Goal: Task Accomplishment & Management: Complete application form

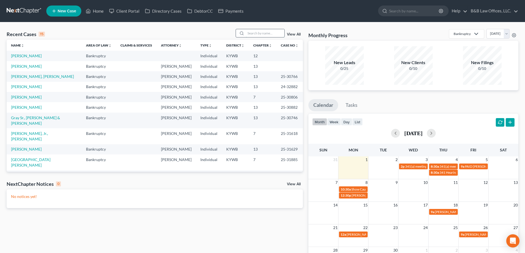
click at [255, 35] on input "search" at bounding box center [265, 33] width 39 height 8
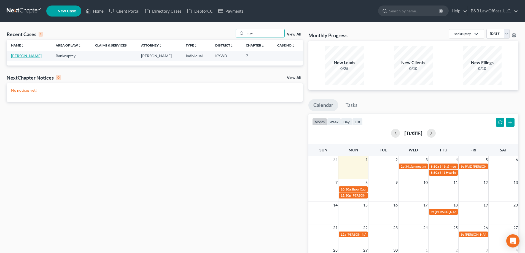
type input "nav"
click at [15, 57] on link "[PERSON_NAME]" at bounding box center [26, 55] width 31 height 5
select select "1"
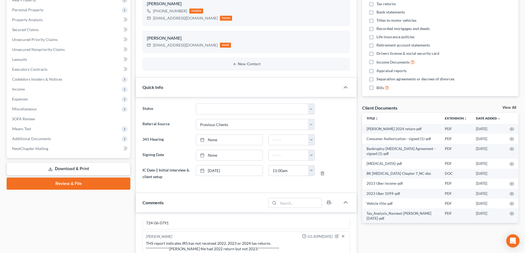
scroll to position [83, 0]
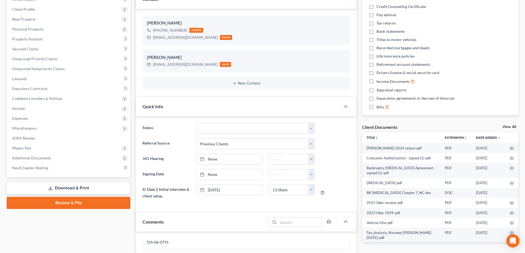
click at [512, 126] on link "View All" at bounding box center [509, 127] width 14 height 4
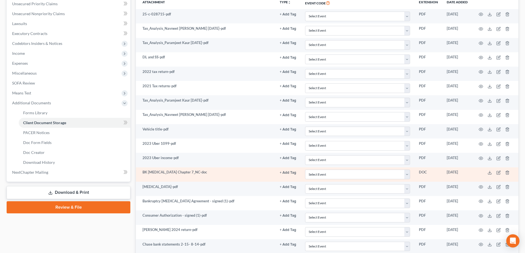
scroll to position [248, 0]
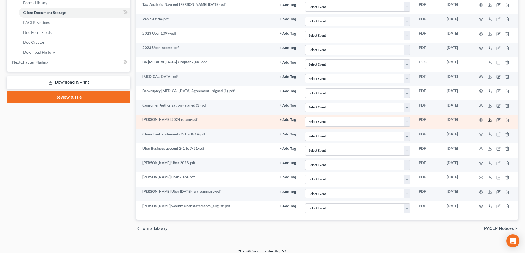
click at [490, 121] on icon at bounding box center [489, 120] width 4 height 4
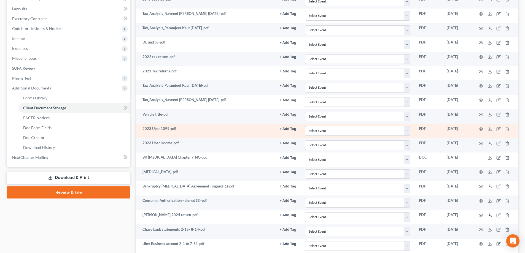
scroll to position [165, 0]
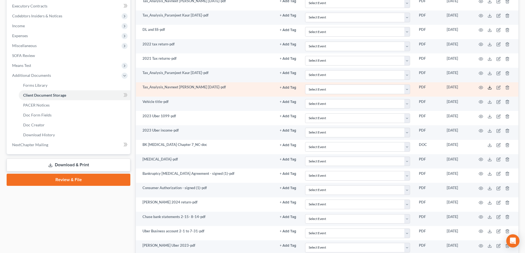
click at [491, 87] on icon at bounding box center [489, 87] width 4 height 4
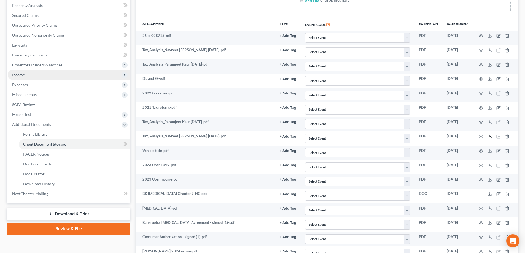
scroll to position [110, 0]
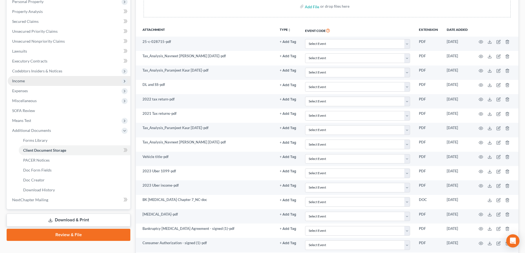
click at [26, 84] on span "Income" at bounding box center [69, 81] width 123 height 10
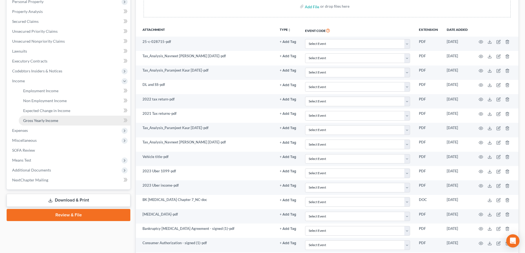
click at [45, 124] on link "Gross Yearly Income" at bounding box center [75, 121] width 112 height 10
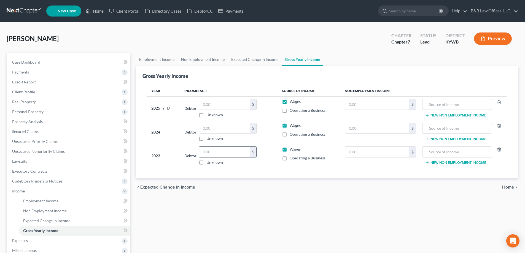
click at [217, 150] on input "text" at bounding box center [224, 152] width 51 height 10
click at [28, 92] on span "Client Profile" at bounding box center [23, 92] width 23 height 5
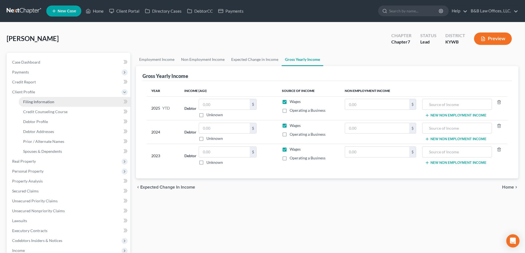
click at [38, 102] on span "Filing Information" at bounding box center [38, 101] width 31 height 5
select select "1"
select select "0"
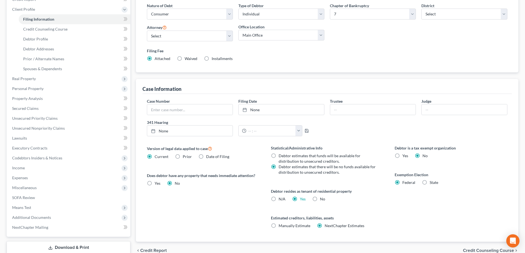
scroll to position [119, 0]
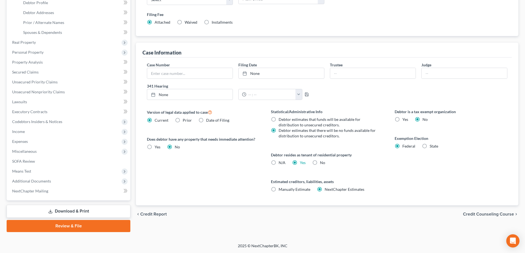
click at [477, 218] on div "chevron_left Credit Report Credit Counseling Course chevron_right" at bounding box center [327, 215] width 382 height 18
click at [478, 216] on span "Credit Counseling Course" at bounding box center [488, 214] width 51 height 4
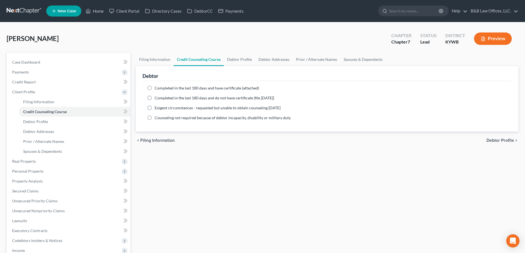
click at [495, 142] on span "Debtor Profile" at bounding box center [500, 140] width 28 height 4
select select "1"
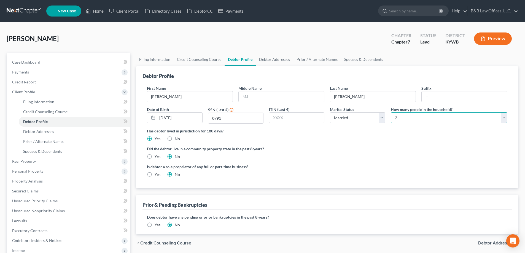
click at [503, 117] on select "Select 1 2 3 4 5 6 7 8 9 10 11 12 13 14 15 16 17 18 19 20" at bounding box center [449, 117] width 117 height 11
select select "3"
click at [391, 112] on select "Select 1 2 3 4 5 6 7 8 9 10 11 12 13 14 15 16 17 18 19 20" at bounding box center [449, 117] width 117 height 11
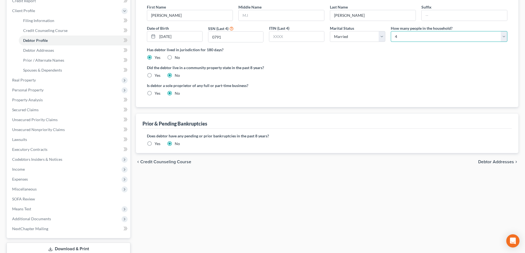
scroll to position [83, 0]
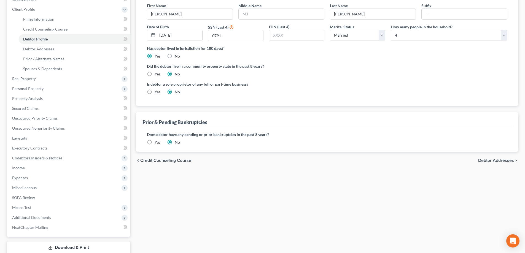
click at [488, 161] on span "Debtor Addresses" at bounding box center [496, 160] width 36 height 4
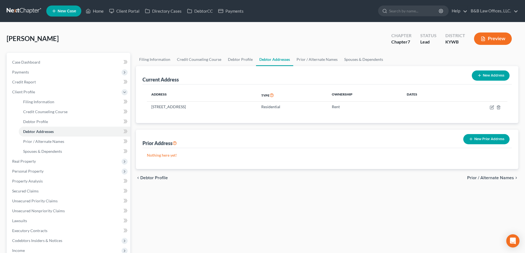
click at [486, 178] on span "Prior / Alternate Names" at bounding box center [490, 178] width 47 height 4
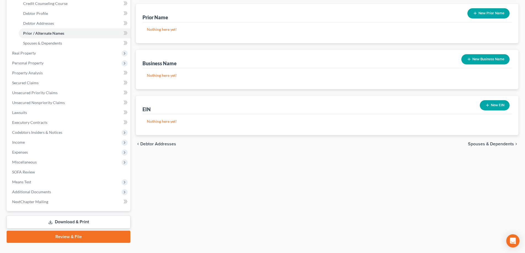
scroll to position [110, 0]
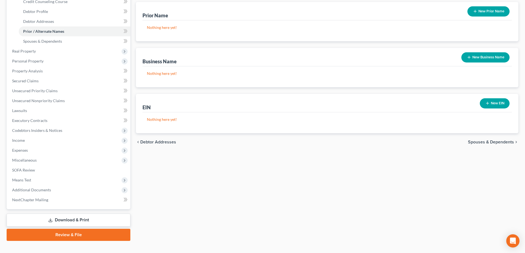
click at [482, 142] on span "Spouses & Dependents" at bounding box center [491, 142] width 46 height 4
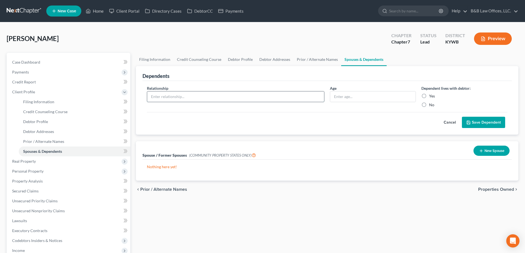
click at [170, 100] on input "text" at bounding box center [235, 96] width 177 height 10
type input "Son"
type input "5"
click at [429, 98] on label "Yes" at bounding box center [432, 96] width 6 height 6
click at [431, 97] on input "Yes" at bounding box center [433, 95] width 4 height 4
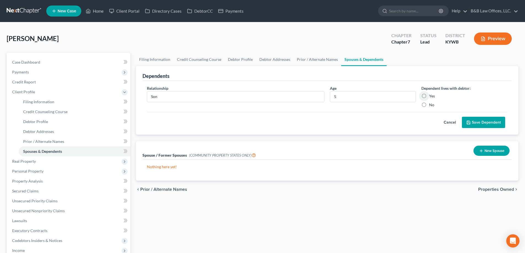
radio input "true"
click at [474, 121] on button "Save Dependent" at bounding box center [483, 123] width 43 height 12
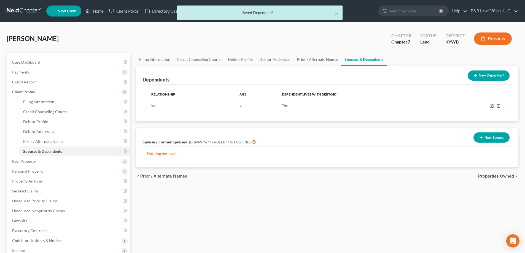
click at [482, 77] on button "New Dependent" at bounding box center [489, 76] width 42 height 10
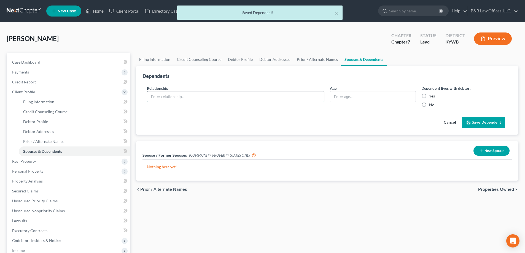
click at [193, 101] on input "text" at bounding box center [235, 96] width 177 height 10
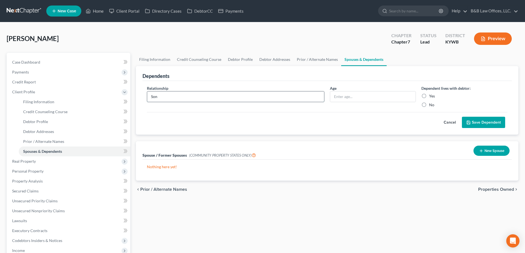
type input "Son"
type input "15"
click at [429, 98] on label "Yes" at bounding box center [432, 96] width 6 height 6
click at [431, 97] on input "Yes" at bounding box center [433, 95] width 4 height 4
radio input "true"
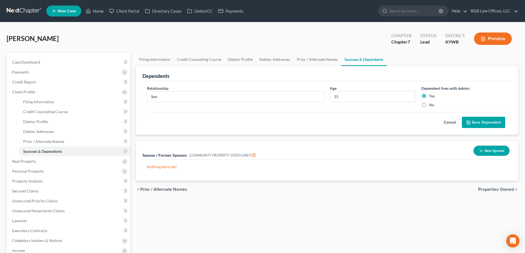
click at [472, 119] on button "Save Dependent" at bounding box center [483, 123] width 43 height 12
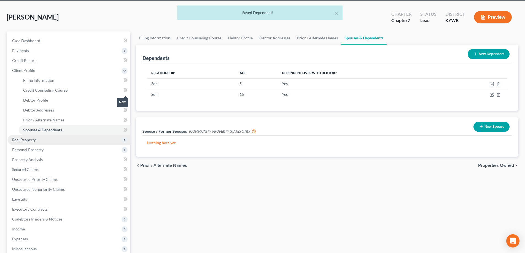
scroll to position [55, 0]
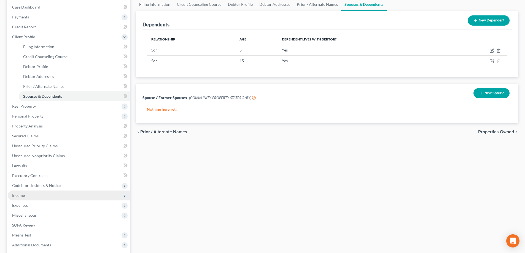
click at [34, 198] on span "Income" at bounding box center [69, 196] width 123 height 10
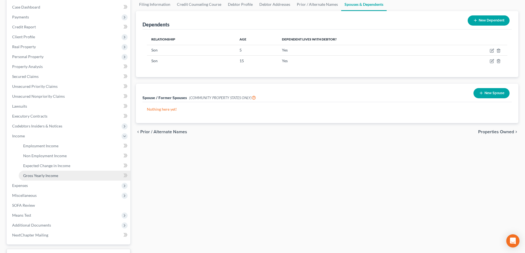
click at [41, 177] on span "Gross Yearly Income" at bounding box center [40, 175] width 35 height 5
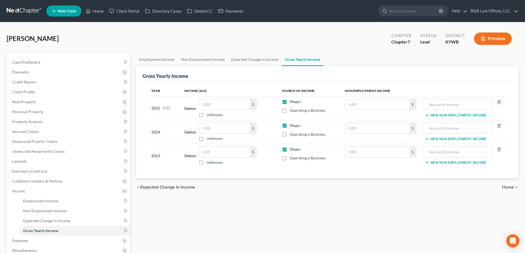
click at [290, 149] on label "Wages" at bounding box center [295, 150] width 11 height 6
click at [292, 149] on input "Wages" at bounding box center [294, 149] width 4 height 4
checkbox input "false"
click at [218, 128] on input "text" at bounding box center [224, 128] width 51 height 10
click at [290, 135] on label "Operating a Business" at bounding box center [308, 135] width 36 height 6
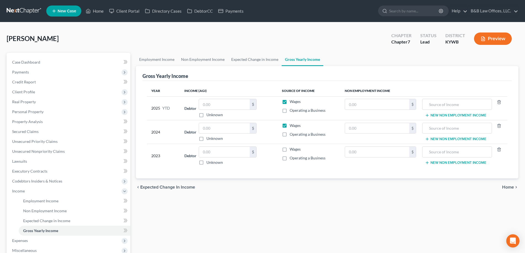
click at [292, 135] on input "Operating a Business" at bounding box center [294, 134] width 4 height 4
checkbox input "true"
click at [290, 124] on label "Wages" at bounding box center [295, 126] width 11 height 6
click at [292, 124] on input "Wages" at bounding box center [294, 125] width 4 height 4
checkbox input "false"
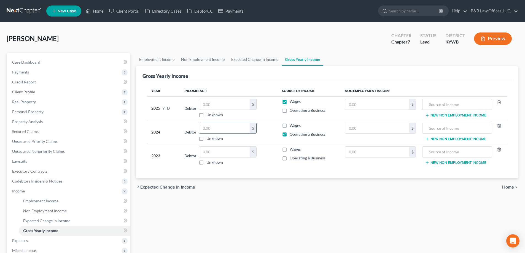
click at [209, 131] on input "text" at bounding box center [224, 128] width 51 height 10
type input "12,591"
click at [211, 106] on input "text" at bounding box center [224, 104] width 51 height 10
click at [290, 102] on label "Wages" at bounding box center [295, 102] width 11 height 6
click at [292, 102] on input "Wages" at bounding box center [294, 101] width 4 height 4
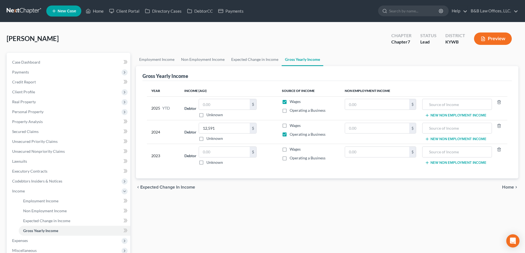
checkbox input "false"
click at [214, 103] on input "text" at bounding box center [224, 104] width 51 height 10
click at [206, 116] on label "Unknown" at bounding box center [214, 115] width 17 height 6
click at [209, 116] on input "Unknown" at bounding box center [211, 114] width 4 height 4
checkbox input "true"
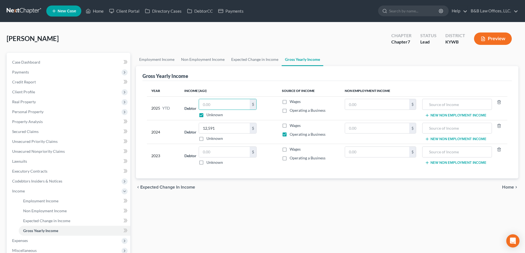
type input "0.00"
click at [206, 115] on label "Unknown" at bounding box center [214, 115] width 17 height 6
click at [209, 115] on input "Unknown" at bounding box center [211, 114] width 4 height 4
click at [206, 115] on label "Unknown" at bounding box center [214, 115] width 17 height 6
click at [209, 115] on input "Unknown" at bounding box center [211, 114] width 4 height 4
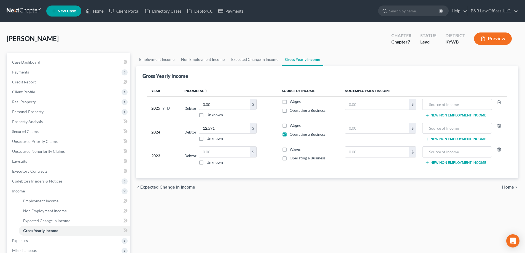
checkbox input "true"
click at [290, 110] on label "Operating a Business" at bounding box center [308, 111] width 36 height 6
click at [292, 110] on input "Operating a Business" at bounding box center [294, 110] width 4 height 4
checkbox input "true"
click at [30, 81] on span "Credit Report" at bounding box center [24, 82] width 24 height 5
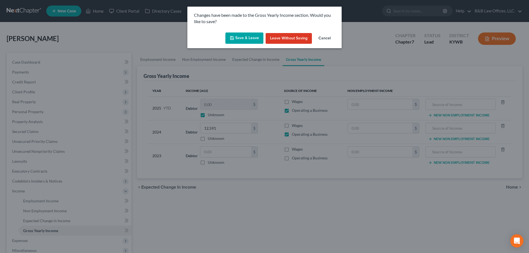
click at [242, 43] on button "Save & Leave" at bounding box center [244, 39] width 38 height 12
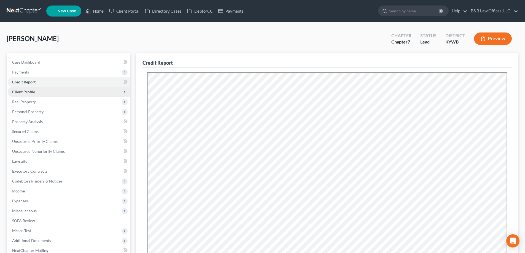
click at [17, 94] on span "Client Profile" at bounding box center [23, 92] width 23 height 5
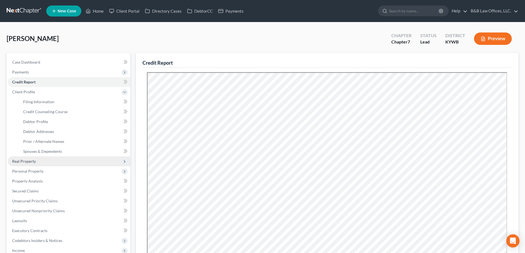
click at [26, 162] on span "Real Property" at bounding box center [24, 161] width 24 height 5
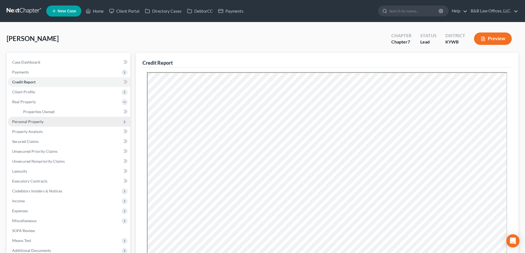
click at [31, 124] on span "Personal Property" at bounding box center [27, 121] width 31 height 5
click at [39, 123] on span "Vehicles Owned" at bounding box center [37, 121] width 28 height 5
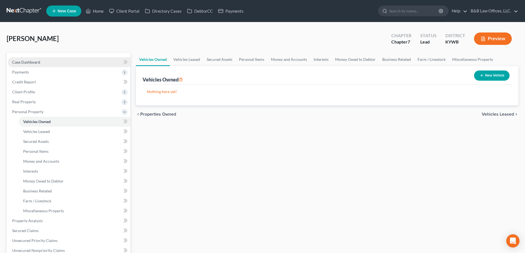
click at [61, 60] on link "Case Dashboard" at bounding box center [69, 62] width 123 height 10
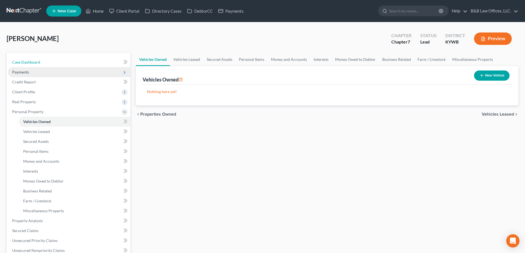
select select "10"
select select "1"
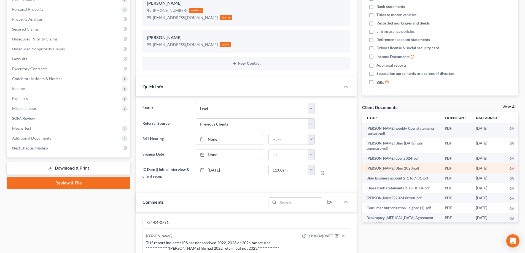
scroll to position [110, 0]
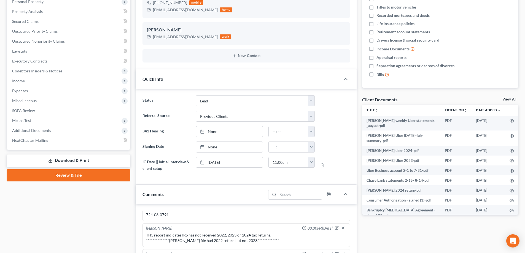
click at [506, 98] on link "View All" at bounding box center [509, 100] width 14 height 4
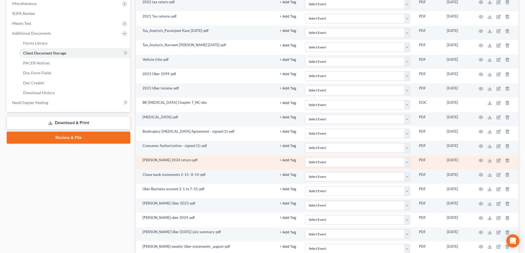
scroll to position [193, 0]
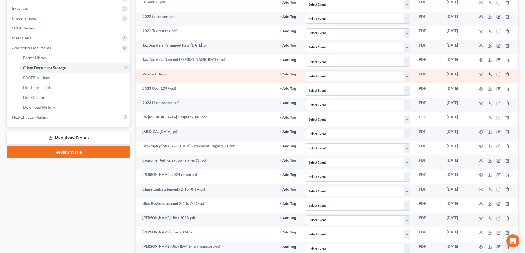
click at [489, 75] on icon at bounding box center [489, 74] width 4 height 4
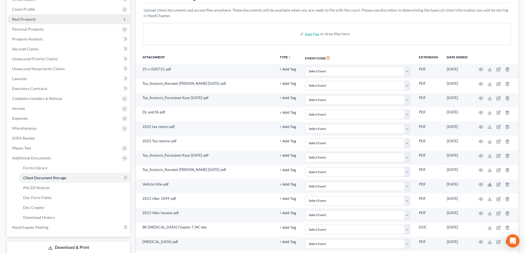
scroll to position [28, 0]
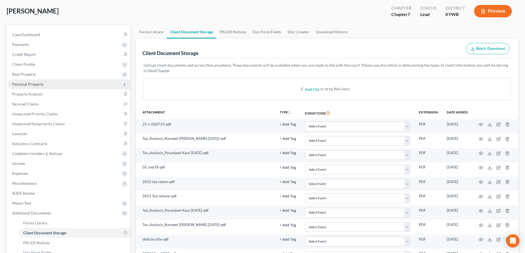
click at [37, 86] on span "Personal Property" at bounding box center [27, 84] width 31 height 5
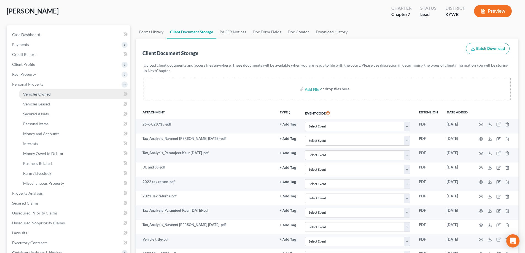
click at [40, 93] on span "Vehicles Owned" at bounding box center [37, 94] width 28 height 5
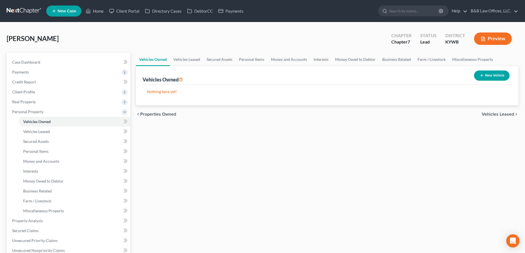
click at [496, 75] on button "New Vehicle" at bounding box center [492, 76] width 36 height 10
select select "0"
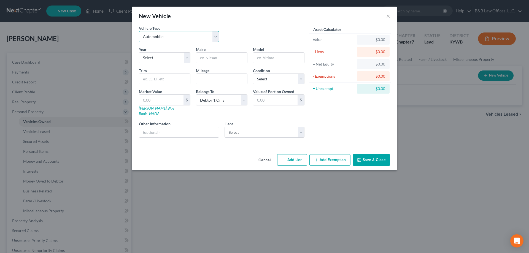
click at [158, 39] on select "Select Automobile Truck Trailer Watercraft Aircraft Motor Home Atv Other Vehicle" at bounding box center [179, 36] width 80 height 11
click at [139, 31] on select "Select Automobile Truck Trailer Watercraft Aircraft Motor Home Atv Other Vehicle" at bounding box center [179, 36] width 80 height 11
click at [157, 54] on select "Select 2026 2025 2024 2023 2022 2021 2020 2019 2018 2017 2016 2015 2014 2013 20…" at bounding box center [165, 57] width 52 height 11
select select "7"
click at [139, 52] on select "Select 2026 2025 2024 2023 2022 2021 2020 2019 2018 2017 2016 2015 2014 2013 20…" at bounding box center [165, 57] width 52 height 11
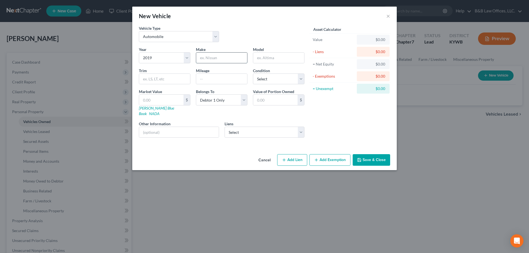
click at [202, 59] on input "text" at bounding box center [221, 58] width 51 height 10
type input "Volkswagon"
type input "Tiguan"
click at [213, 83] on input "text" at bounding box center [221, 79] width 51 height 10
type input "254632q"
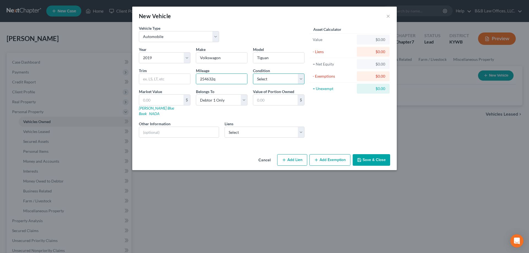
click at [266, 76] on select "Select Excellent Very Good Good Fair Poor" at bounding box center [279, 79] width 52 height 11
select select "1"
click at [253, 74] on select "Select Excellent Very Good Good Fair Poor" at bounding box center [279, 79] width 52 height 11
click at [253, 127] on select "Select Carmax Auto Finance - $19,117.00" at bounding box center [265, 132] width 80 height 11
select select "48"
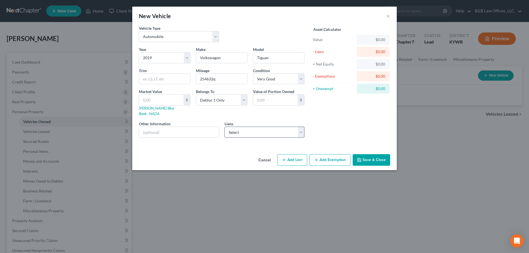
select select "0"
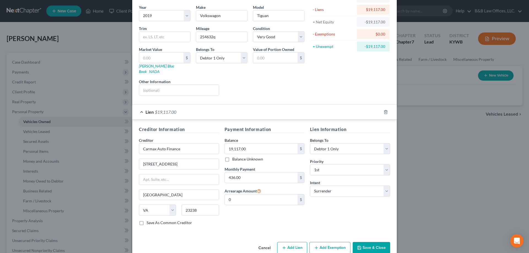
scroll to position [48, 0]
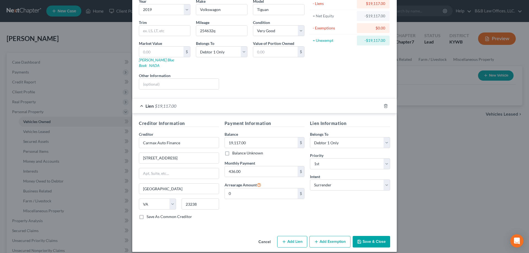
drag, startPoint x: 369, startPoint y: 238, endPoint x: 353, endPoint y: 73, distance: 165.5
click at [372, 79] on div "New Vehicle × Vehicle Type Select Automobile Truck Trailer Watercraft Aircraft …" at bounding box center [264, 105] width 264 height 294
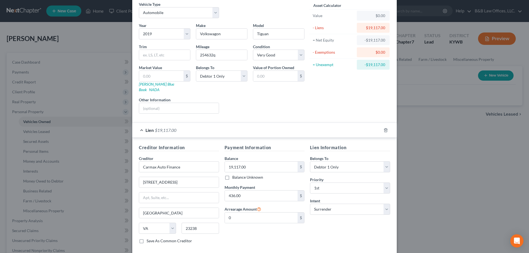
scroll to position [0, 0]
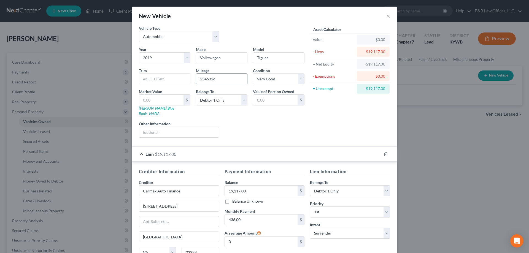
click at [215, 80] on input "254632q" at bounding box center [221, 79] width 51 height 10
drag, startPoint x: 213, startPoint y: 80, endPoint x: 194, endPoint y: 83, distance: 19.2
click at [196, 83] on input "254632" at bounding box center [221, 79] width 51 height 10
type input "254632"
click at [163, 104] on input "text" at bounding box center [161, 100] width 44 height 10
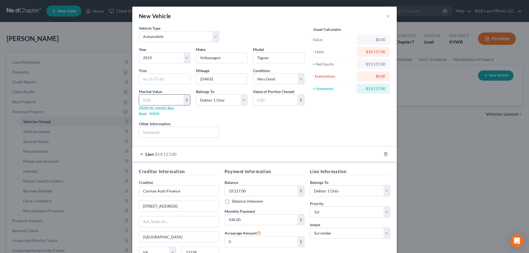
type input "9"
type input "9.00"
type input "95"
type input "95.00"
type input "958"
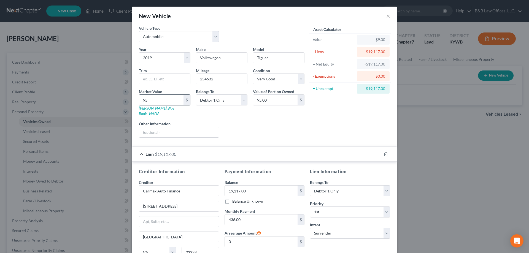
type input "958.00"
type input "9580"
type input "9,580.00"
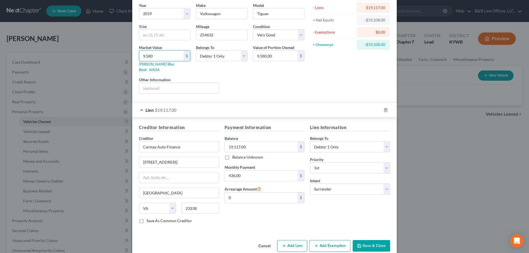
scroll to position [48, 0]
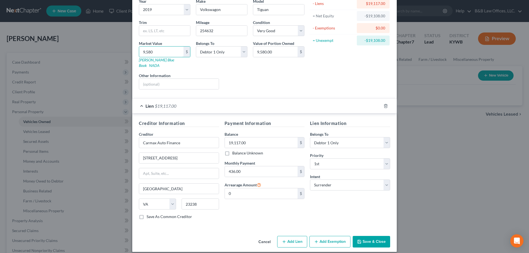
type input "9,580"
drag, startPoint x: 376, startPoint y: 247, endPoint x: 376, endPoint y: 240, distance: 7.7
click at [376, 242] on div "New Vehicle × Vehicle Type Select Automobile Truck Trailer Watercraft Aircraft …" at bounding box center [264, 126] width 529 height 253
click at [375, 239] on button "Save & Close" at bounding box center [371, 242] width 37 height 12
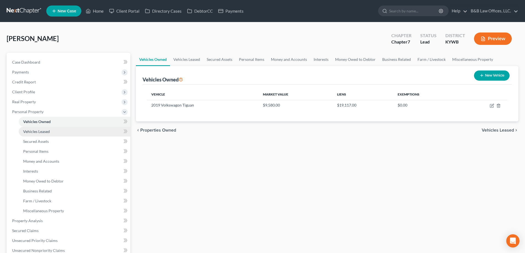
click at [39, 133] on span "Vehicles Leased" at bounding box center [36, 131] width 27 height 5
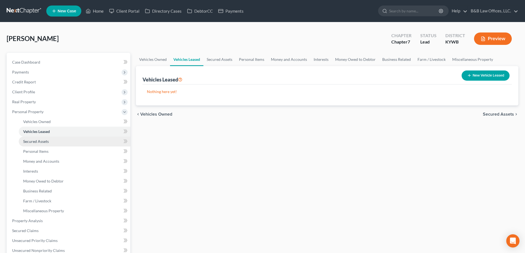
click at [41, 141] on span "Secured Assets" at bounding box center [36, 141] width 26 height 5
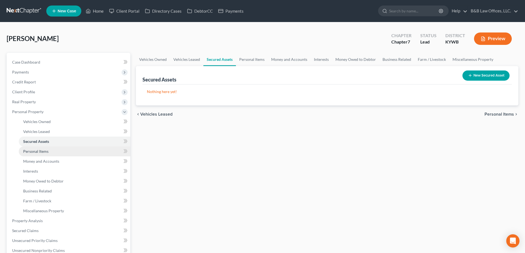
click at [44, 151] on span "Personal Items" at bounding box center [35, 151] width 25 height 5
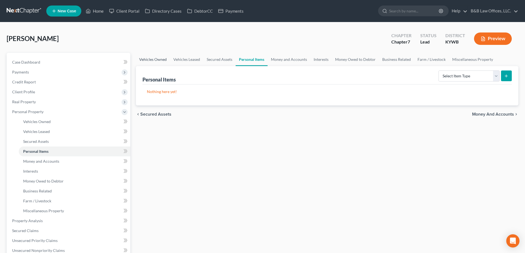
click at [153, 59] on link "Vehicles Owned" at bounding box center [153, 59] width 34 height 13
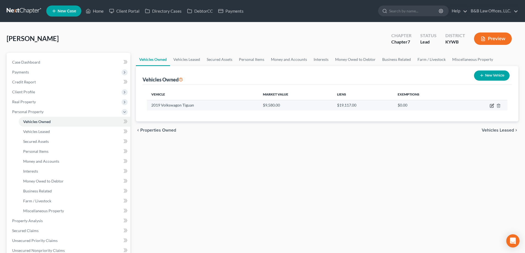
click at [490, 107] on icon "button" at bounding box center [492, 106] width 4 height 4
select select "0"
select select "7"
select select "1"
select select "0"
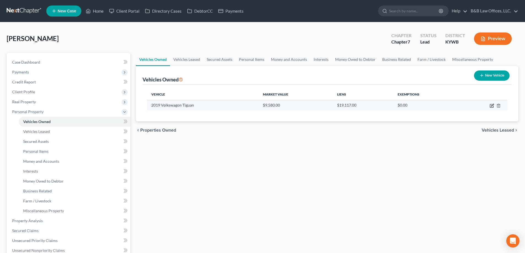
select select "48"
select select "0"
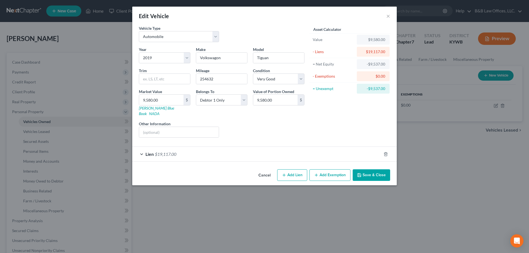
click at [164, 152] on span "$19,117.00" at bounding box center [165, 154] width 21 height 5
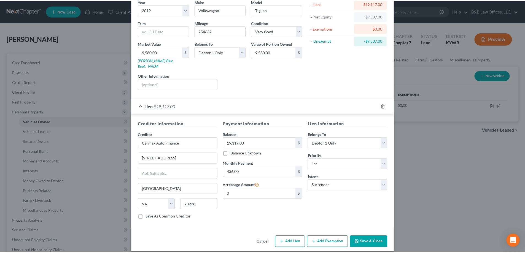
scroll to position [48, 0]
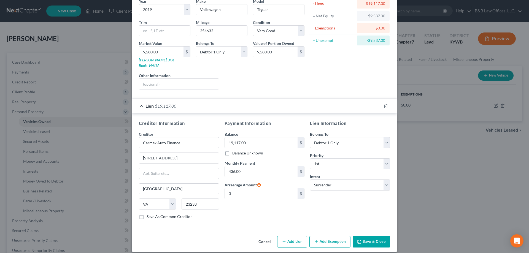
click at [368, 236] on button "Save & Close" at bounding box center [371, 242] width 37 height 12
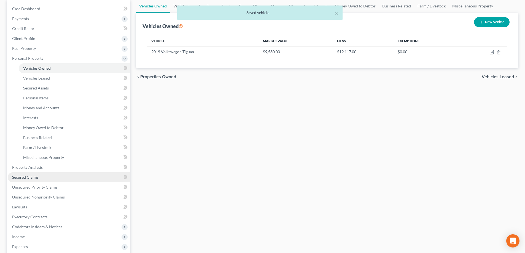
scroll to position [55, 0]
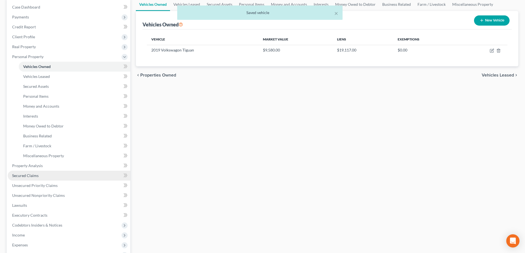
click at [38, 177] on span "Secured Claims" at bounding box center [25, 175] width 26 height 5
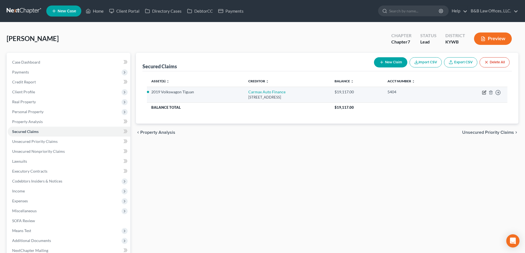
click at [483, 93] on icon "button" at bounding box center [484, 92] width 2 height 2
select select "48"
select select "2"
select select "0"
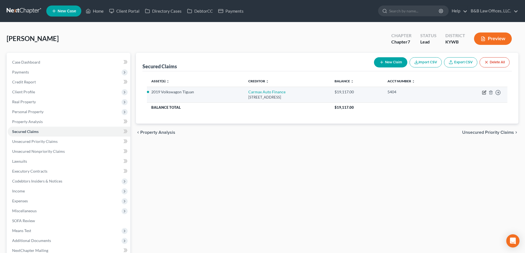
select select "0"
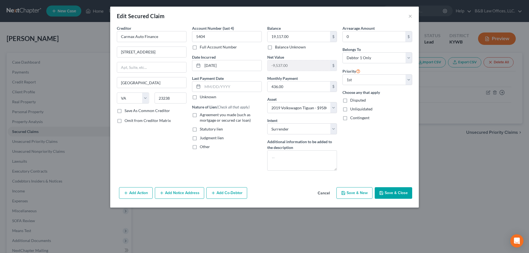
click at [200, 116] on label "Agreement you made (such as mortgage or secured car loan)" at bounding box center [231, 117] width 62 height 11
click at [202, 116] on input "Agreement you made (such as mortgage or secured car loan)" at bounding box center [204, 114] width 4 height 4
checkbox input "true"
click at [388, 192] on button "Save & Close" at bounding box center [393, 193] width 37 height 12
select select
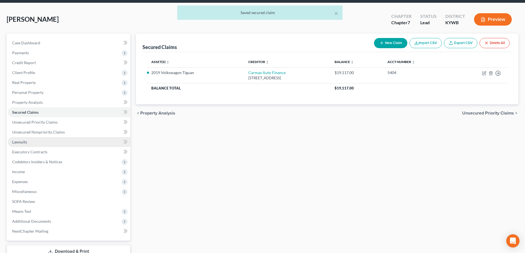
scroll to position [28, 0]
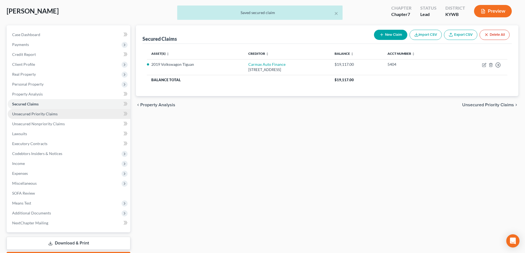
click at [44, 112] on span "Unsecured Priority Claims" at bounding box center [34, 114] width 45 height 5
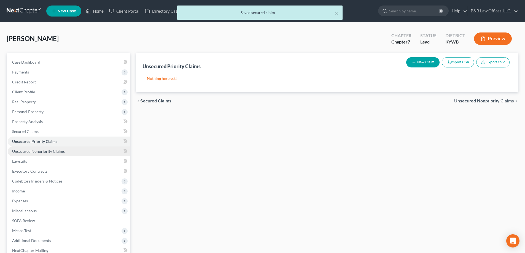
click at [36, 153] on span "Unsecured Nonpriority Claims" at bounding box center [38, 151] width 53 height 5
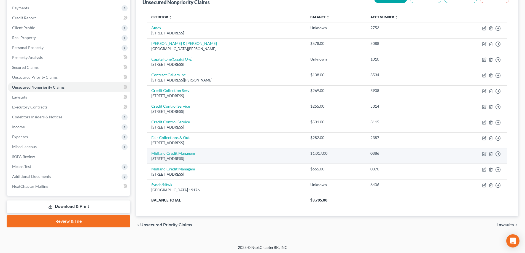
scroll to position [66, 0]
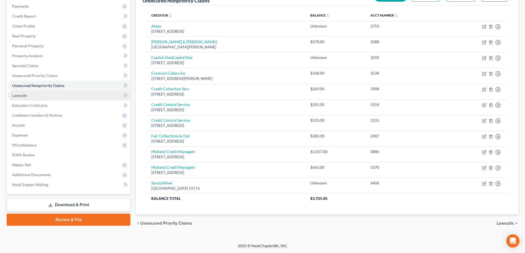
click at [29, 98] on link "Lawsuits" at bounding box center [69, 96] width 123 height 10
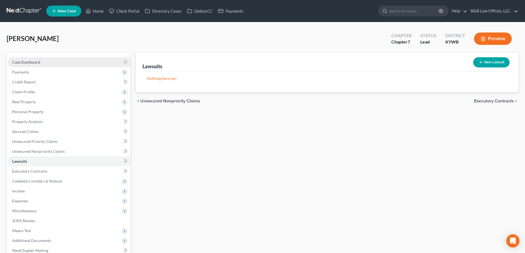
click at [30, 64] on link "Case Dashboard" at bounding box center [69, 62] width 123 height 10
select select "10"
select select "1"
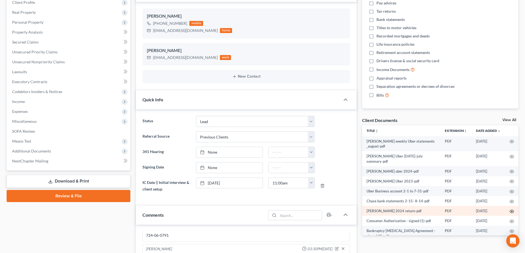
scroll to position [110, 0]
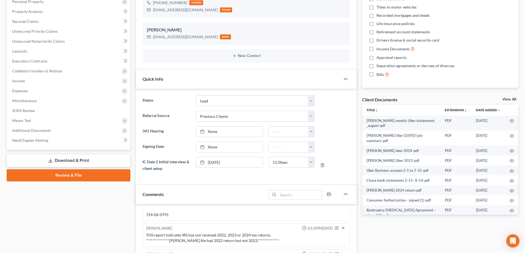
click at [512, 100] on link "View All" at bounding box center [509, 100] width 14 height 4
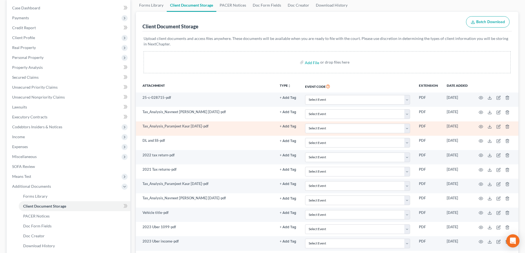
scroll to position [138, 0]
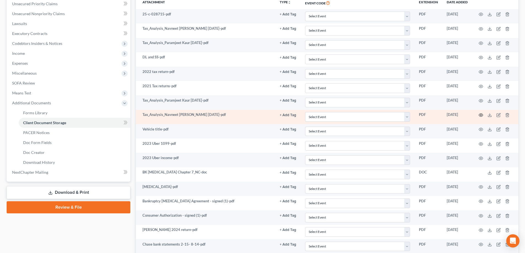
click at [480, 116] on circle "button" at bounding box center [480, 115] width 1 height 1
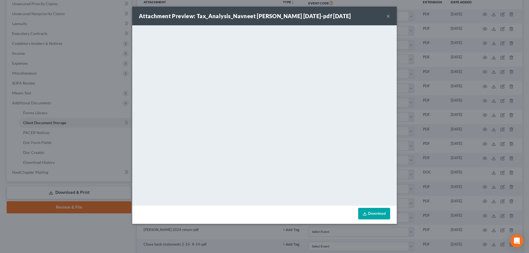
click at [387, 14] on button "×" at bounding box center [388, 16] width 4 height 7
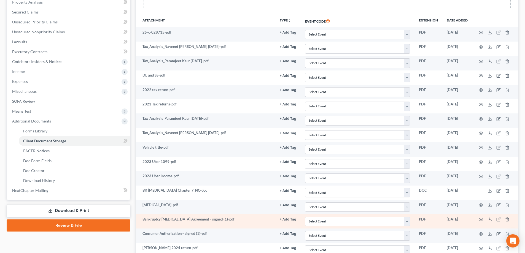
scroll to position [110, 0]
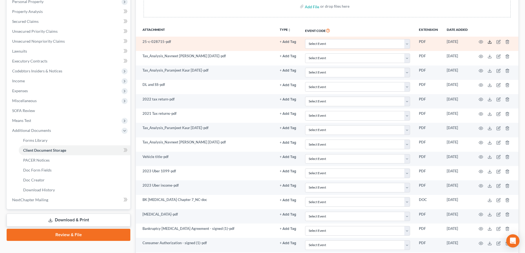
click at [490, 42] on icon at bounding box center [489, 42] width 4 height 4
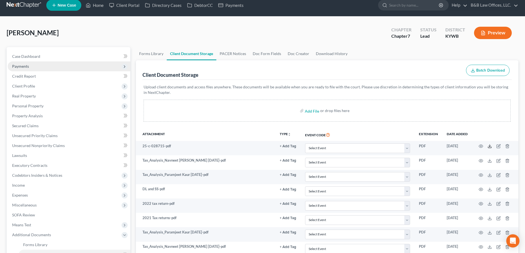
scroll to position [0, 0]
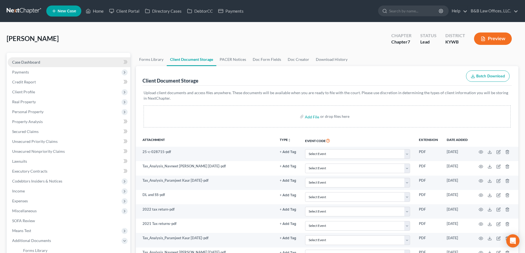
click at [28, 65] on link "Case Dashboard" at bounding box center [69, 62] width 123 height 10
select select "1"
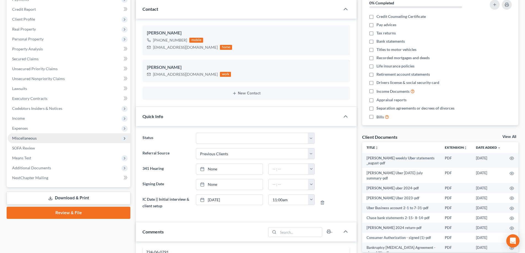
scroll to position [83, 0]
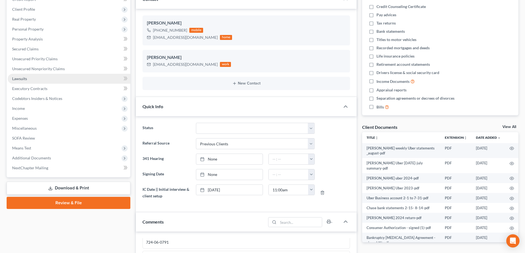
click at [44, 79] on link "Lawsuits" at bounding box center [69, 79] width 123 height 10
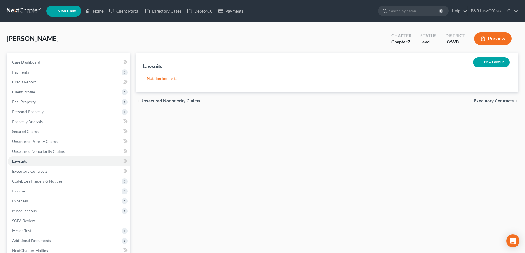
click at [499, 61] on button "New Lawsuit" at bounding box center [491, 62] width 36 height 10
select select "0"
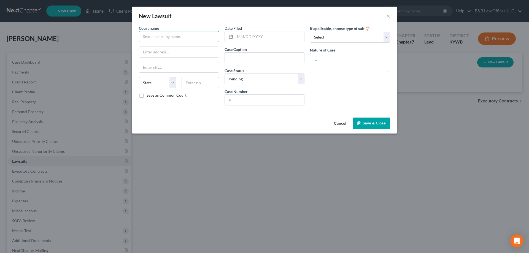
click at [163, 34] on input "text" at bounding box center [179, 36] width 80 height 11
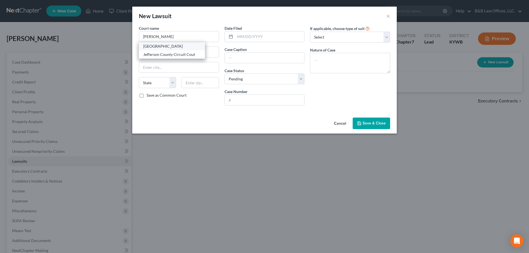
click at [186, 48] on div "Jefferson County District Court" at bounding box center [171, 47] width 57 height 6
type input "Jefferson County District Court"
type input "600 W Jefferson St"
type input "Louisville"
select select "18"
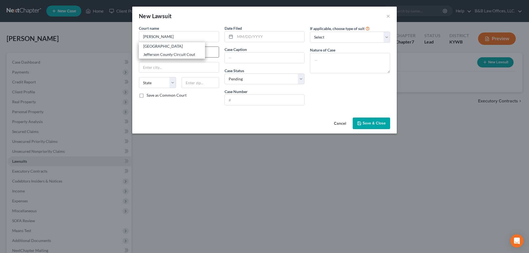
type input "40202"
click at [249, 36] on input "text" at bounding box center [269, 36] width 69 height 10
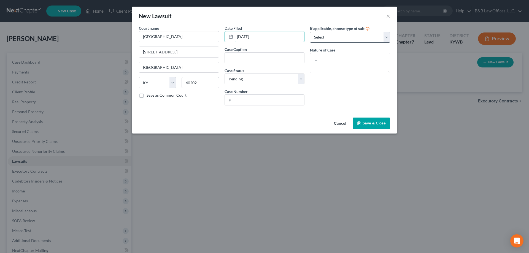
type input "07/28/2025"
click at [336, 40] on select "Select Repossession Garnishment Foreclosure Attached, Seized, Or Levied Other" at bounding box center [350, 37] width 80 height 11
click at [272, 62] on input "text" at bounding box center [265, 58] width 80 height 10
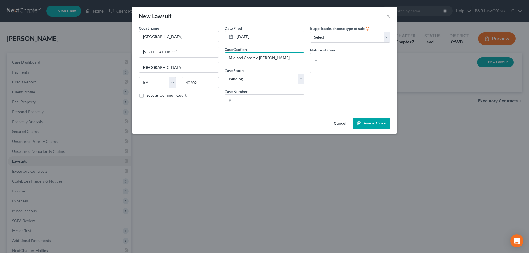
type input "Midland Credit v. Navneet"
drag, startPoint x: 245, startPoint y: 101, endPoint x: 243, endPoint y: 98, distance: 3.6
click at [245, 101] on input "text" at bounding box center [265, 100] width 80 height 10
type input "25-C-028715"
click at [341, 61] on textarea at bounding box center [350, 63] width 80 height 20
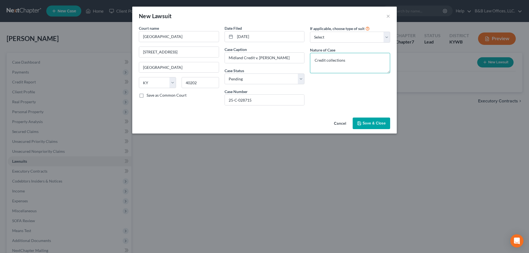
type textarea "Credit collections"
click at [369, 121] on span "Save & Close" at bounding box center [374, 123] width 23 height 5
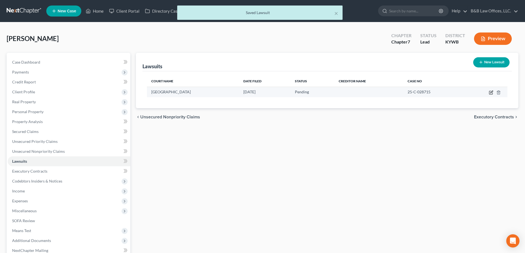
click at [491, 92] on icon "button" at bounding box center [491, 92] width 4 height 4
select select "18"
select select "0"
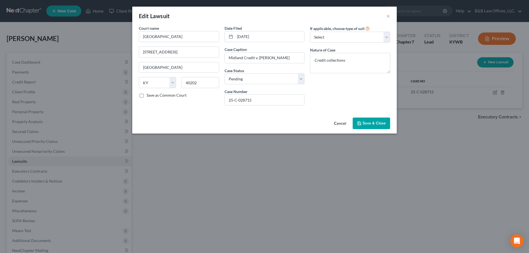
click at [337, 123] on button "Cancel" at bounding box center [339, 123] width 21 height 11
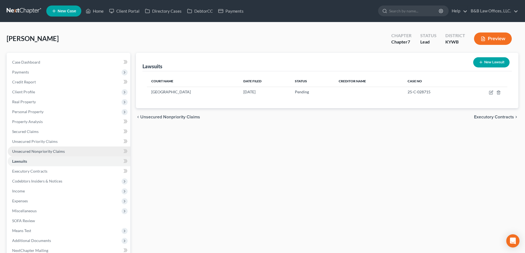
click at [32, 153] on span "Unsecured Nonpriority Claims" at bounding box center [38, 151] width 53 height 5
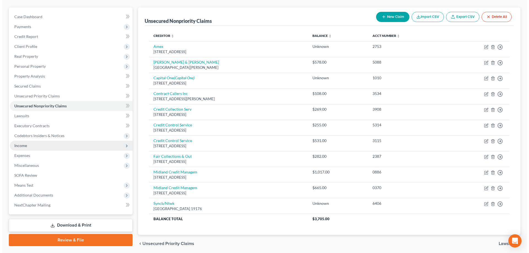
scroll to position [55, 0]
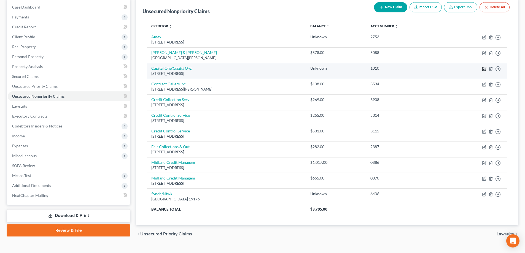
click at [485, 69] on icon "button" at bounding box center [484, 69] width 4 height 4
select select "46"
select select "2"
select select "0"
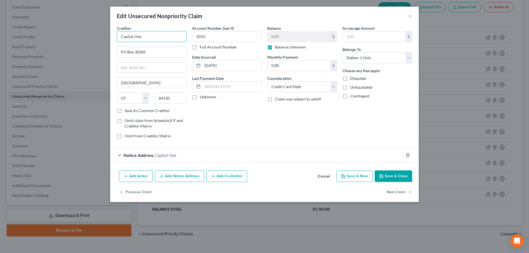
drag, startPoint x: 153, startPoint y: 38, endPoint x: 92, endPoint y: 38, distance: 61.2
click at [92, 38] on div "Edit Unsecured Nonpriority Claim × Creditor * Capital One PO Box 30285 Salt Lak…" at bounding box center [264, 126] width 529 height 253
click at [164, 49] on div "PO Box 30285, Salt Lake City, UT 84130" at bounding box center [149, 51] width 57 height 5
type input "Capital One"
drag, startPoint x: 396, startPoint y: 177, endPoint x: 179, endPoint y: 157, distance: 218.0
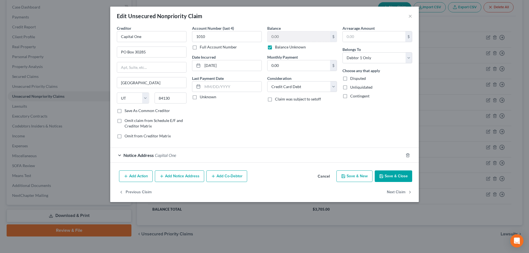
click at [211, 152] on div "Edit Unsecured Nonpriority Claim × Creditor * Capital One PO Box 30285 Salt Lak…" at bounding box center [264, 105] width 309 height 196
click at [136, 154] on span "Notice Address" at bounding box center [138, 155] width 30 height 5
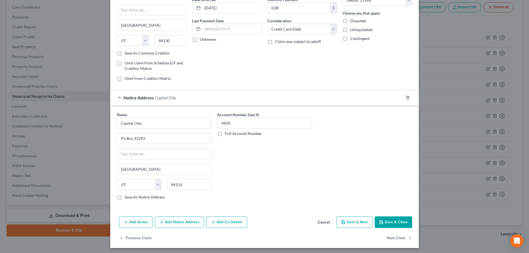
scroll to position [59, 0]
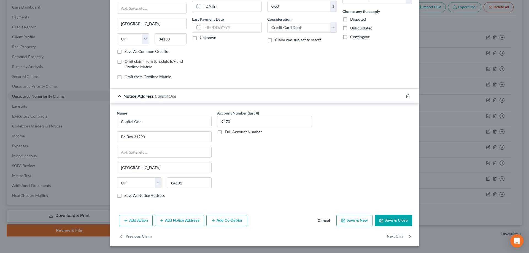
click at [390, 220] on button "Save & Close" at bounding box center [393, 221] width 37 height 12
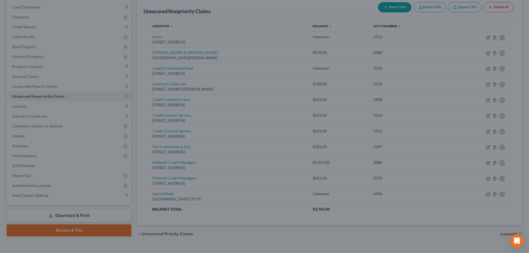
type input "0"
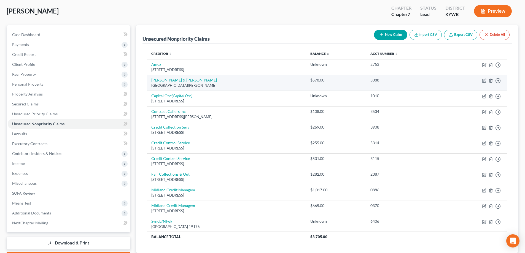
scroll to position [55, 0]
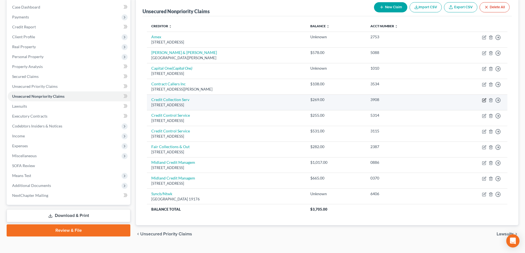
click at [484, 101] on icon "button" at bounding box center [484, 99] width 2 height 2
select select "22"
select select "1"
select select "0"
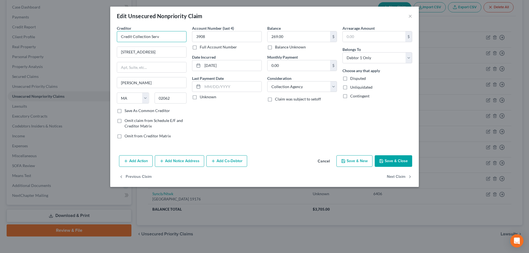
click at [168, 35] on input "Credit Collection Serv" at bounding box center [152, 36] width 70 height 11
click at [151, 50] on div "725 Canton St, Norwood, MA 02062" at bounding box center [149, 51] width 57 height 5
type input "Credit Collection Services"
click at [392, 163] on button "Save & Close" at bounding box center [393, 161] width 37 height 12
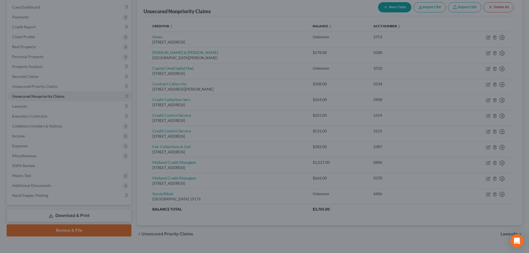
type input "0"
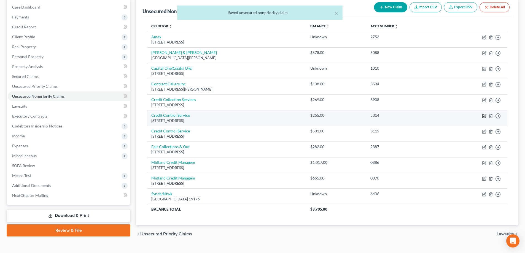
click at [483, 117] on icon "button" at bounding box center [484, 116] width 4 height 4
select select "22"
select select "1"
select select "0"
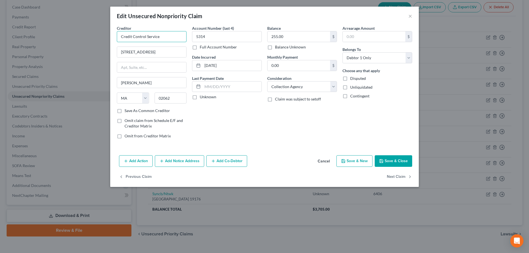
click at [163, 36] on input "Credit Control Service" at bounding box center [152, 36] width 70 height 11
type input "Credit Control s"
click at [319, 161] on button "Cancel" at bounding box center [323, 161] width 21 height 11
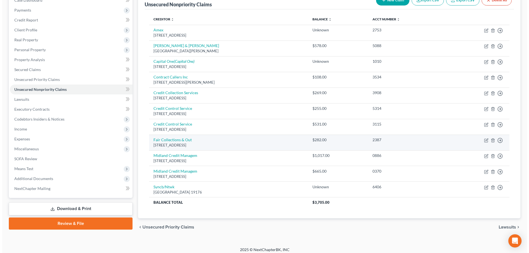
scroll to position [66, 0]
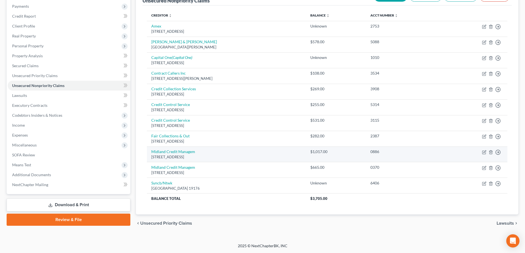
click at [484, 155] on td "Move to D Move to E Move to G Move to Notice Only" at bounding box center [476, 155] width 64 height 16
click at [484, 153] on icon "button" at bounding box center [484, 151] width 2 height 2
select select "23"
select select "0"
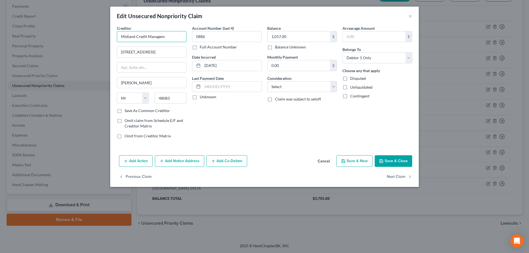
click at [174, 36] on input "Midland Credit Managem" at bounding box center [152, 36] width 70 height 11
click at [152, 48] on div "Midland Credit Management Inc." at bounding box center [149, 47] width 57 height 6
type input "Midland Credit Management Inc."
type input "P.O. Box 2037"
type input "Warren"
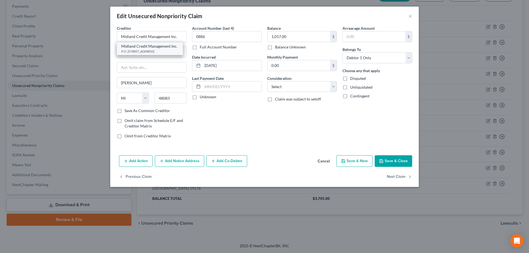
type input "48090"
click at [328, 161] on button "Cancel" at bounding box center [323, 161] width 21 height 11
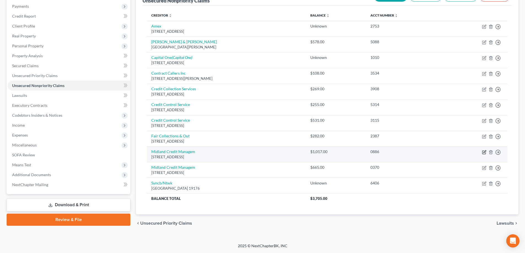
click at [484, 152] on icon "button" at bounding box center [484, 151] width 2 height 2
select select "23"
select select "0"
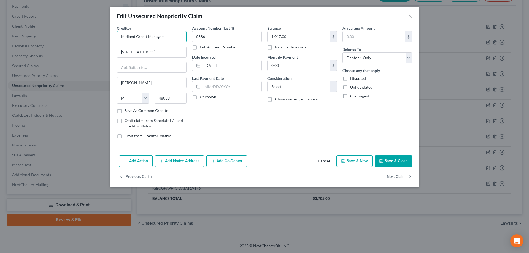
click at [165, 38] on input "Midland Credit Managem" at bounding box center [152, 36] width 70 height 11
drag, startPoint x: 157, startPoint y: 37, endPoint x: 173, endPoint y: 35, distance: 16.1
click at [173, 35] on input "Midland Credit Managem" at bounding box center [152, 36] width 70 height 11
type input "Midland Credit Management"
click at [182, 164] on button "Add Notice Address" at bounding box center [179, 161] width 49 height 12
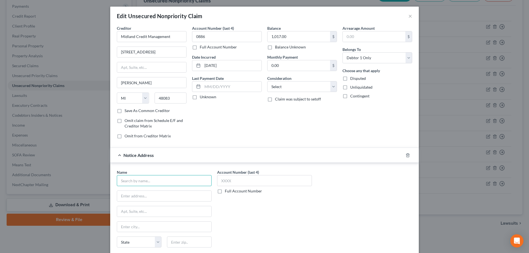
click at [158, 182] on input "text" at bounding box center [164, 180] width 95 height 11
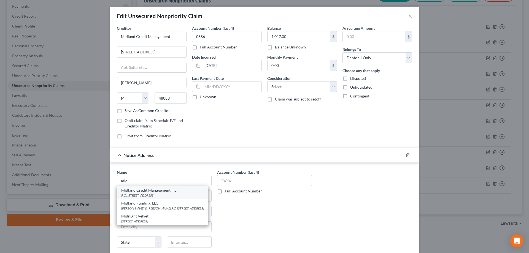
click at [145, 194] on div "P.O. Box 2037, Warren, MI 48090" at bounding box center [162, 195] width 83 height 5
type input "Midland Credit Management Inc."
type input "P.O. Box 2037"
type input "Warren"
select select "23"
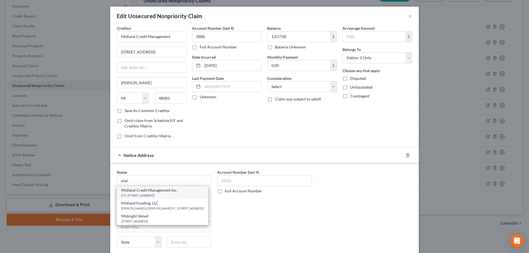
type input "48090"
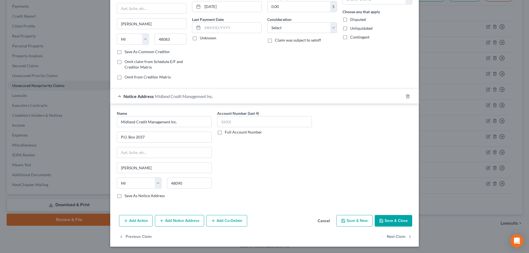
scroll to position [59, 0]
click at [396, 219] on button "Save & Close" at bounding box center [393, 221] width 37 height 12
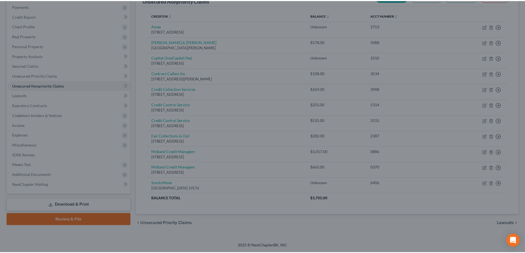
scroll to position [0, 0]
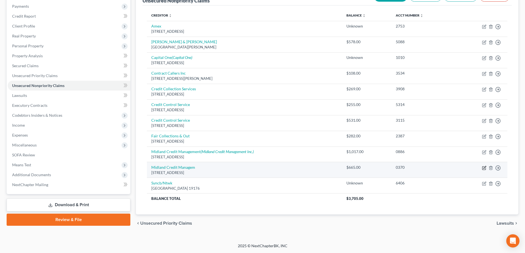
click at [485, 169] on icon "button" at bounding box center [484, 168] width 4 height 4
select select "23"
select select "0"
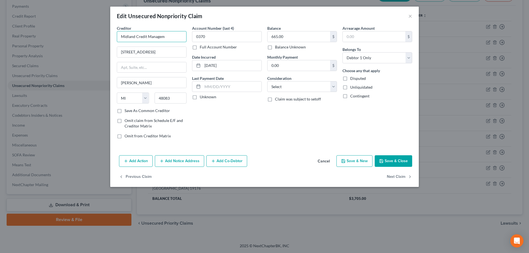
click at [172, 38] on input "Midland Credit Managem" at bounding box center [152, 36] width 70 height 11
type input "Midland Credit Management"
click at [387, 163] on button "Save & Close" at bounding box center [393, 161] width 37 height 12
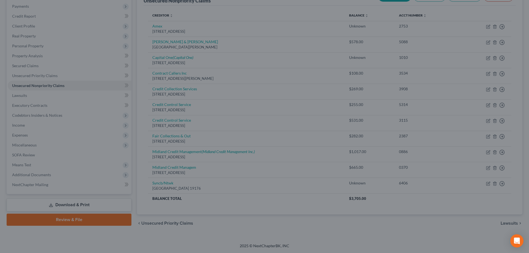
type input "0"
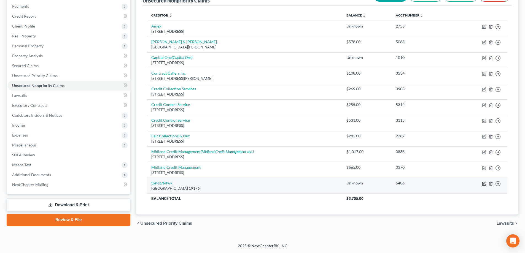
click at [484, 183] on icon "button" at bounding box center [484, 183] width 2 height 2
select select "39"
select select "2"
select select "0"
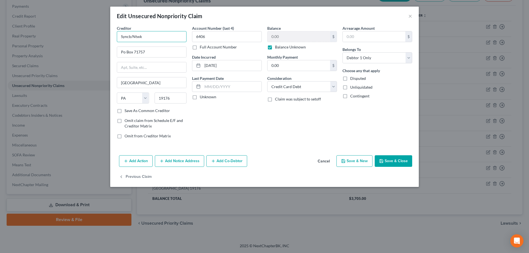
drag, startPoint x: 160, startPoint y: 39, endPoint x: 85, endPoint y: 38, distance: 75.5
click at [85, 38] on div "Edit Unsecured Nonpriority Claim × Creditor * Syncb/Ntwk Po Box 71757 Philadelp…" at bounding box center [264, 126] width 529 height 253
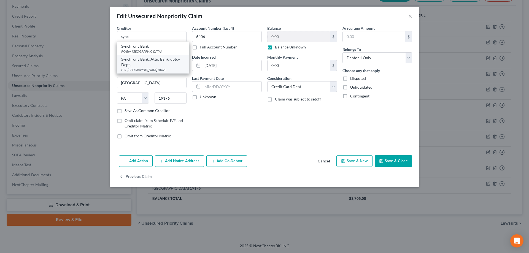
click at [142, 63] on div "Synchrony Bank, Attn: Bankruptcy Dept.," at bounding box center [153, 61] width 64 height 11
type input "Synchrony Bank, Attn: Bankruptcy Dept.,"
type input "P.O. Box 965061"
type input "Orlando"
select select "9"
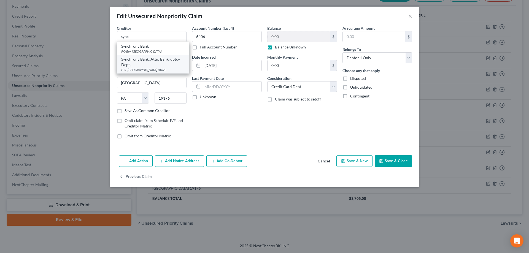
type input "32896-5061"
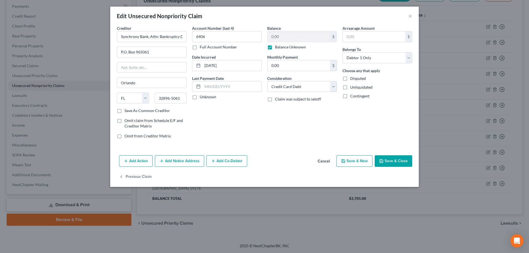
click at [383, 159] on icon "button" at bounding box center [381, 161] width 4 height 4
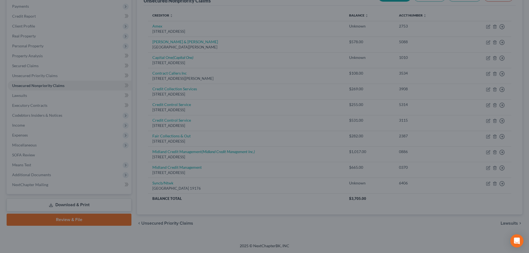
type input "0"
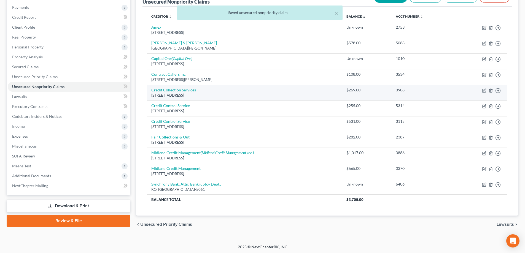
scroll to position [66, 0]
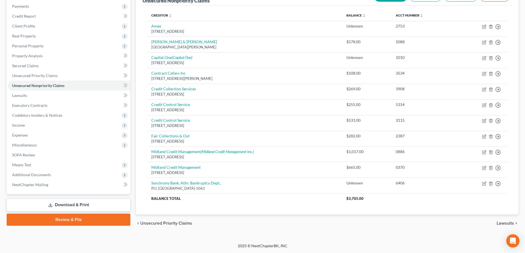
click at [510, 223] on span "Lawsuits" at bounding box center [504, 223] width 17 height 4
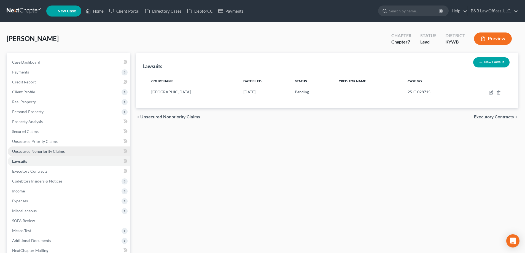
click at [33, 153] on span "Unsecured Nonpriority Claims" at bounding box center [38, 151] width 53 height 5
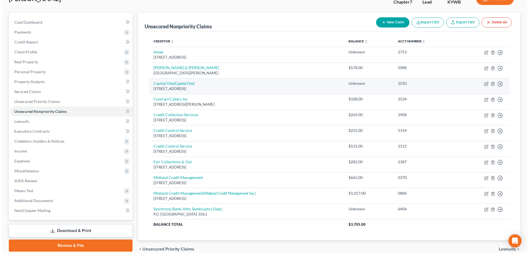
scroll to position [55, 0]
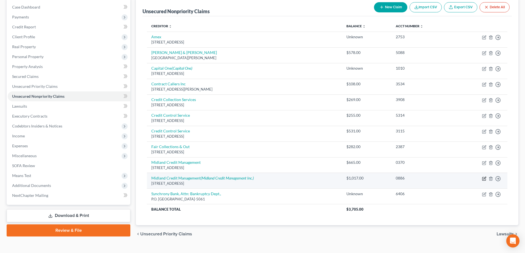
click at [483, 179] on icon "button" at bounding box center [484, 178] width 2 height 2
select select "23"
select select "0"
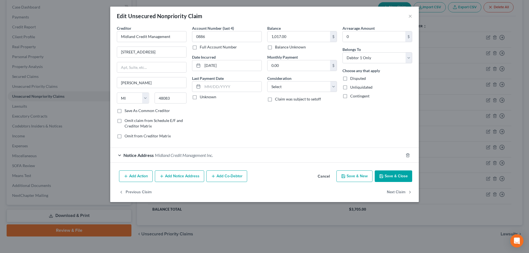
click at [188, 176] on button "Add Notice Address" at bounding box center [179, 177] width 49 height 12
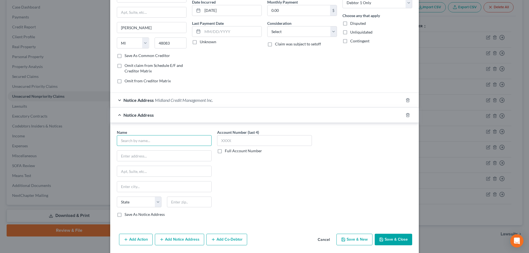
click at [148, 143] on input "text" at bounding box center [164, 140] width 95 height 11
paste input "MANCE, CORNELIUS"
drag, startPoint x: 134, startPoint y: 141, endPoint x: 115, endPoint y: 141, distance: 19.3
click at [117, 141] on input "MANCE, CORNELIUS" at bounding box center [164, 140] width 95 height 11
click at [156, 139] on input "CORNELIUS" at bounding box center [164, 140] width 95 height 11
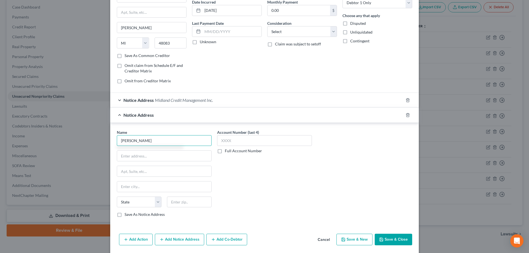
paste input "MANCE,"
drag, startPoint x: 118, startPoint y: 141, endPoint x: 114, endPoint y: 141, distance: 4.2
click at [118, 141] on input "CORNELIUS MANCE" at bounding box center [164, 140] width 95 height 11
type input "Attorney Cornelius Mance"
click at [225, 152] on label "Full Account Number" at bounding box center [243, 151] width 37 height 6
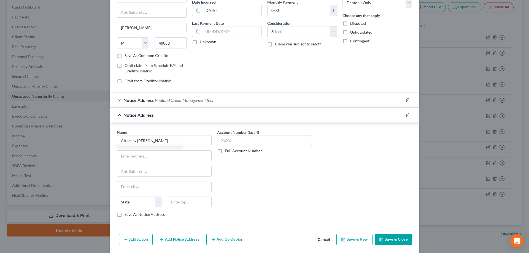
click at [227, 152] on input "Full Account Number" at bounding box center [229, 150] width 4 height 4
click at [220, 144] on input "text" at bounding box center [264, 140] width 95 height 11
type input "25-C-028715"
click at [137, 154] on input "text" at bounding box center [164, 156] width 94 height 10
type input "PO Box 70069"
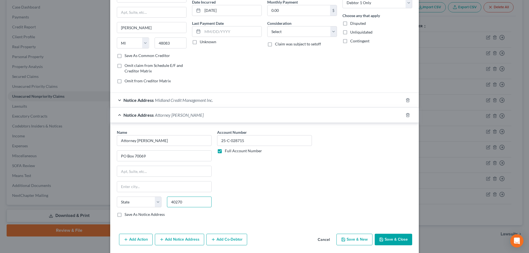
type input "40270"
type input "Louisville"
select select "18"
click at [125, 217] on label "Save As Notice Address" at bounding box center [145, 215] width 40 height 6
click at [127, 215] on input "Save As Notice Address" at bounding box center [129, 214] width 4 height 4
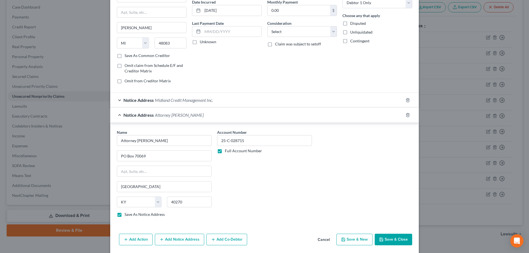
scroll to position [74, 0]
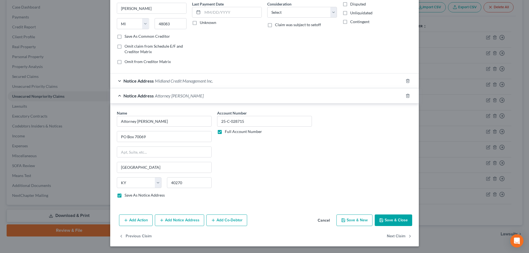
click at [398, 221] on button "Save & Close" at bounding box center [393, 221] width 37 height 12
checkbox input "false"
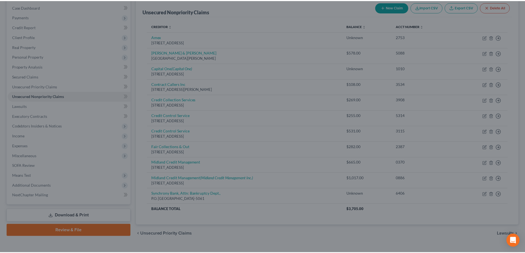
scroll to position [0, 0]
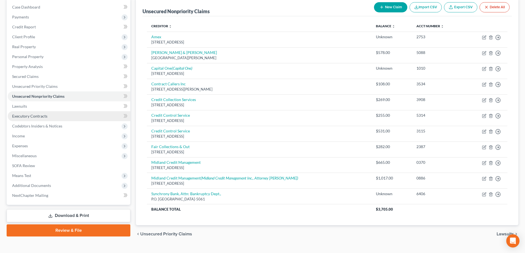
click at [37, 118] on link "Executory Contracts" at bounding box center [69, 116] width 123 height 10
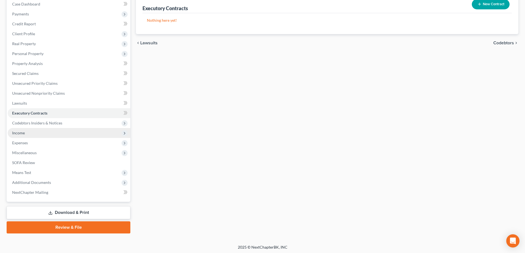
scroll to position [60, 0]
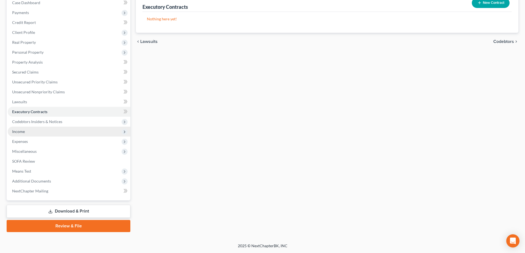
click at [30, 131] on span "Income" at bounding box center [69, 132] width 123 height 10
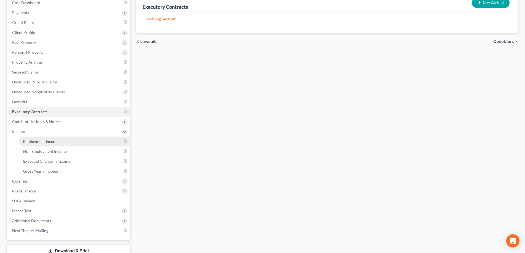
click at [44, 142] on span "Employment Income" at bounding box center [40, 141] width 35 height 5
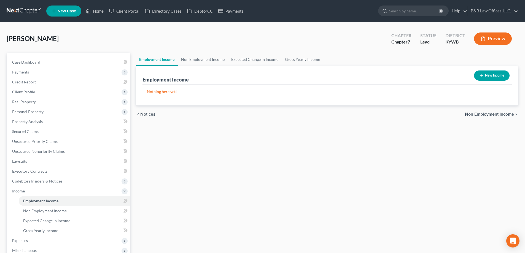
click at [502, 74] on button "New Income" at bounding box center [492, 76] width 36 height 10
select select "0"
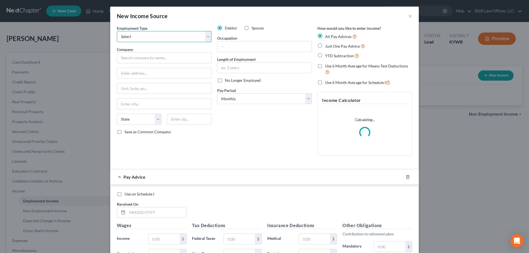
click at [156, 36] on select "Select Full or Part Time Employment Self Employment" at bounding box center [164, 36] width 95 height 11
select select "1"
click at [117, 31] on select "Select Full or Part Time Employment Self Employment" at bounding box center [164, 36] width 95 height 11
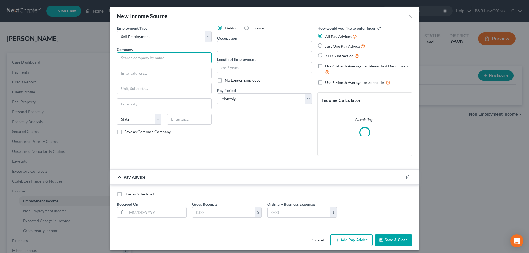
click at [135, 61] on input "text" at bounding box center [164, 57] width 95 height 11
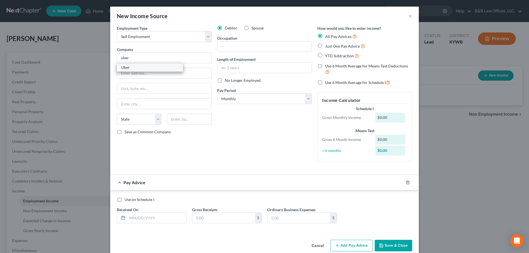
click at [130, 69] on div "Uber" at bounding box center [149, 68] width 57 height 6
type input "Uber"
type input "1725 Third Street"
type input "San Francisco"
select select "4"
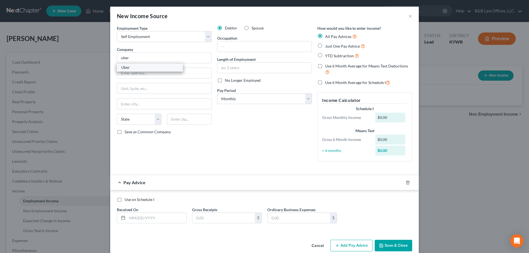
type input "94158"
click at [239, 48] on input "text" at bounding box center [264, 46] width 94 height 10
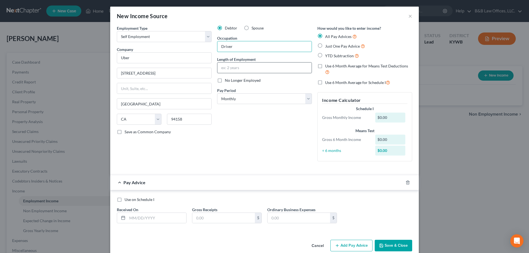
type input "Driver"
click at [234, 68] on input "text" at bounding box center [264, 68] width 94 height 10
type input "2 years"
click at [231, 99] on select "Select Monthly Twice Monthly Every Other Week Weekly" at bounding box center [264, 98] width 95 height 11
click at [217, 93] on select "Select Monthly Twice Monthly Every Other Week Weekly" at bounding box center [264, 98] width 95 height 11
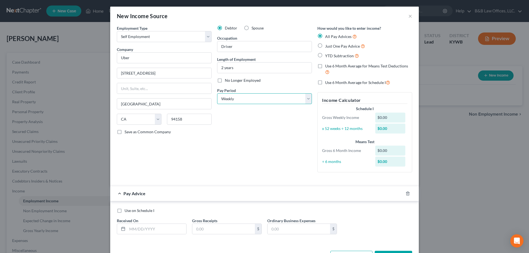
click at [219, 101] on select "Select Monthly Twice Monthly Every Other Week Weekly" at bounding box center [264, 98] width 95 height 11
select select "0"
click at [217, 93] on select "Select Monthly Twice Monthly Every Other Week Weekly" at bounding box center [264, 98] width 95 height 11
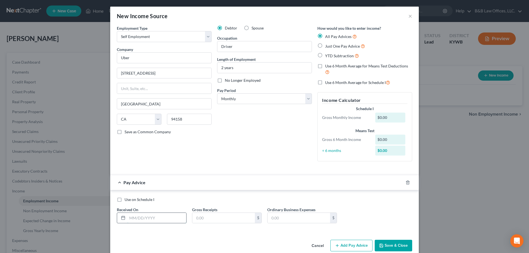
click at [140, 219] on input "text" at bounding box center [156, 218] width 59 height 10
type input "03/31/2025`"
click at [192, 217] on input "text" at bounding box center [223, 218] width 63 height 10
type input "5,450.17"
click at [282, 217] on input "text" at bounding box center [299, 218] width 63 height 10
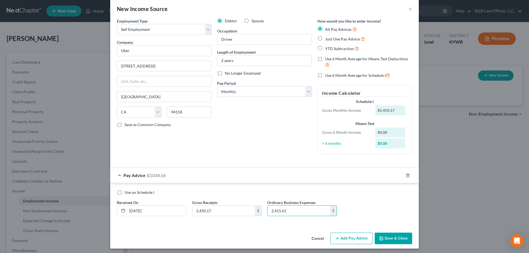
scroll to position [9, 0]
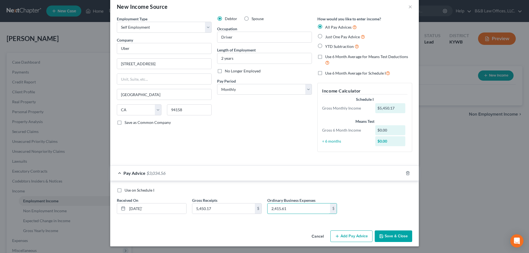
type input "2,415.61"
click at [391, 239] on button "Save & Close" at bounding box center [393, 237] width 37 height 12
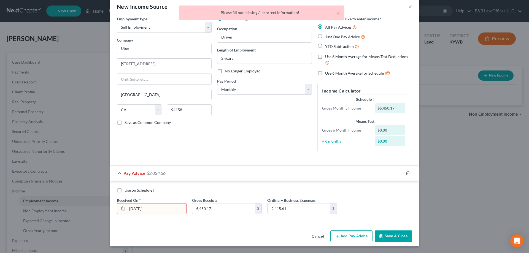
click at [163, 208] on input "03/31/2025`" at bounding box center [156, 209] width 59 height 10
click at [171, 204] on input "03/31/2025`" at bounding box center [156, 209] width 59 height 10
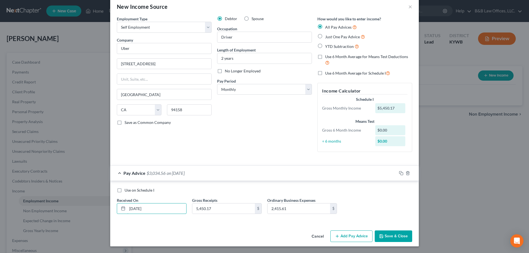
type input "03/31/2025"
click at [392, 238] on button "Save & Close" at bounding box center [393, 237] width 37 height 12
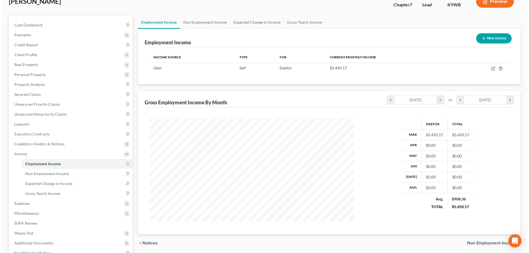
scroll to position [28, 0]
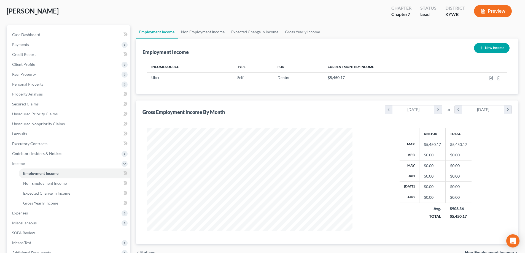
click at [487, 49] on button "New Income" at bounding box center [492, 48] width 36 height 10
select select "0"
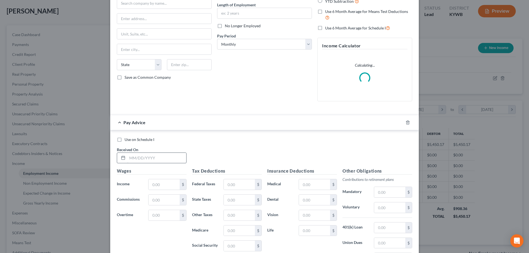
scroll to position [55, 0]
click at [136, 156] on input "text" at bounding box center [156, 157] width 59 height 10
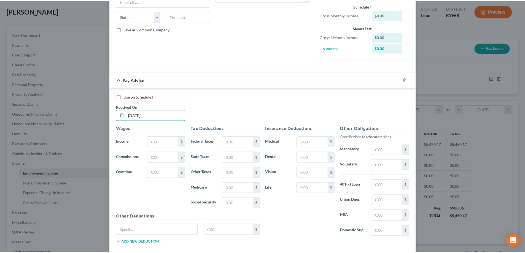
scroll to position [133, 0]
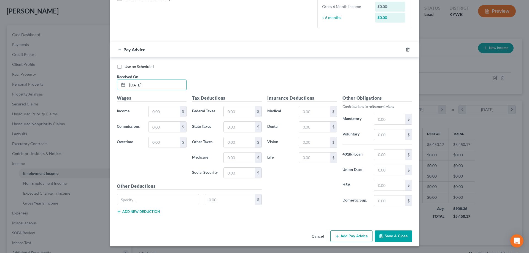
type input "04/30/2025`"
click at [321, 238] on button "Cancel" at bounding box center [317, 236] width 21 height 11
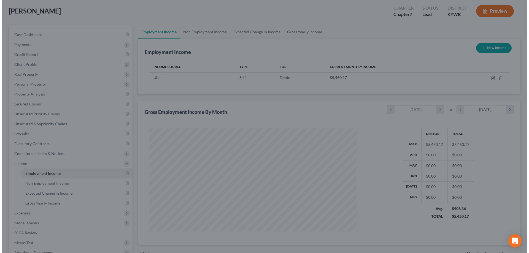
scroll to position [275389, 275275]
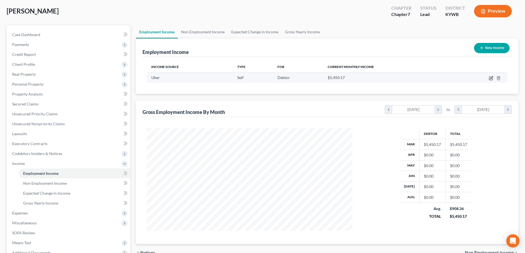
click at [492, 79] on icon "button" at bounding box center [490, 78] width 3 height 3
select select "1"
select select "4"
select select "0"
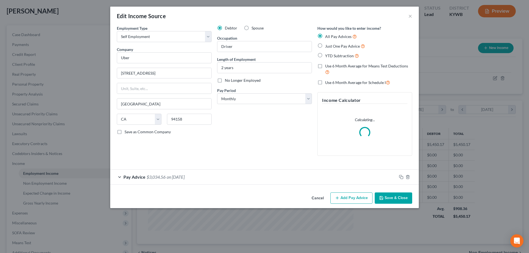
scroll to position [104, 218]
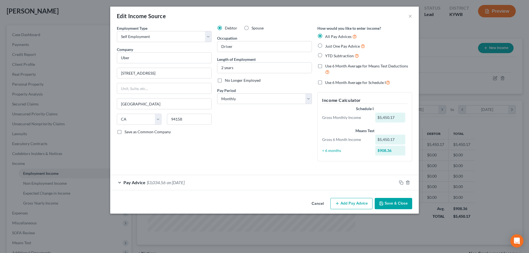
click at [348, 197] on div "Cancel Add Pay Advice Save & Close" at bounding box center [264, 205] width 309 height 18
click at [350, 202] on button "Add Pay Advice" at bounding box center [351, 204] width 42 height 12
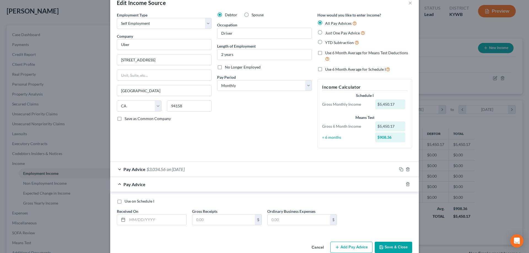
scroll to position [24, 0]
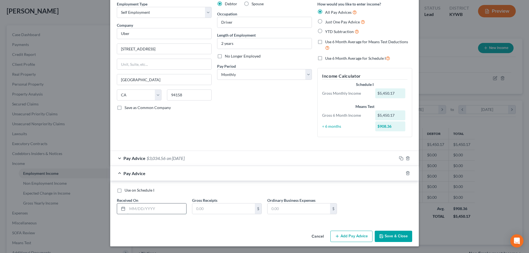
click at [145, 210] on input "text" at bounding box center [156, 209] width 59 height 10
click at [145, 209] on input "text" at bounding box center [156, 209] width 59 height 10
drag, startPoint x: 213, startPoint y: 209, endPoint x: 210, endPoint y: 205, distance: 4.9
click at [213, 209] on input "text" at bounding box center [223, 209] width 63 height 10
click at [175, 202] on div "Received On * 04/30/2025`" at bounding box center [151, 206] width 75 height 17
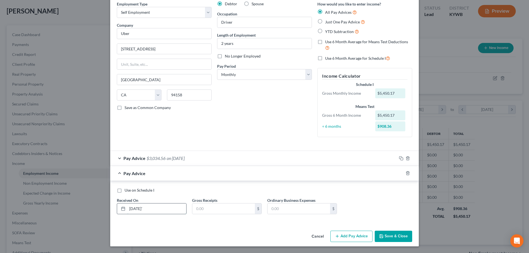
click at [171, 207] on input "04/30/2025`" at bounding box center [156, 209] width 59 height 10
type input "04/30/2025"
click at [207, 210] on input "text" at bounding box center [223, 209] width 63 height 10
click at [202, 209] on input "text" at bounding box center [223, 209] width 63 height 10
type input "8,388.33"
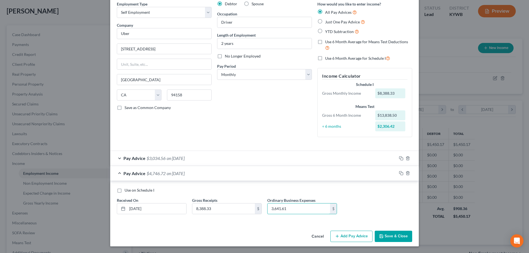
type input "3,641.61"
click at [349, 238] on button "Add Pay Advice" at bounding box center [351, 237] width 42 height 12
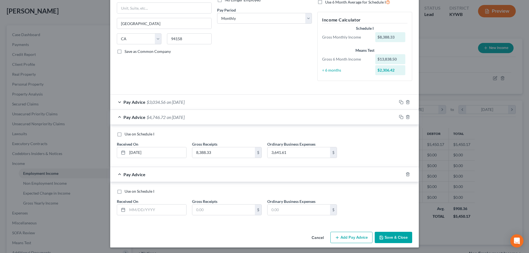
scroll to position [82, 0]
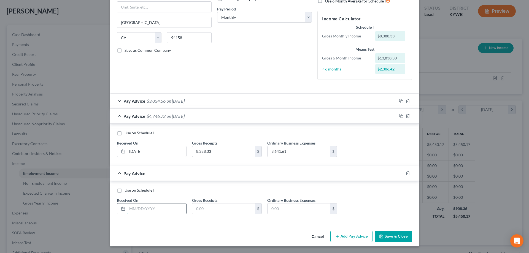
click at [158, 208] on input "text" at bounding box center [156, 209] width 59 height 10
type input "05/31/2025"
type input "7,906.25"
type input "3,222.59"
click at [351, 237] on button "Add Pay Advice" at bounding box center [351, 237] width 42 height 12
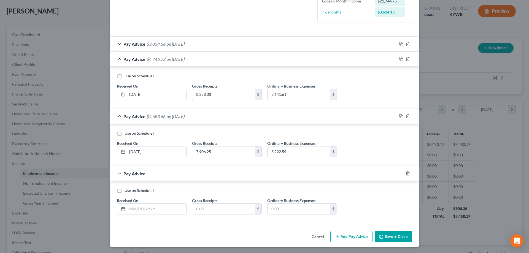
scroll to position [139, 0]
click at [137, 212] on input "text" at bounding box center [156, 209] width 59 height 10
type input "06/30/2025"
click at [225, 210] on input "text" at bounding box center [223, 209] width 63 height 10
type input "6,561.96"
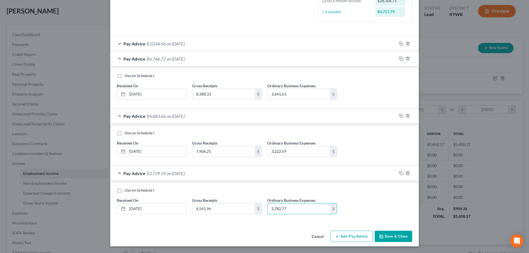
type input "2,782.77"
click at [339, 236] on button "Add Pay Advice" at bounding box center [351, 237] width 42 height 12
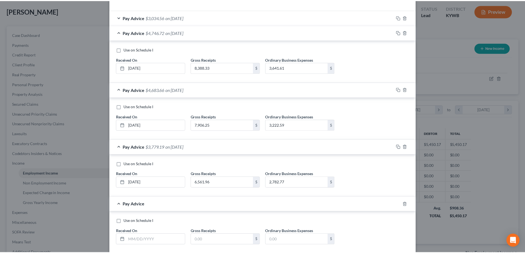
scroll to position [196, 0]
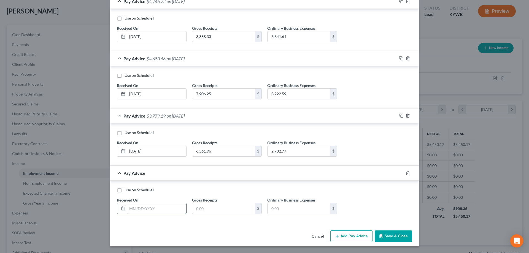
click at [134, 208] on input "text" at bounding box center [156, 208] width 59 height 10
type input "07/31/2025"
click at [238, 210] on input "text" at bounding box center [223, 208] width 63 height 10
type input "7,067.43"
type input "3,010.90"
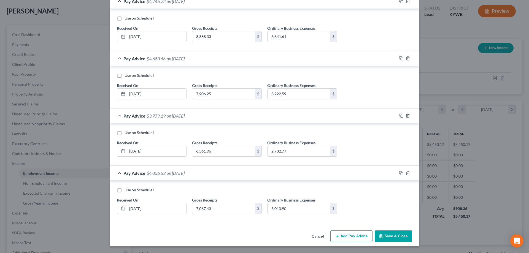
click at [388, 236] on button "Save & Close" at bounding box center [393, 237] width 37 height 12
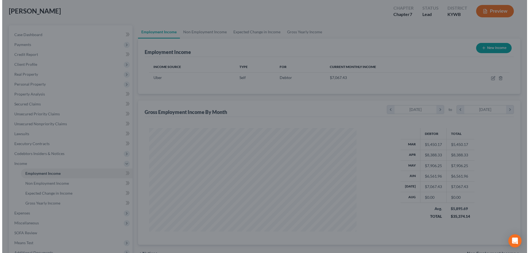
scroll to position [275389, 275275]
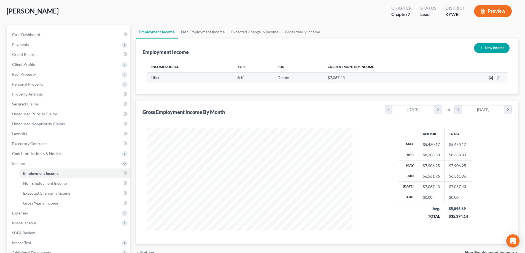
click at [490, 80] on icon "button" at bounding box center [491, 78] width 4 height 4
select select "1"
select select "4"
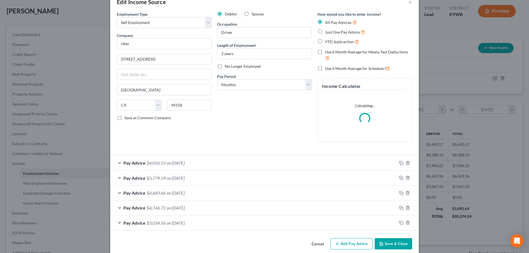
scroll to position [21, 0]
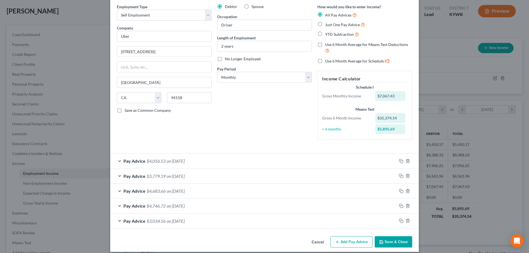
click at [124, 161] on span "Pay Advice" at bounding box center [134, 160] width 22 height 5
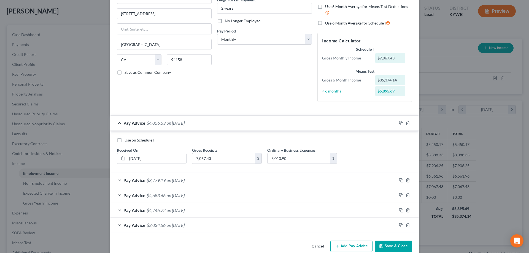
scroll to position [69, 0]
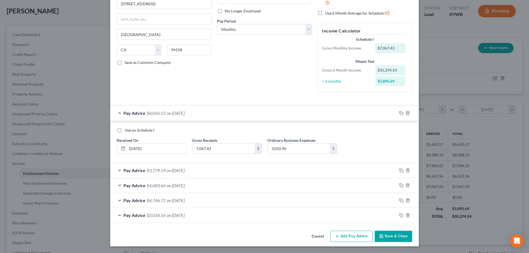
click at [148, 215] on span "$3,034.56" at bounding box center [156, 215] width 19 height 5
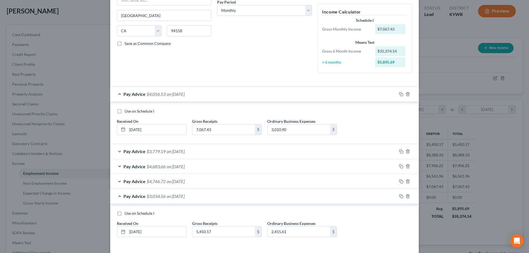
scroll to position [112, 0]
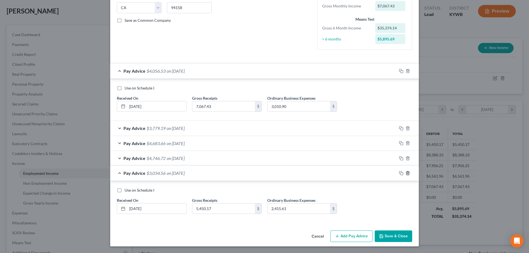
drag, startPoint x: 406, startPoint y: 174, endPoint x: 406, endPoint y: 171, distance: 3.3
click at [406, 174] on icon "button" at bounding box center [408, 173] width 4 height 4
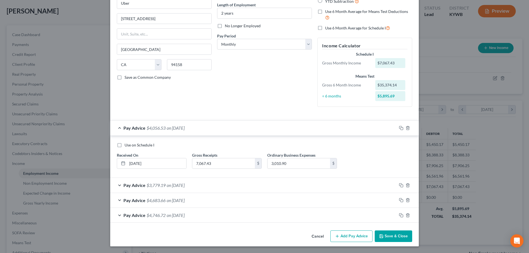
scroll to position [55, 0]
click at [406, 215] on icon "button" at bounding box center [408, 215] width 4 height 4
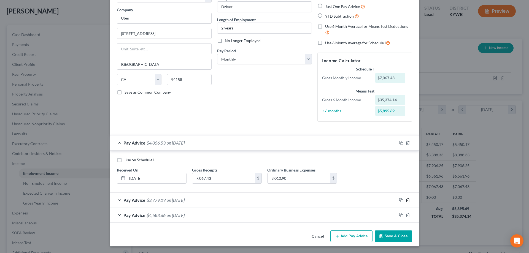
click at [406, 201] on icon "button" at bounding box center [408, 200] width 4 height 4
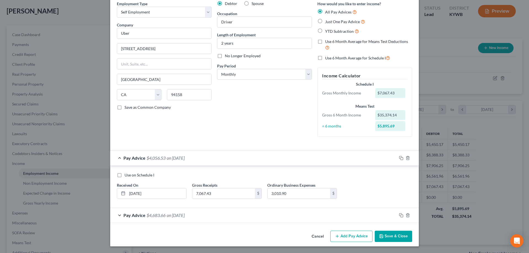
scroll to position [25, 0]
click at [406, 216] on icon "button" at bounding box center [408, 215] width 4 height 4
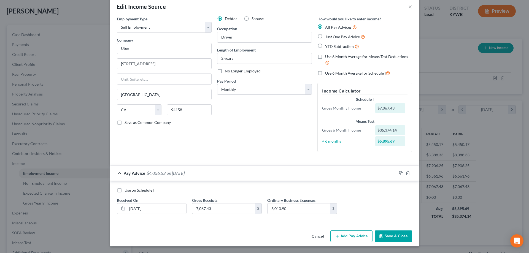
scroll to position [9, 0]
click at [264, 86] on select "Select Monthly Twice Monthly Every Other Week Weekly" at bounding box center [264, 89] width 95 height 11
select select "3"
click at [217, 84] on select "Select Monthly Twice Monthly Every Other Week Weekly" at bounding box center [264, 89] width 95 height 11
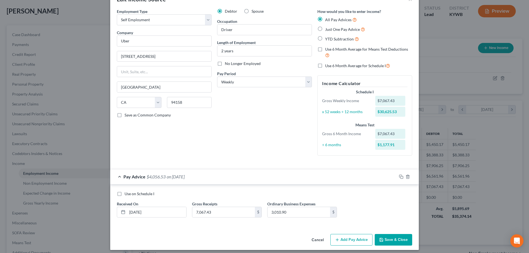
scroll to position [20, 0]
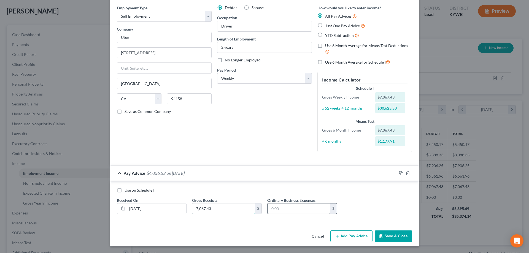
type input "3,010.90"
drag, startPoint x: 159, startPoint y: 207, endPoint x: 102, endPoint y: 207, distance: 56.8
click at [102, 207] on div "Edit Income Source × Employment Type * Select Full or Part Time Employment Self…" at bounding box center [264, 126] width 529 height 253
type input "08/04/2025"
click at [210, 204] on input "text" at bounding box center [223, 209] width 63 height 10
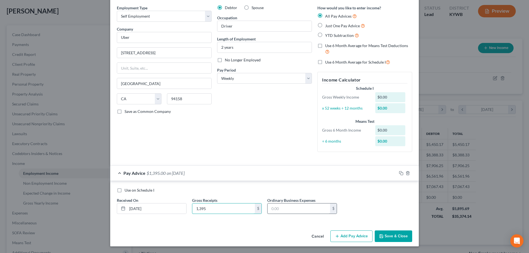
type input "1,395"
drag, startPoint x: 281, startPoint y: 209, endPoint x: 279, endPoint y: 207, distance: 3.1
click at [281, 209] on input "text" at bounding box center [299, 209] width 63 height 10
type input "592"
drag, startPoint x: 393, startPoint y: 236, endPoint x: 380, endPoint y: 210, distance: 29.4
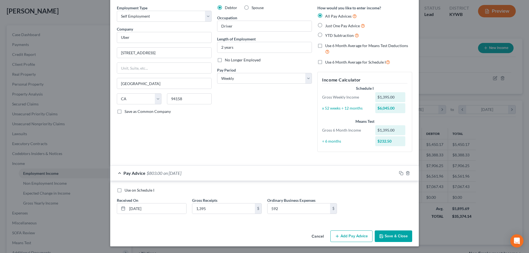
click at [380, 210] on div "Edit Income Source × Employment Type * Select Full or Part Time Employment Self…" at bounding box center [264, 116] width 309 height 260
click at [353, 235] on button "Add Pay Advice" at bounding box center [351, 237] width 42 height 12
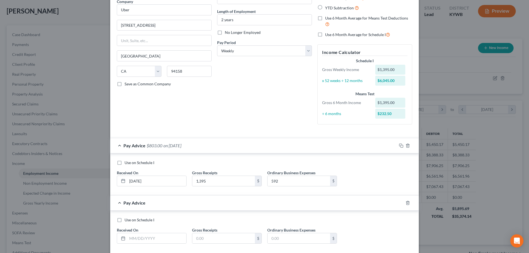
scroll to position [75, 0]
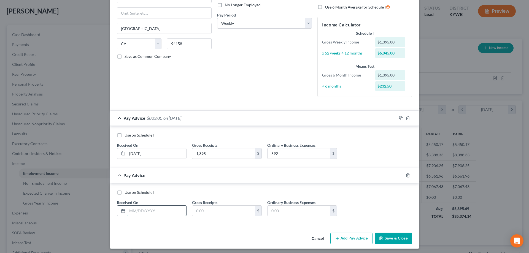
click at [128, 210] on input "text" at bounding box center [156, 211] width 59 height 10
click at [136, 209] on input "text" at bounding box center [156, 211] width 59 height 10
type input "[DATE]"
click at [207, 208] on input "text" at bounding box center [223, 211] width 63 height 10
type input "1,558.96"
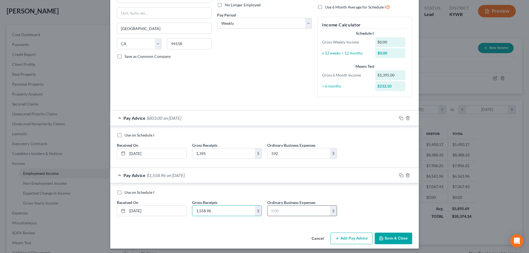
click at [289, 211] on input "text" at bounding box center [299, 211] width 63 height 10
click at [282, 211] on input "text" at bounding box center [299, 211] width 63 height 10
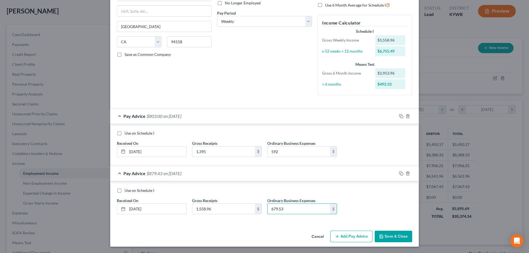
scroll to position [78, 0]
type input "679.53"
click at [345, 238] on button "Add Pay Advice" at bounding box center [351, 237] width 42 height 12
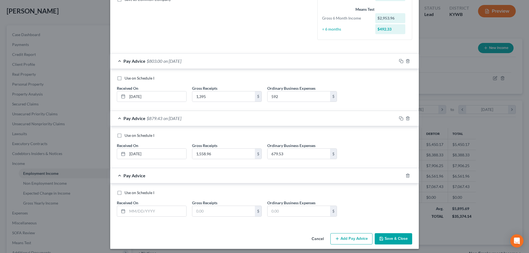
scroll to position [135, 0]
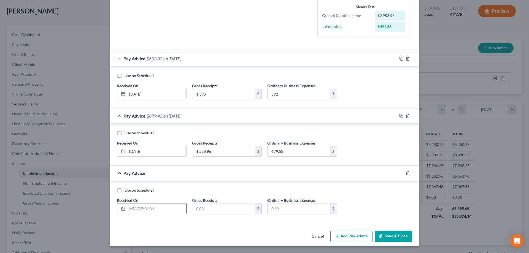
drag, startPoint x: 132, startPoint y: 207, endPoint x: 127, endPoint y: 204, distance: 4.9
click at [132, 207] on input "text" at bounding box center [156, 209] width 59 height 10
type input "[DATE]"
click at [201, 208] on input "text" at bounding box center [223, 209] width 63 height 10
click at [216, 209] on input "text" at bounding box center [223, 209] width 63 height 10
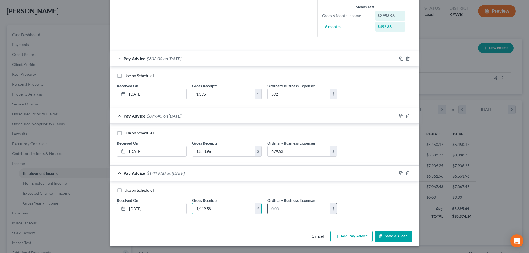
type input "1,419.58"
click at [298, 209] on input "text" at bounding box center [299, 209] width 63 height 10
type input "650.13"
click at [351, 235] on button "Add Pay Advice" at bounding box center [351, 237] width 42 height 12
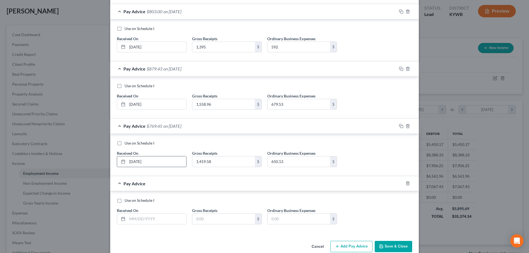
scroll to position [192, 0]
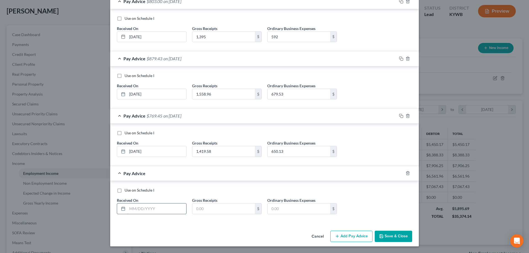
click at [134, 207] on input "text" at bounding box center [156, 209] width 59 height 10
type input "[DATE]"
click at [202, 210] on input "text" at bounding box center [223, 209] width 63 height 10
type input "1,733.24"
click at [297, 208] on input "text" at bounding box center [299, 209] width 63 height 10
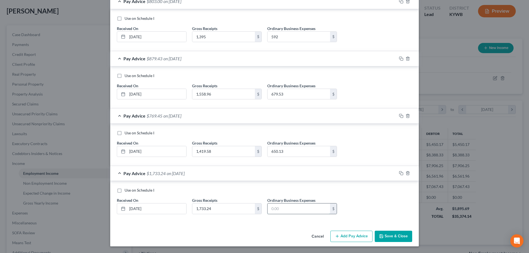
drag, startPoint x: 295, startPoint y: 206, endPoint x: 289, endPoint y: 210, distance: 6.9
click at [295, 206] on input "text" at bounding box center [299, 209] width 63 height 10
type input "698.46"
click at [342, 237] on button "Add Pay Advice" at bounding box center [351, 237] width 42 height 12
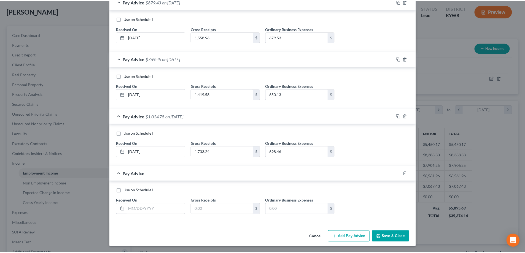
scroll to position [250, 0]
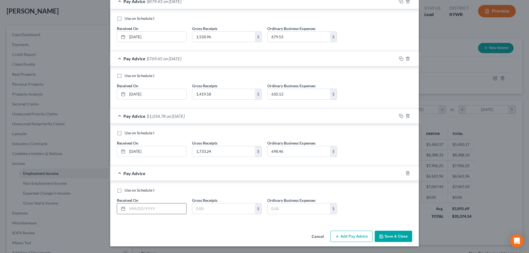
drag, startPoint x: 140, startPoint y: 207, endPoint x: 137, endPoint y: 208, distance: 3.2
click at [140, 207] on input "text" at bounding box center [156, 209] width 59 height 10
type input "08/29/2025"
drag, startPoint x: 202, startPoint y: 208, endPoint x: 187, endPoint y: 202, distance: 16.1
click at [202, 208] on input "text" at bounding box center [223, 209] width 63 height 10
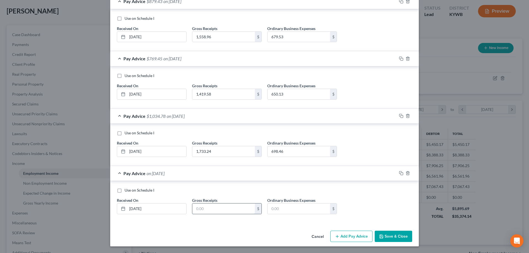
click at [222, 208] on input "text" at bounding box center [223, 209] width 63 height 10
type input "674.14"
click at [278, 206] on input "text" at bounding box center [299, 209] width 63 height 10
type input "306.66"
click at [396, 237] on button "Save & Close" at bounding box center [393, 237] width 37 height 12
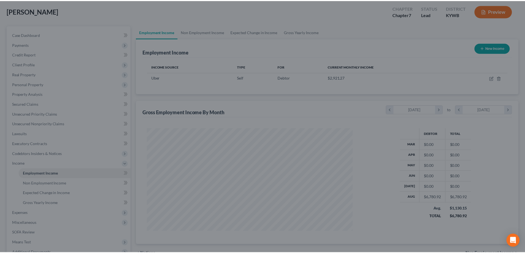
scroll to position [275389, 275275]
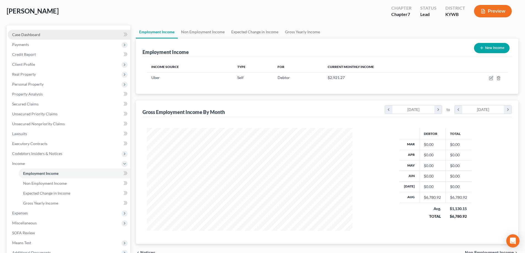
click at [51, 34] on link "Case Dashboard" at bounding box center [69, 35] width 123 height 10
select select "1"
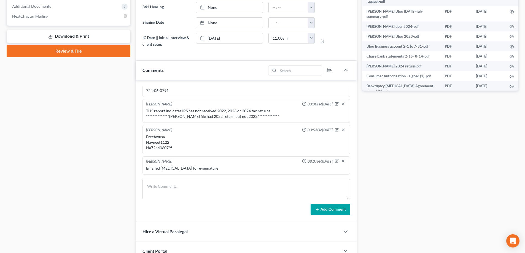
scroll to position [248, 0]
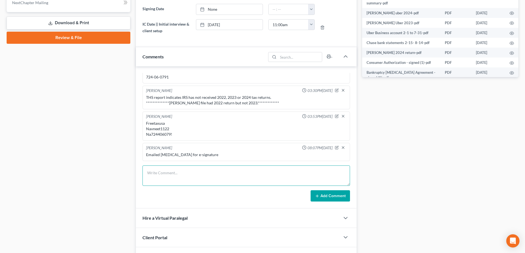
click at [169, 176] on textarea at bounding box center [245, 176] width 207 height 20
click at [195, 171] on textarea "uBER DEPOSIT SUMMARY mARCH $5,155.81" at bounding box center [245, 176] width 207 height 20
click at [160, 179] on textarea "Uber Deposit Summary mARCH $5,155.81" at bounding box center [245, 176] width 207 height 20
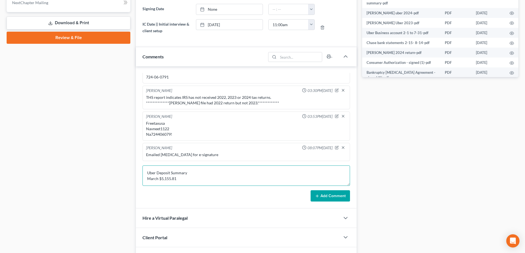
click at [180, 176] on textarea "Uber Deposit Summary March $5,155.81" at bounding box center [245, 176] width 207 height 20
type textarea "Uber Deposit Summary March $5,155.81 April $7,604.90 May $5,875.00 June $4,392.…"
click at [321, 198] on button "Add Comment" at bounding box center [329, 196] width 39 height 12
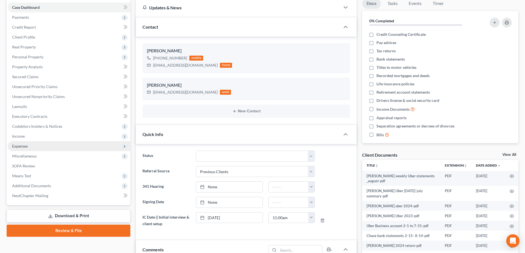
scroll to position [55, 0]
click at [40, 148] on span "Expenses" at bounding box center [69, 146] width 123 height 10
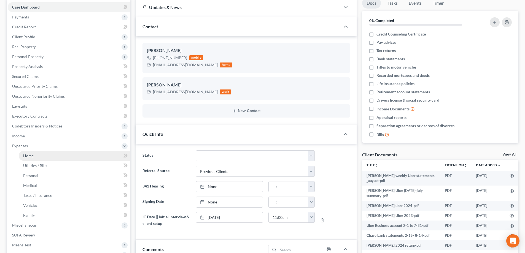
click at [48, 156] on link "Home" at bounding box center [75, 156] width 112 height 10
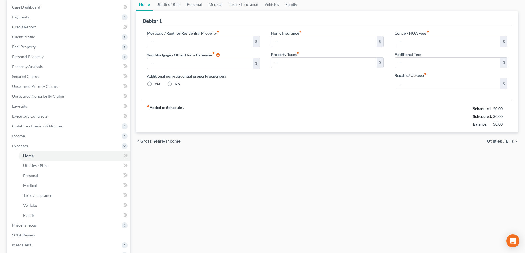
type input "0.00"
radio input "true"
type input "0.00"
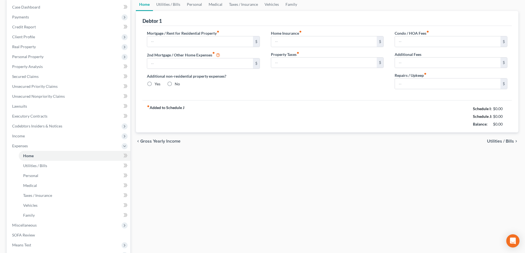
type input "0.00"
click at [166, 45] on input "text" at bounding box center [200, 41] width 106 height 10
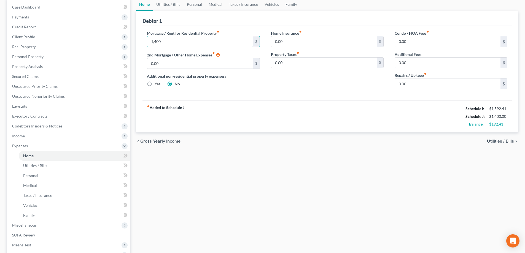
type input "1,400"
click at [170, 6] on link "Utilities / Bills" at bounding box center [168, 4] width 31 height 13
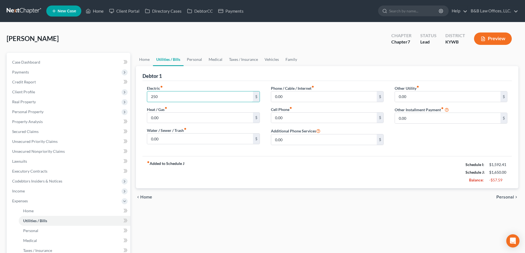
type input "250"
click at [289, 103] on div "Phone / Cable / Internet fiber_manual_record 0.00 $ Cell Phone fiber_manual_rec…" at bounding box center [327, 117] width 124 height 64
type input "100"
click at [197, 59] on link "Personal" at bounding box center [194, 59] width 22 height 13
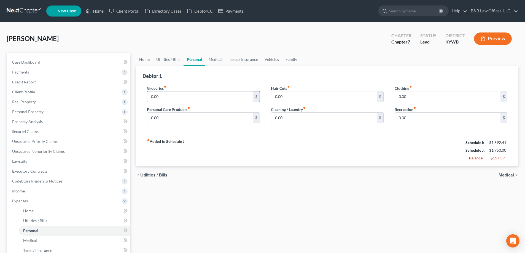
click at [166, 99] on input "0.00" at bounding box center [200, 96] width 106 height 10
click at [171, 97] on input "0.00" at bounding box center [200, 96] width 106 height 10
drag, startPoint x: 171, startPoint y: 97, endPoint x: 143, endPoint y: 95, distance: 28.2
click at [143, 95] on div "Groceries fiber_manual_record 0.00 $ Personal Care Products fiber_manual_record…" at bounding box center [203, 106] width 124 height 42
type input "1,255"
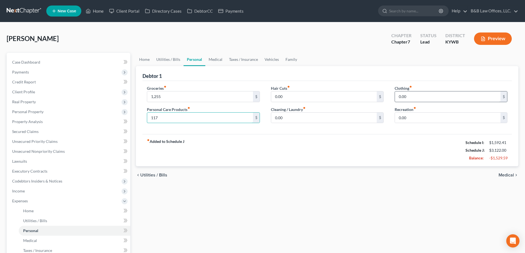
type input "117"
click at [411, 99] on input "0.00" at bounding box center [448, 96] width 106 height 10
click at [304, 98] on input "0.00" at bounding box center [324, 96] width 106 height 10
click at [286, 118] on input "0.00" at bounding box center [324, 118] width 106 height 10
type input "91"
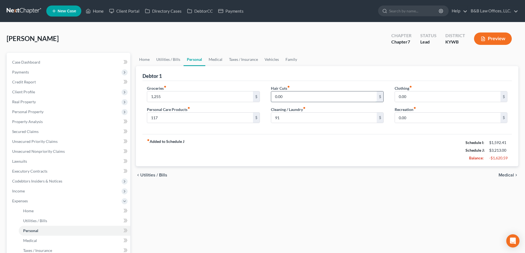
click at [287, 99] on input "0.00" at bounding box center [324, 96] width 106 height 10
type input "76"
click at [419, 100] on input "0.00" at bounding box center [448, 96] width 106 height 10
type input "200"
click at [411, 109] on label "Recreation fiber_manual_record" at bounding box center [405, 110] width 21 height 6
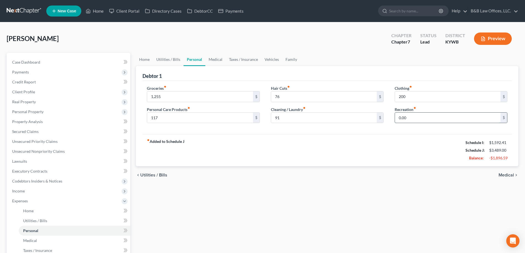
click at [411, 114] on input "0.00" at bounding box center [448, 118] width 106 height 10
type input "390"
click at [212, 59] on link "Medical" at bounding box center [215, 59] width 20 height 13
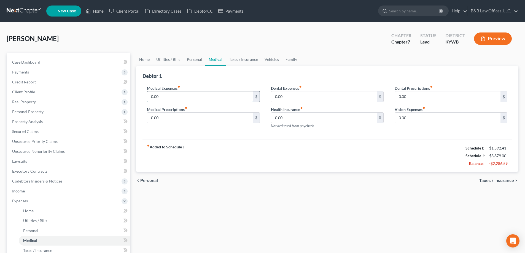
click at [180, 96] on input "0.00" at bounding box center [200, 96] width 106 height 10
type input "200"
click at [242, 59] on link "Taxes / Insurance" at bounding box center [244, 59] width 36 height 13
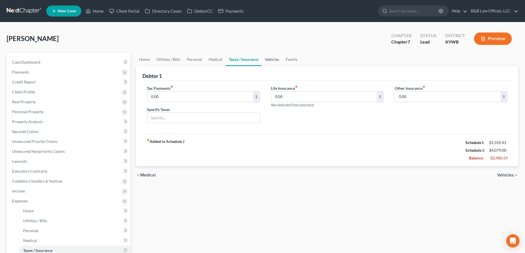
click at [272, 60] on link "Vehicles" at bounding box center [271, 59] width 21 height 13
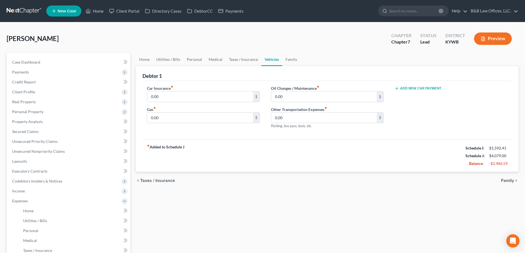
click at [420, 88] on button "Add New Car Payment" at bounding box center [418, 88] width 47 height 4
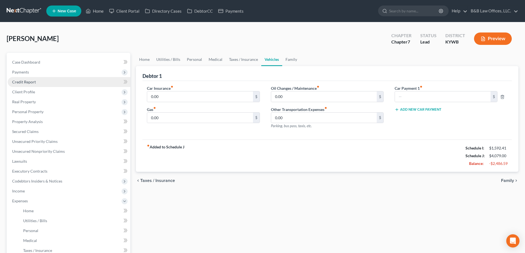
click at [35, 83] on span "Credit Report" at bounding box center [24, 82] width 24 height 5
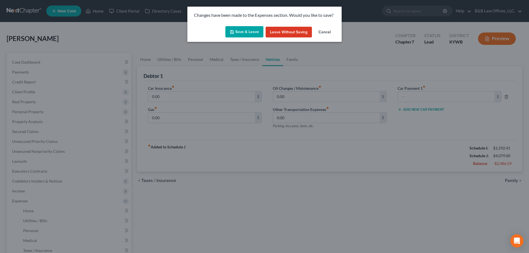
click at [254, 29] on button "Save & Leave" at bounding box center [244, 32] width 38 height 12
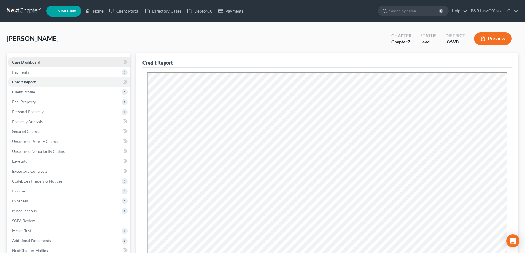
click at [23, 60] on span "Case Dashboard" at bounding box center [26, 62] width 28 height 5
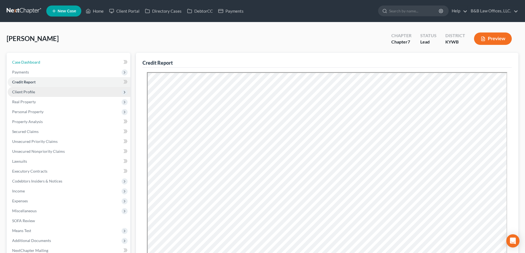
select select "1"
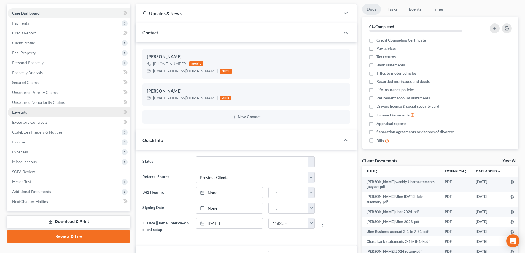
scroll to position [55, 0]
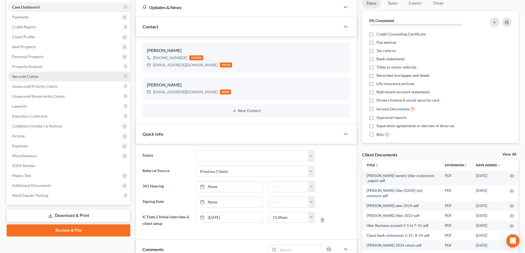
click at [49, 78] on link "Secured Claims" at bounding box center [69, 77] width 123 height 10
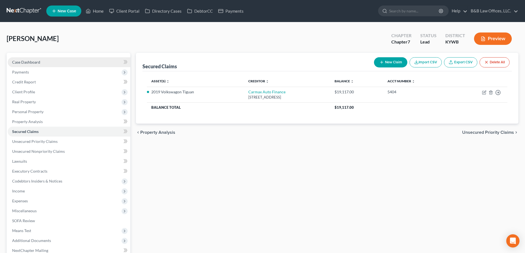
click at [43, 62] on link "Case Dashboard" at bounding box center [69, 62] width 123 height 10
select select "10"
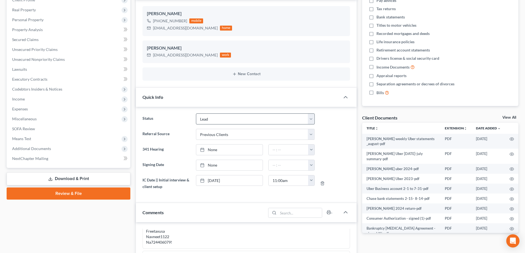
scroll to position [83, 0]
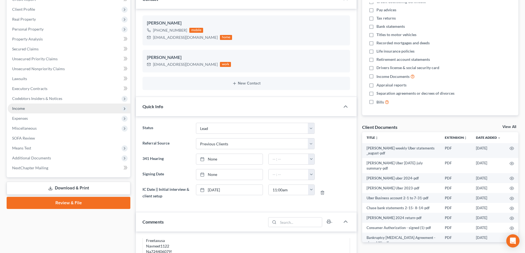
click at [70, 107] on span "Income" at bounding box center [69, 109] width 123 height 10
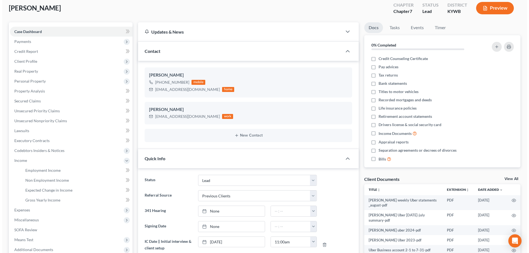
scroll to position [0, 0]
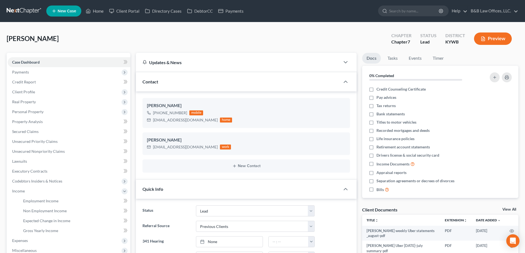
click at [493, 40] on button "Preview" at bounding box center [493, 39] width 38 height 12
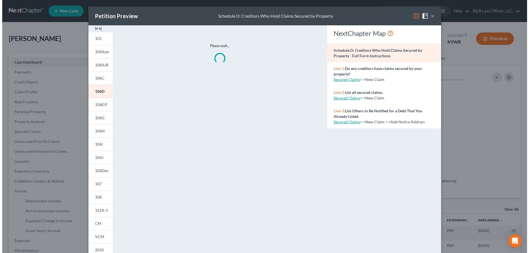
scroll to position [3457, 0]
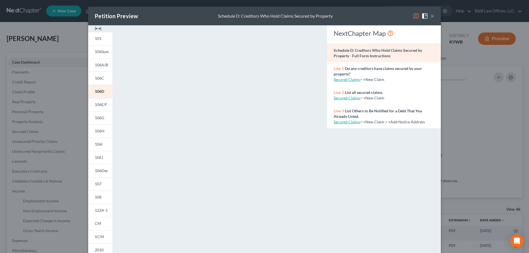
drag, startPoint x: 99, startPoint y: 143, endPoint x: 117, endPoint y: 141, distance: 17.8
click at [100, 143] on span "106I" at bounding box center [99, 144] width 8 height 5
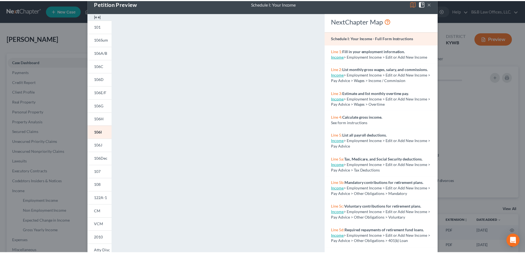
scroll to position [0, 0]
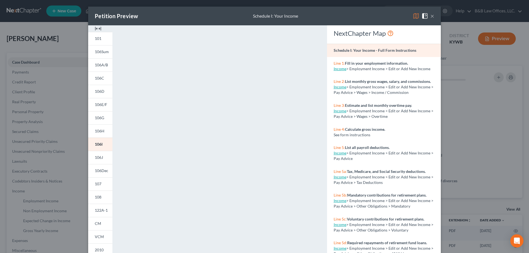
click at [430, 15] on button "×" at bounding box center [432, 16] width 4 height 7
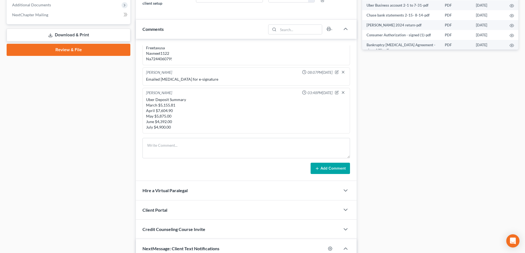
scroll to position [413, 0]
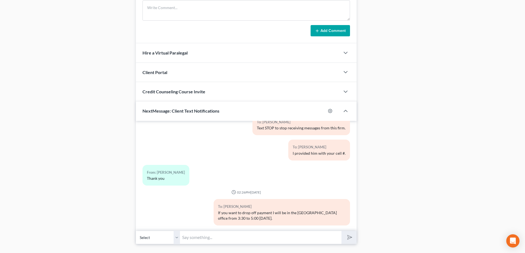
click at [182, 90] on span "Credit Counseling Course Invite" at bounding box center [173, 91] width 63 height 5
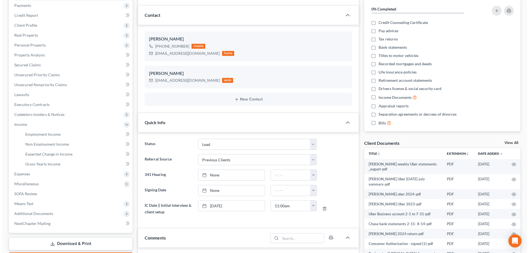
scroll to position [55, 0]
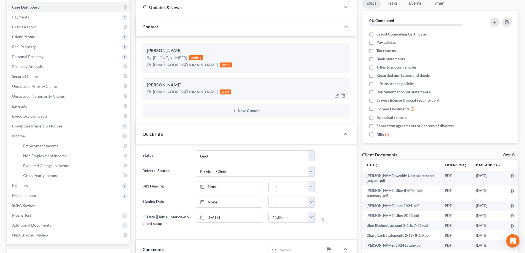
click at [154, 93] on div "nantal.1122@gmail.com" at bounding box center [185, 92] width 65 height 6
click at [336, 69] on icon "button" at bounding box center [337, 68] width 2 height 2
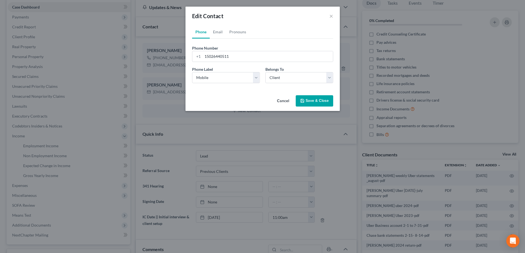
scroll to position [3457, 0]
click at [225, 33] on link "Email" at bounding box center [220, 31] width 16 height 13
click at [224, 32] on link "Email" at bounding box center [220, 31] width 16 height 13
drag, startPoint x: 255, startPoint y: 55, endPoint x: 194, endPoint y: 62, distance: 61.9
click at [194, 62] on div "Email Address navneetn959@gmail.com" at bounding box center [264, 53] width 141 height 17
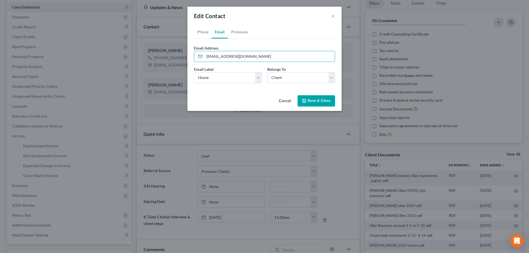
click at [307, 98] on button "Save & Close" at bounding box center [316, 101] width 37 height 12
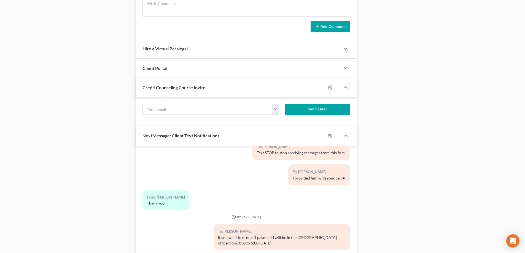
scroll to position [454, 0]
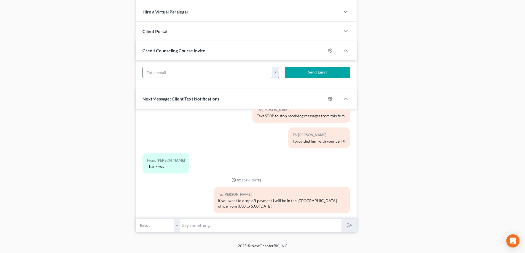
click at [218, 75] on input "text" at bounding box center [207, 72] width 129 height 10
paste input "navneetn959@gmail.com"
click at [300, 74] on button "Send Email" at bounding box center [318, 72] width 66 height 11
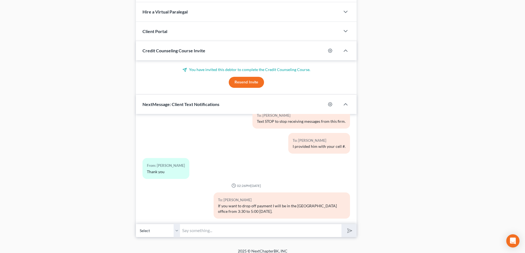
click at [200, 231] on input "text" at bounding box center [260, 230] width 161 height 13
drag, startPoint x: 175, startPoint y: 226, endPoint x: 185, endPoint y: 231, distance: 10.5
click at [175, 226] on select "Select +1 (502) 644-0511 - Navneet Navneet" at bounding box center [158, 230] width 44 height 13
click at [189, 231] on input "text" at bounding box center [260, 230] width 161 height 13
click at [341, 224] on button "submit" at bounding box center [348, 230] width 15 height 13
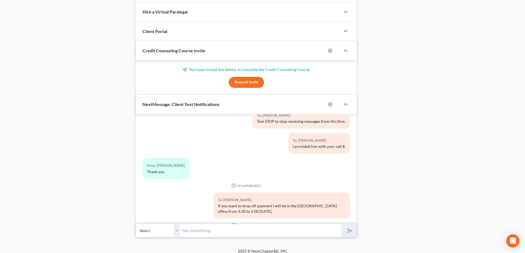
scroll to position [3497, 0]
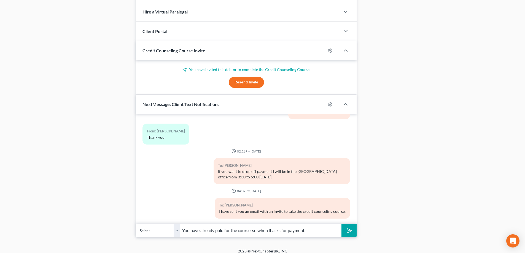
drag, startPoint x: 315, startPoint y: 231, endPoint x: 322, endPoint y: 231, distance: 6.4
click at [315, 231] on input "You have already paid for the course, so when it asks for payment" at bounding box center [260, 230] width 161 height 13
paste input "bblaw622cc"
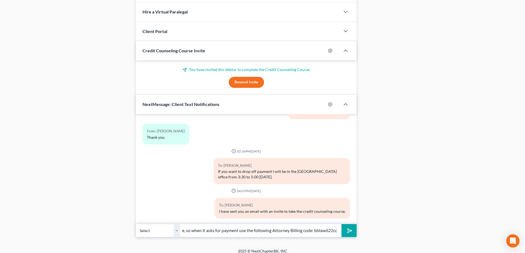
click at [341, 224] on button "submit" at bounding box center [348, 230] width 15 height 13
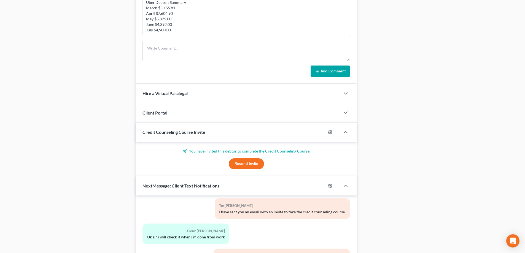
scroll to position [460, 0]
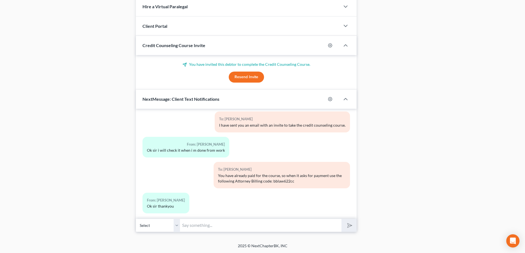
drag, startPoint x: 202, startPoint y: 226, endPoint x: 183, endPoint y: 210, distance: 24.6
click at [202, 226] on input "text" at bounding box center [260, 225] width 161 height 13
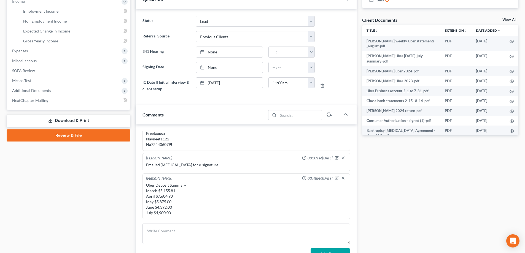
scroll to position [239, 0]
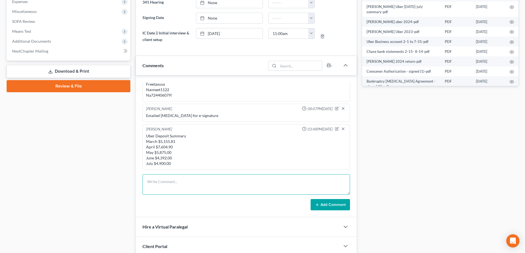
click at [173, 176] on textarea at bounding box center [245, 184] width 207 height 20
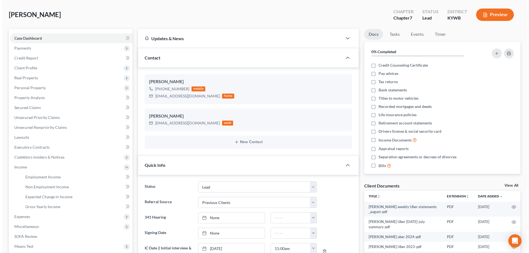
scroll to position [19, 0]
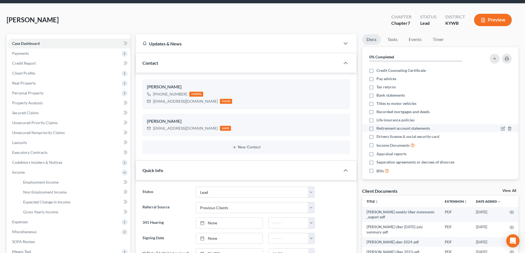
drag, startPoint x: 510, startPoint y: 192, endPoint x: 378, endPoint y: 130, distance: 145.5
click at [510, 192] on link "View All" at bounding box center [509, 191] width 14 height 4
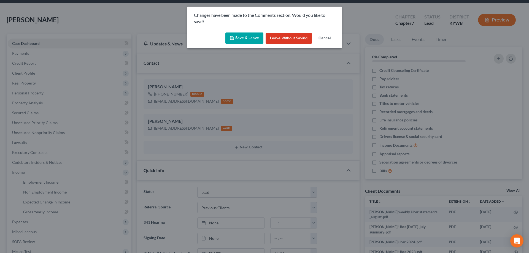
click at [236, 36] on button "Save & Leave" at bounding box center [244, 39] width 38 height 12
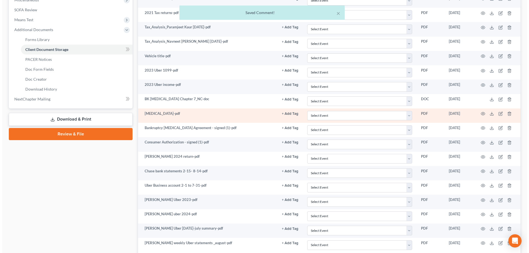
scroll to position [253, 0]
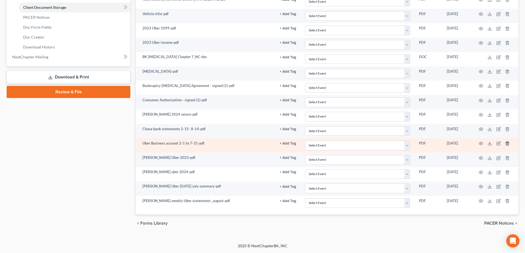
click at [508, 144] on icon "button" at bounding box center [507, 144] width 2 height 4
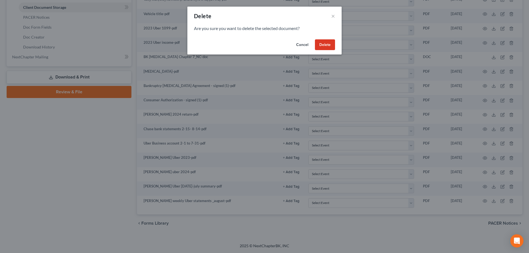
click at [324, 47] on button "Delete" at bounding box center [325, 44] width 20 height 11
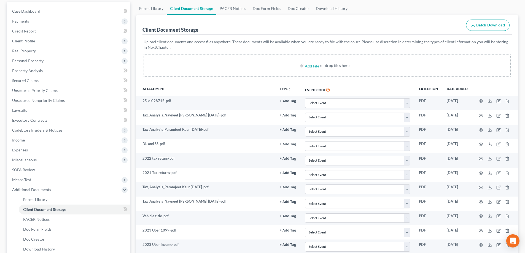
scroll to position [0, 0]
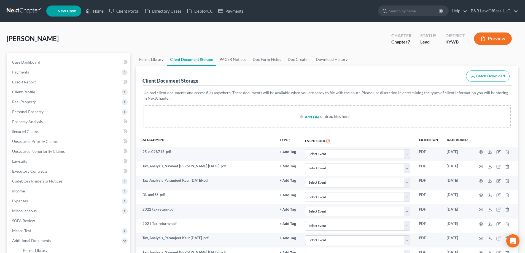
click at [313, 118] on input "file" at bounding box center [311, 117] width 13 height 10
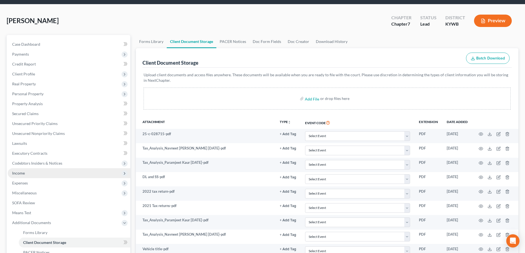
scroll to position [28, 0]
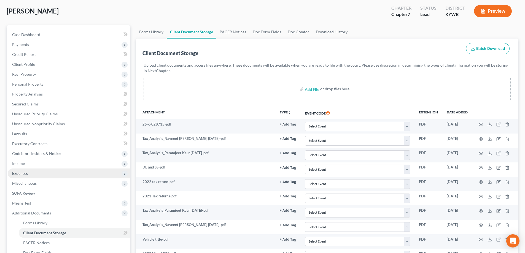
click at [29, 174] on span "Expenses" at bounding box center [69, 174] width 123 height 10
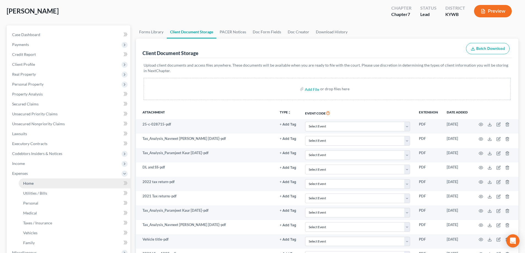
click at [35, 185] on link "Home" at bounding box center [75, 184] width 112 height 10
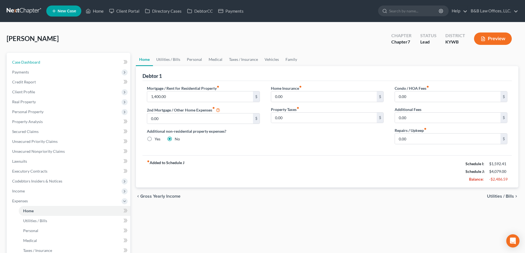
drag, startPoint x: 33, startPoint y: 62, endPoint x: 1, endPoint y: 101, distance: 50.7
click at [33, 62] on span "Case Dashboard" at bounding box center [26, 62] width 28 height 5
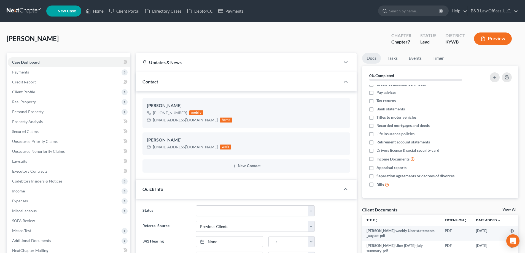
scroll to position [3578, 0]
click at [509, 209] on link "View All" at bounding box center [509, 210] width 14 height 4
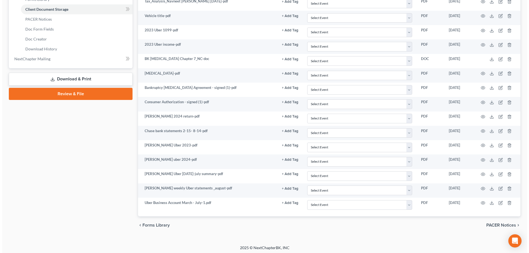
scroll to position [253, 0]
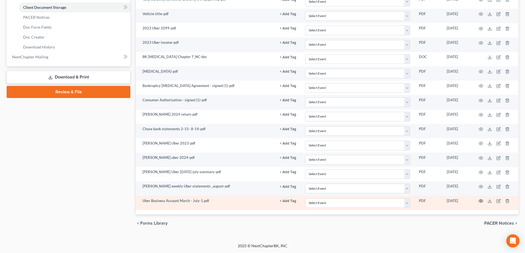
click at [480, 201] on icon "button" at bounding box center [481, 201] width 4 height 4
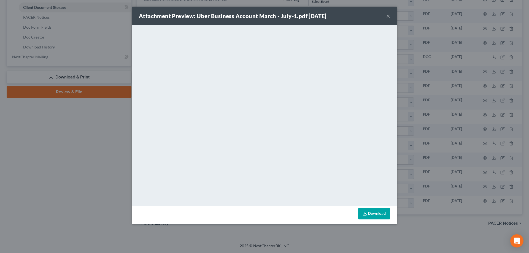
click at [390, 14] on button "×" at bounding box center [388, 16] width 4 height 7
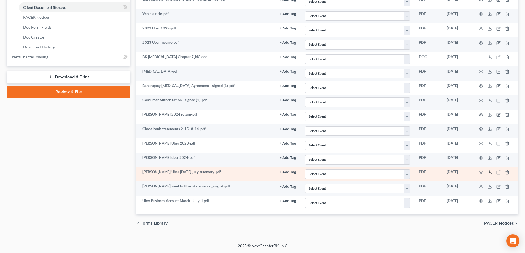
click at [490, 172] on line at bounding box center [490, 172] width 0 height 2
click at [507, 174] on icon "button" at bounding box center [507, 172] width 4 height 4
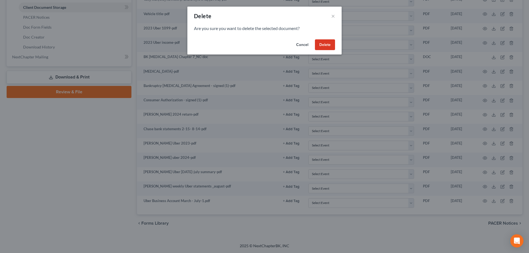
click at [329, 44] on button "Delete" at bounding box center [325, 44] width 20 height 11
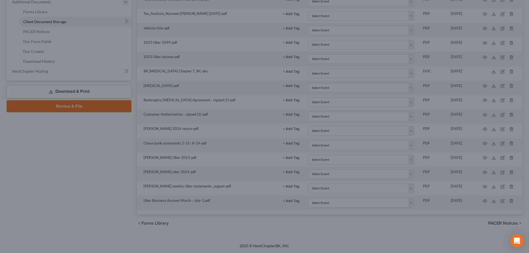
scroll to position [239, 0]
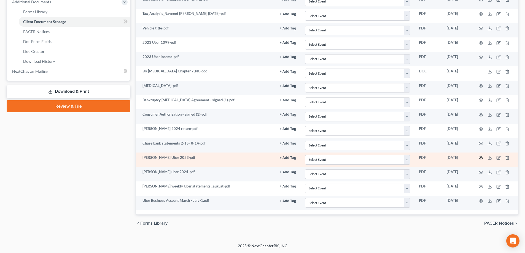
click at [480, 158] on icon "button" at bounding box center [481, 158] width 4 height 4
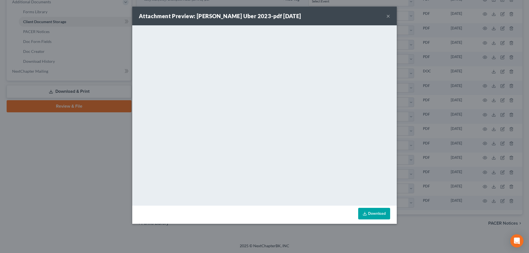
click at [388, 14] on button "×" at bounding box center [388, 16] width 4 height 7
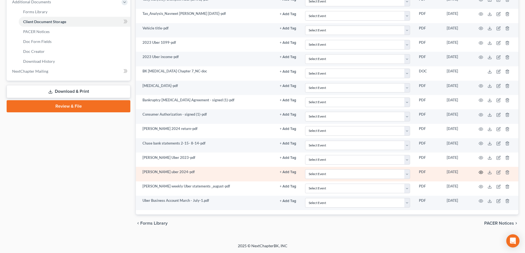
click at [479, 172] on icon "button" at bounding box center [481, 172] width 4 height 4
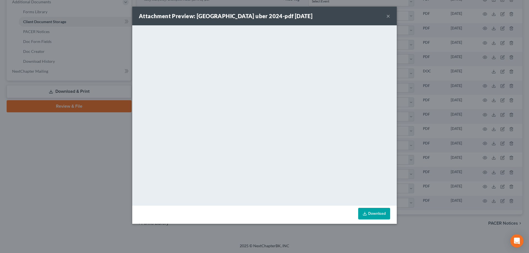
click at [389, 15] on button "×" at bounding box center [388, 16] width 4 height 7
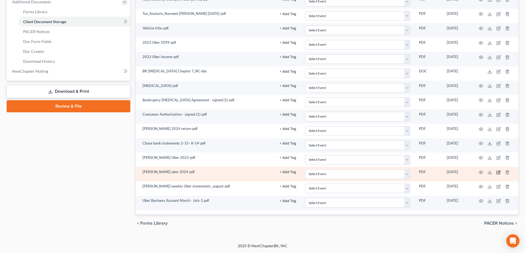
click at [499, 174] on icon "button" at bounding box center [498, 172] width 4 height 4
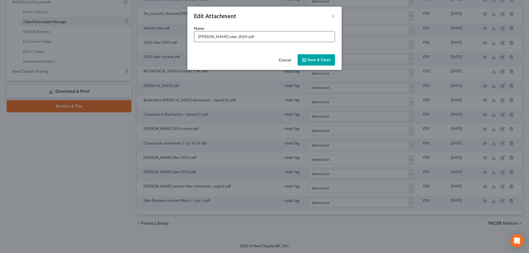
click at [222, 37] on input "Navneet uber 2024-pdf" at bounding box center [264, 36] width 141 height 10
click at [312, 59] on span "Save & Close" at bounding box center [318, 60] width 23 height 5
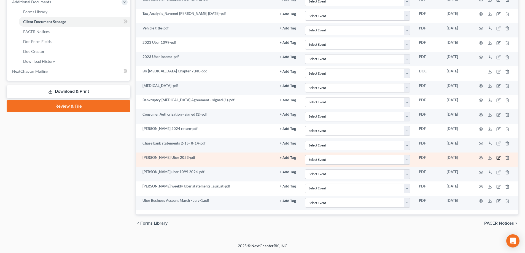
click at [498, 159] on icon "button" at bounding box center [498, 158] width 4 height 4
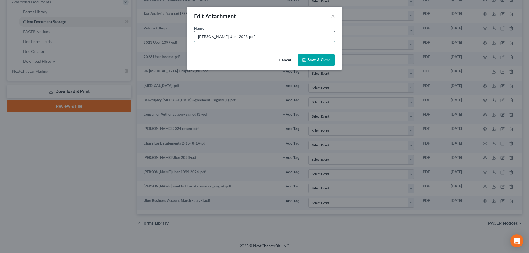
click at [223, 38] on input "Navneet Uber 2023-pdf" at bounding box center [264, 36] width 141 height 10
click at [316, 60] on span "Save & Close" at bounding box center [318, 60] width 23 height 5
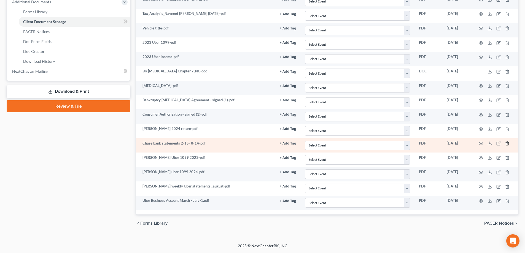
click at [507, 143] on icon "button" at bounding box center [507, 143] width 4 height 4
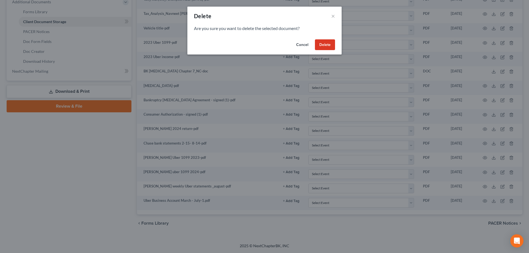
click at [323, 43] on button "Delete" at bounding box center [325, 44] width 20 height 11
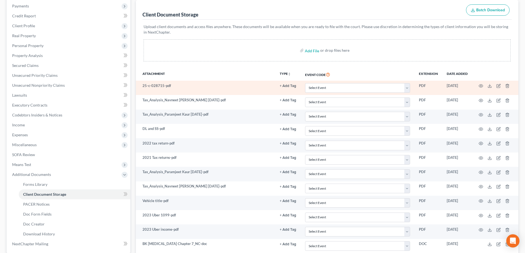
scroll to position [59, 0]
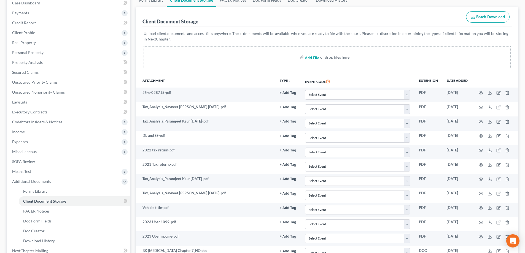
click at [311, 56] on input "file" at bounding box center [311, 57] width 13 height 10
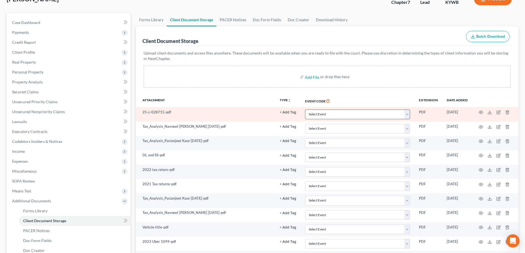
scroll to position [0, 0]
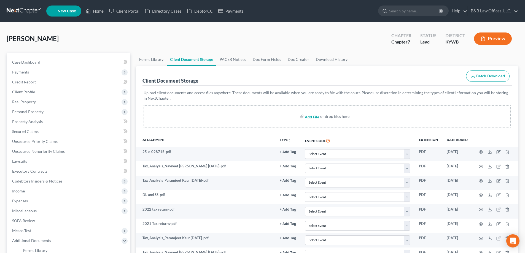
click at [308, 118] on input "file" at bounding box center [311, 117] width 13 height 10
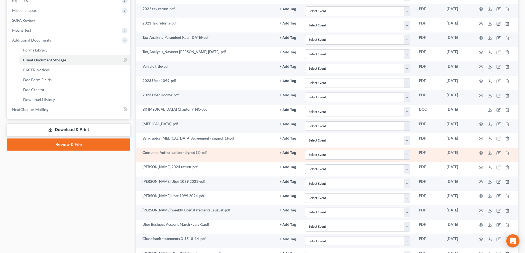
scroll to position [253, 0]
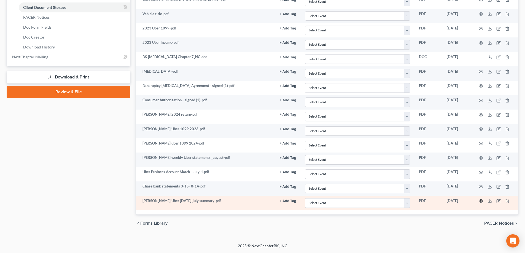
click at [482, 202] on icon "button" at bounding box center [481, 201] width 4 height 4
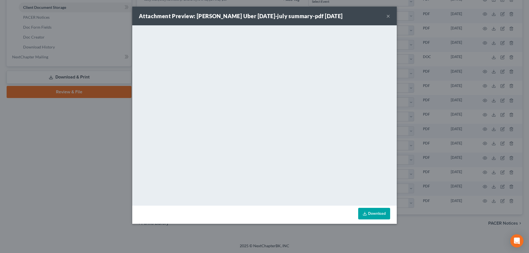
click at [387, 16] on button "×" at bounding box center [388, 16] width 4 height 7
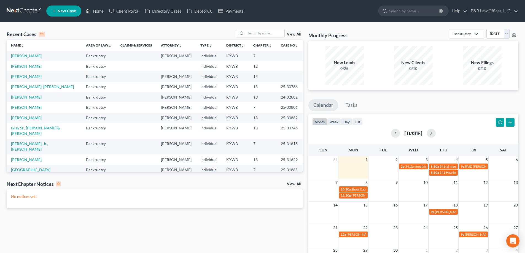
click at [295, 34] on link "View All" at bounding box center [294, 35] width 14 height 4
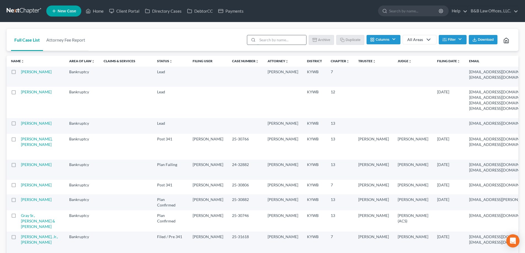
click at [279, 40] on input "search" at bounding box center [281, 39] width 49 height 9
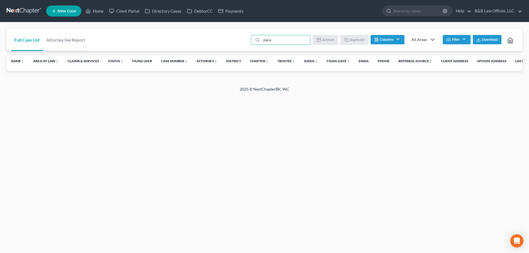
type input "para"
click at [458, 40] on button "Filter" at bounding box center [457, 39] width 28 height 9
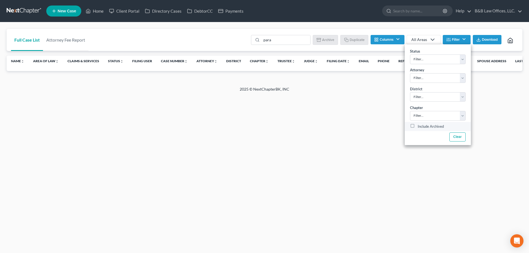
click at [418, 126] on label "Include Archived" at bounding box center [431, 126] width 26 height 7
click at [420, 126] on input "Include Archived" at bounding box center [422, 125] width 4 height 4
checkbox input "true"
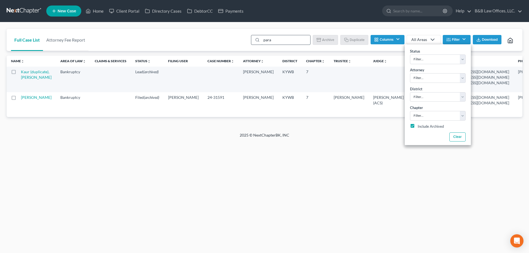
click at [283, 42] on input "para" at bounding box center [285, 39] width 49 height 9
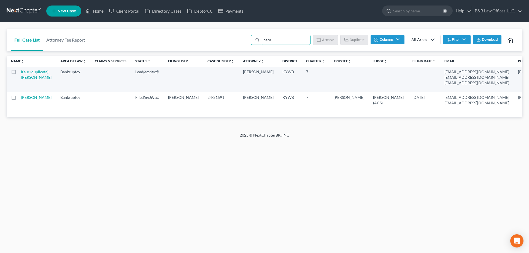
click at [26, 108] on td "Kaur, Paramjeet" at bounding box center [38, 102] width 35 height 20
click at [26, 100] on link "Kaur, Paramjeet" at bounding box center [36, 97] width 31 height 5
select select "2"
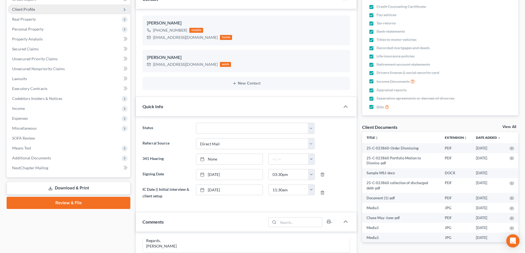
scroll to position [1673, 0]
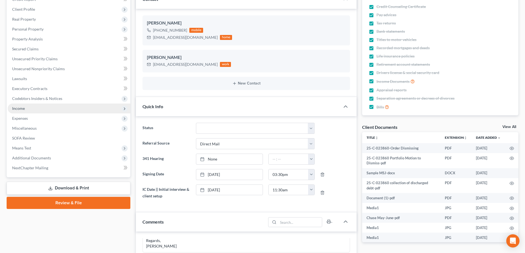
click at [26, 107] on span "Income" at bounding box center [69, 109] width 123 height 10
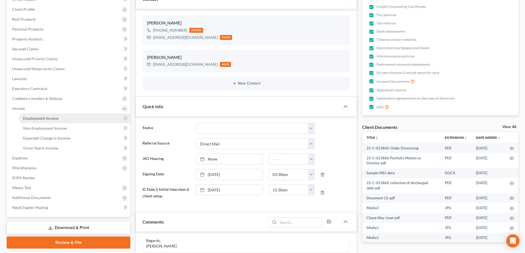
click at [33, 116] on span "Employment Income" at bounding box center [40, 118] width 35 height 5
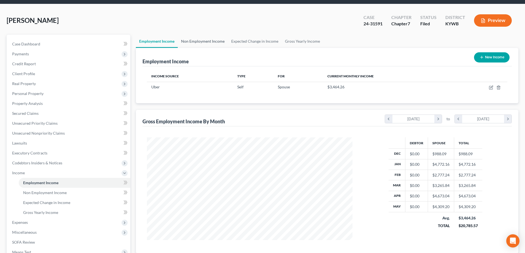
scroll to position [28, 0]
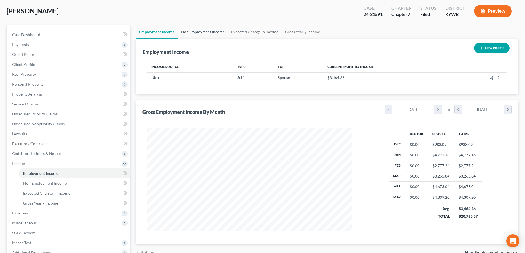
click at [206, 33] on link "Non Employment Income" at bounding box center [203, 31] width 50 height 13
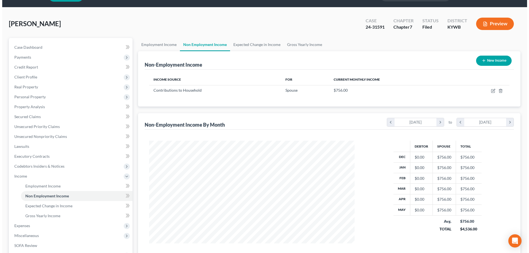
scroll to position [55, 0]
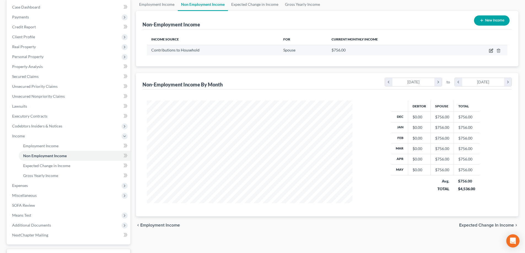
click at [491, 51] on icon "button" at bounding box center [491, 50] width 2 height 2
select select "8"
select select "0"
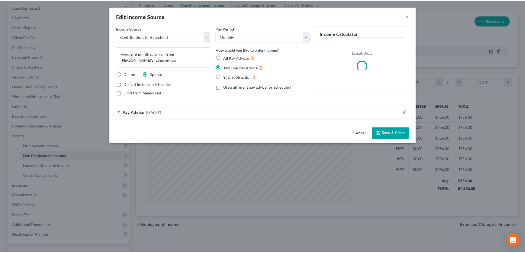
scroll to position [104, 218]
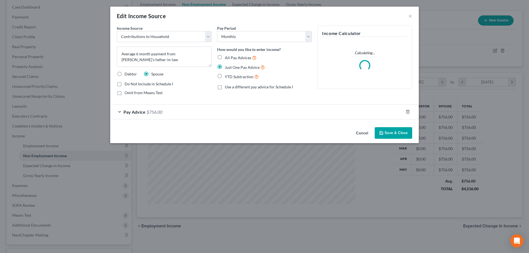
click at [361, 131] on button "Cancel" at bounding box center [362, 133] width 21 height 11
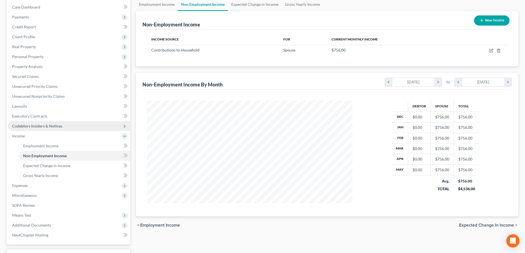
scroll to position [99, 0]
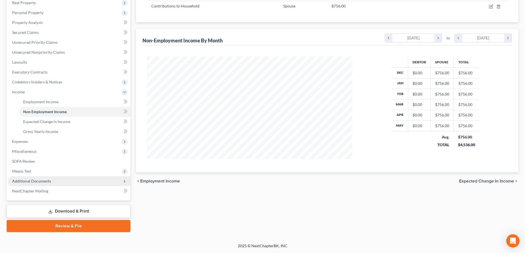
click at [38, 182] on span "Additional Documents" at bounding box center [31, 181] width 39 height 5
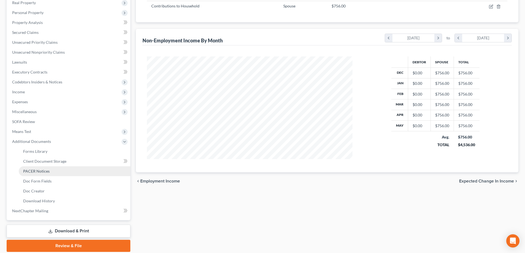
click at [45, 169] on span "PACER Notices" at bounding box center [36, 171] width 26 height 5
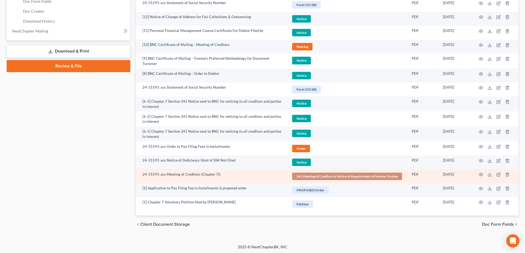
scroll to position [280, 0]
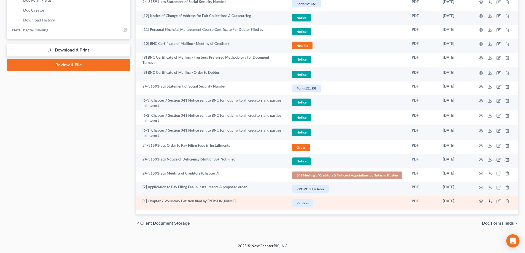
click at [491, 202] on icon at bounding box center [489, 201] width 4 height 4
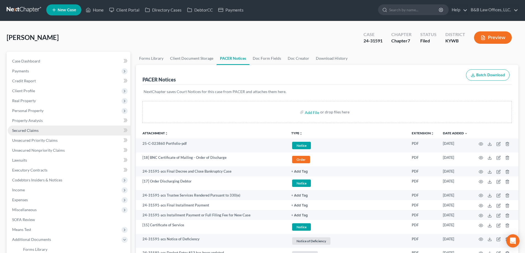
scroll to position [0, 0]
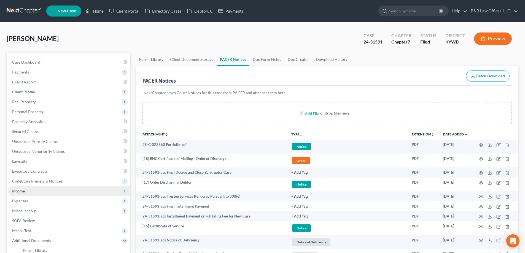
click at [28, 192] on span "Income" at bounding box center [69, 191] width 123 height 10
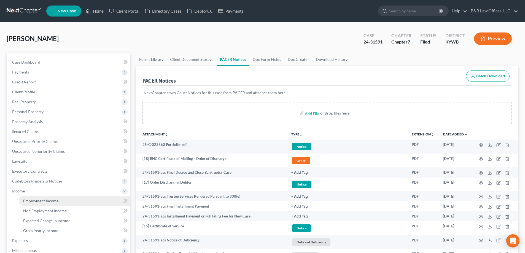
click at [39, 205] on link "Employment Income" at bounding box center [75, 201] width 112 height 10
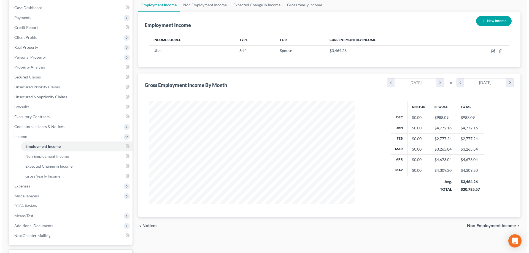
scroll to position [55, 0]
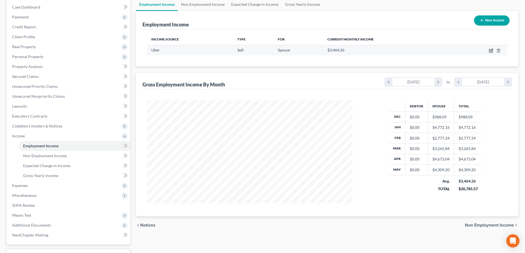
click at [490, 51] on icon "button" at bounding box center [491, 50] width 4 height 4
select select "1"
select select "4"
select select "3"
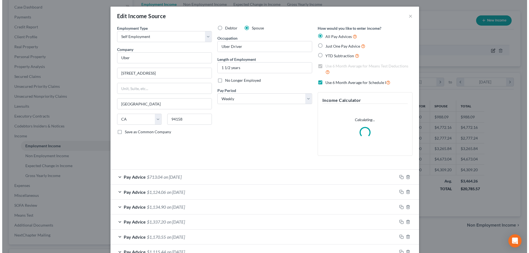
scroll to position [104, 218]
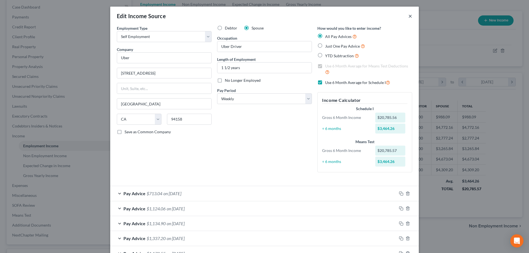
drag, startPoint x: 407, startPoint y: 15, endPoint x: 174, endPoint y: 166, distance: 277.7
click at [125, 133] on label "Save as Common Company" at bounding box center [148, 132] width 46 height 6
click at [127, 133] on input "Save as Common Company" at bounding box center [129, 131] width 4 height 4
checkbox input "true"
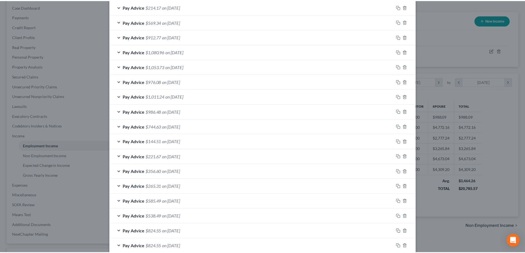
scroll to position [412, 0]
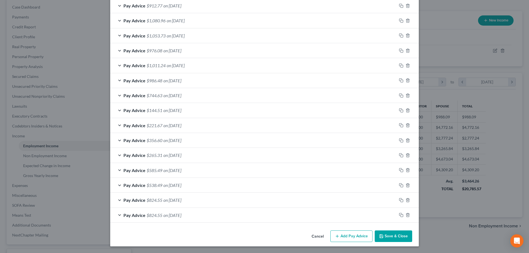
click at [395, 237] on button "Save & Close" at bounding box center [393, 237] width 37 height 12
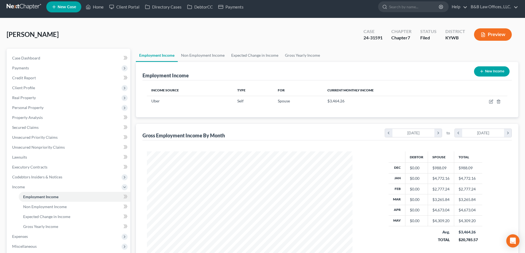
scroll to position [0, 0]
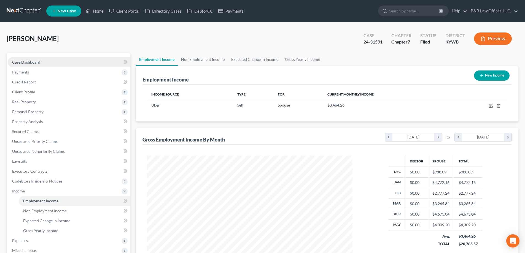
click at [30, 61] on span "Case Dashboard" at bounding box center [26, 62] width 28 height 5
select select "2"
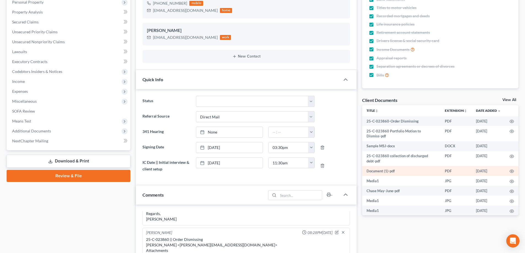
scroll to position [110, 0]
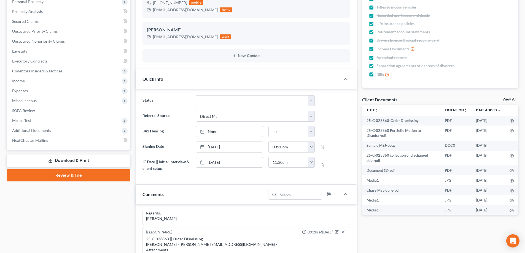
click at [508, 101] on link "View All" at bounding box center [509, 100] width 14 height 4
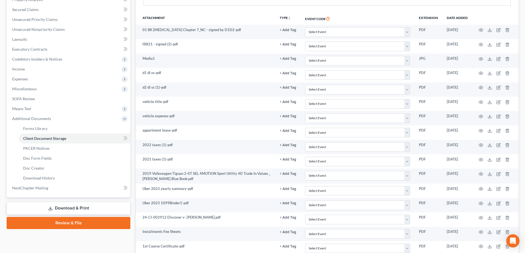
scroll to position [120, 0]
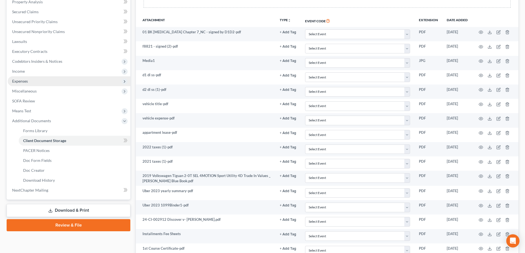
click at [29, 82] on span "Expenses" at bounding box center [69, 81] width 123 height 10
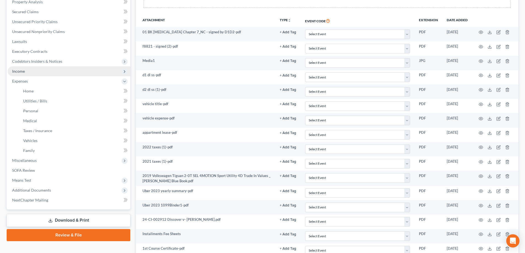
click at [31, 74] on span "Income" at bounding box center [69, 71] width 123 height 10
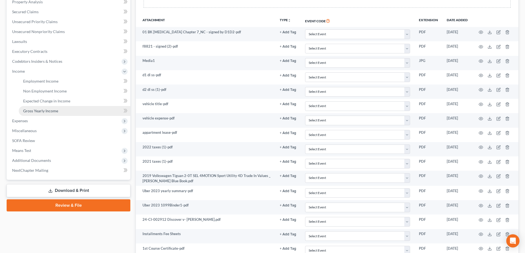
click at [50, 113] on link "Gross Yearly Income" at bounding box center [75, 111] width 112 height 10
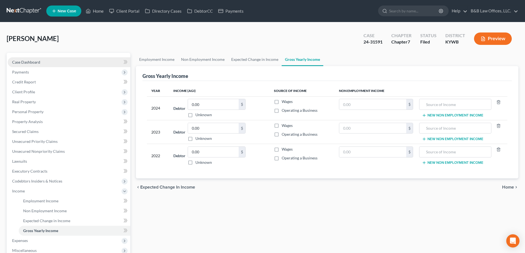
click at [33, 64] on span "Case Dashboard" at bounding box center [26, 62] width 28 height 5
select select "6"
select select "2"
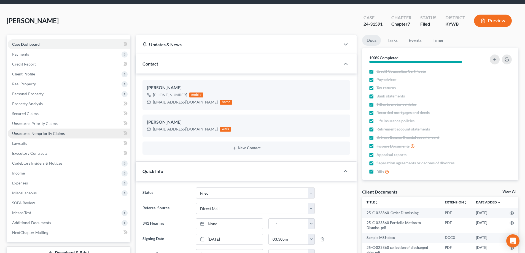
scroll to position [28, 0]
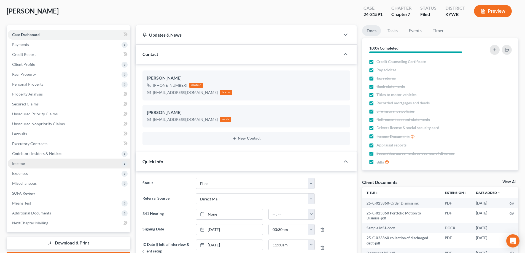
click at [36, 166] on span "Income" at bounding box center [69, 164] width 123 height 10
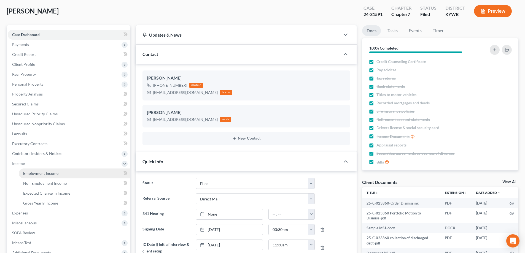
click at [36, 174] on span "Employment Income" at bounding box center [40, 173] width 35 height 5
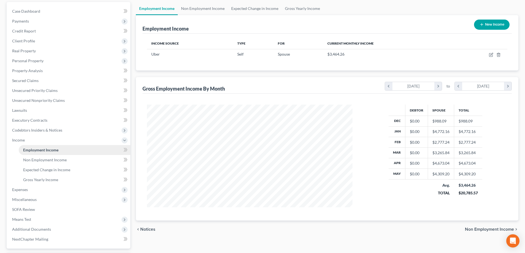
scroll to position [55, 0]
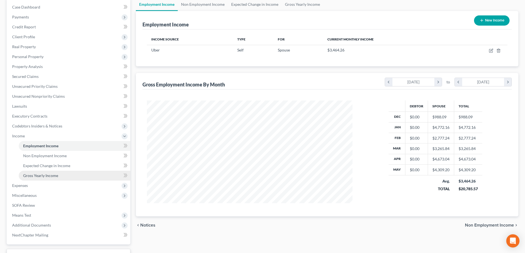
click at [36, 174] on span "Gross Yearly Income" at bounding box center [40, 175] width 35 height 5
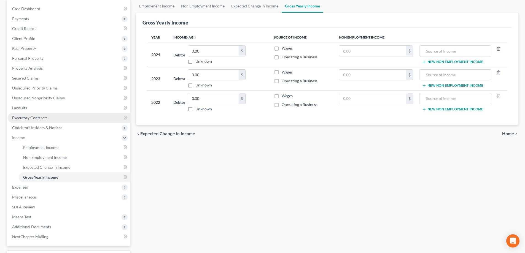
scroll to position [55, 0]
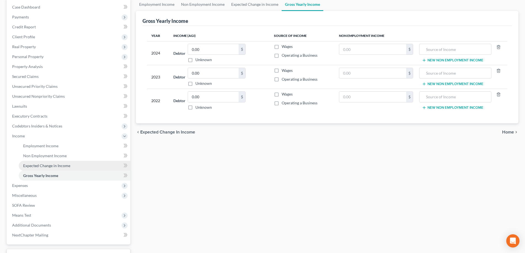
click at [41, 166] on span "Expected Change in Income" at bounding box center [46, 165] width 47 height 5
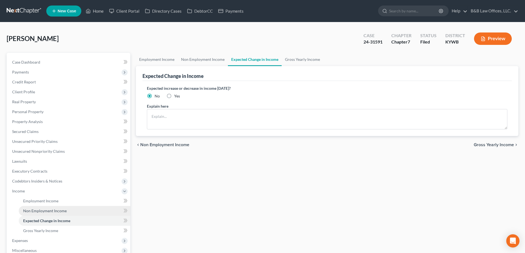
click at [30, 213] on span "Non Employment Income" at bounding box center [45, 211] width 44 height 5
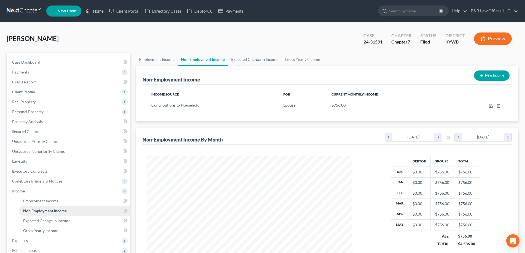
scroll to position [103, 217]
click at [40, 202] on span "Employment Income" at bounding box center [40, 201] width 35 height 5
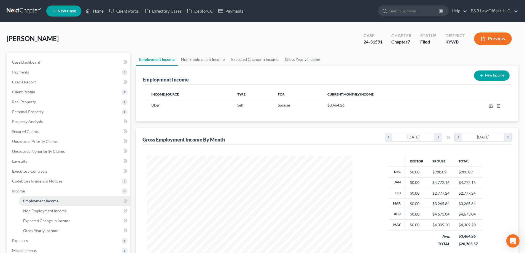
scroll to position [103, 217]
click at [295, 58] on link "Gross Yearly Income" at bounding box center [303, 59] width 42 height 13
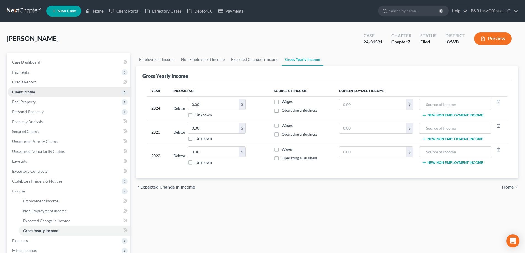
click at [21, 95] on span "Client Profile" at bounding box center [69, 92] width 123 height 10
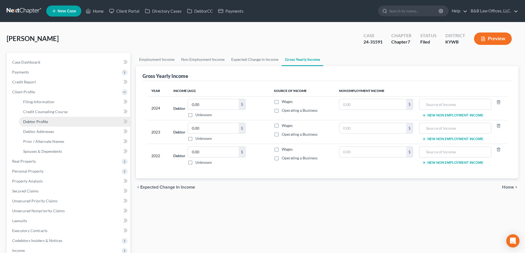
click at [37, 125] on link "Debtor Profile" at bounding box center [75, 122] width 112 height 10
select select "1"
select select "3"
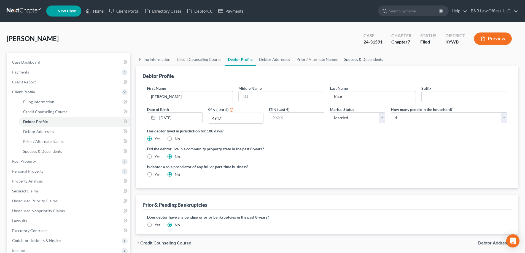
click at [347, 58] on link "Spouses & Dependents" at bounding box center [363, 59] width 45 height 13
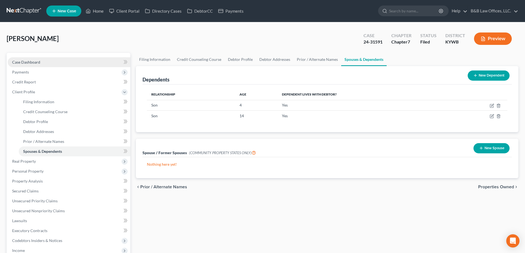
click at [57, 61] on link "Case Dashboard" at bounding box center [69, 62] width 123 height 10
select select "2"
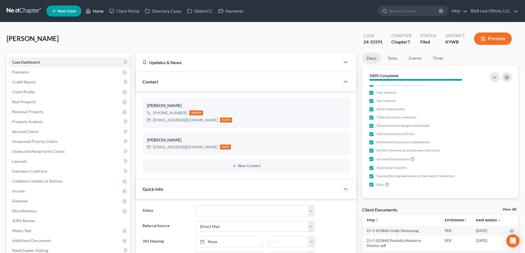
click at [99, 11] on link "Home" at bounding box center [94, 11] width 23 height 10
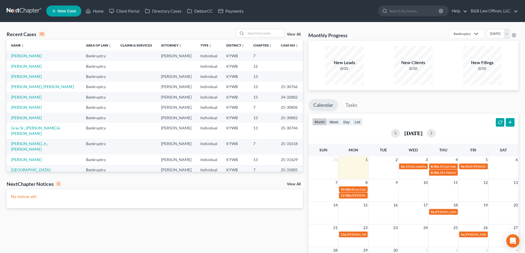
click at [294, 34] on link "View All" at bounding box center [294, 35] width 14 height 4
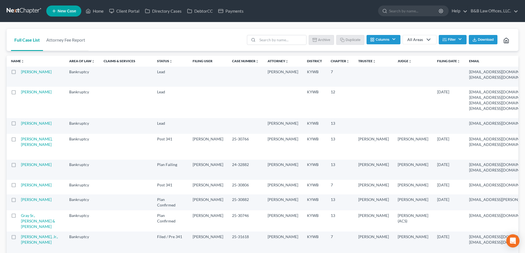
click at [449, 42] on button "Filter" at bounding box center [453, 39] width 28 height 9
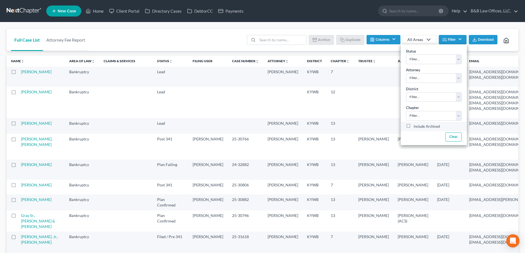
drag, startPoint x: 405, startPoint y: 127, endPoint x: 409, endPoint y: 127, distance: 3.9
click at [414, 127] on label "Include Archived" at bounding box center [427, 126] width 26 height 7
click at [414, 126] on label "Include Archived" at bounding box center [427, 126] width 26 height 7
click at [416, 126] on input "Include Archived" at bounding box center [418, 125] width 4 height 4
checkbox input "true"
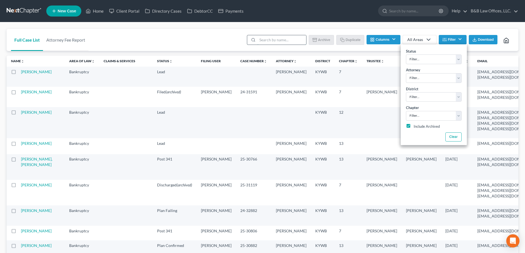
click at [271, 42] on input "search" at bounding box center [281, 39] width 49 height 9
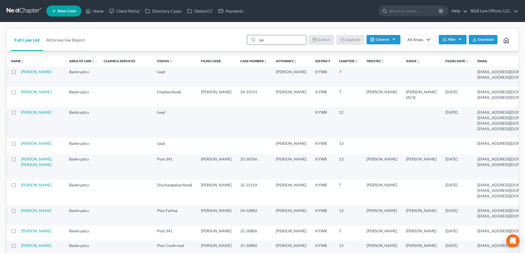
type input "par"
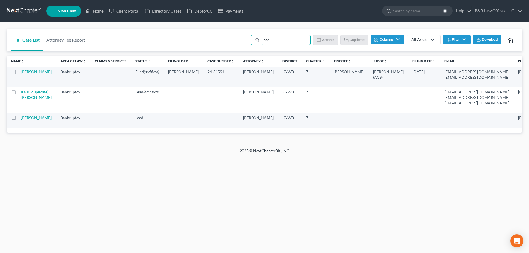
click at [28, 100] on link "Kaur (duplicate), Paramjeet" at bounding box center [36, 95] width 31 height 10
select select "2"
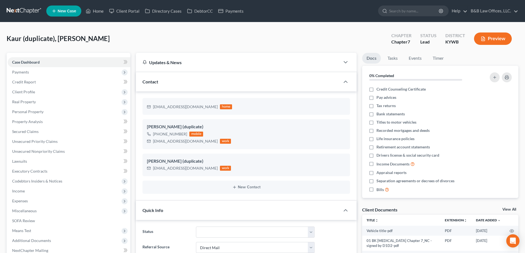
scroll to position [83, 0]
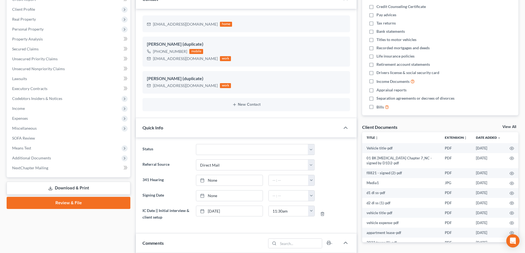
click at [507, 127] on link "View All" at bounding box center [509, 127] width 14 height 4
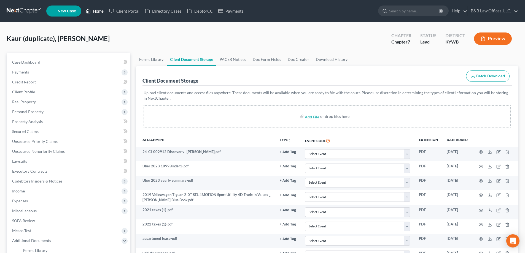
click at [98, 11] on link "Home" at bounding box center [94, 11] width 23 height 10
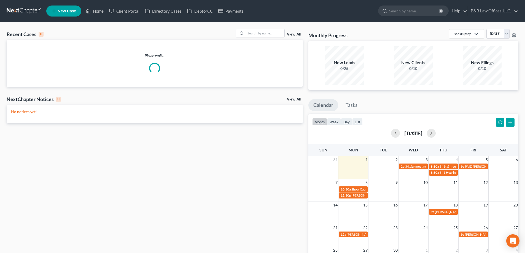
click at [293, 32] on div "View All" at bounding box center [269, 33] width 67 height 9
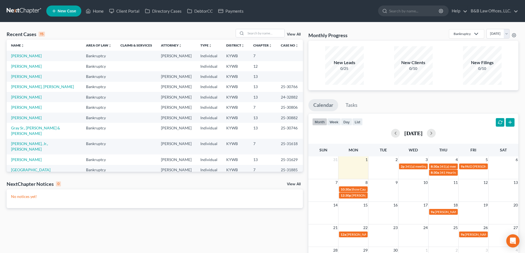
click at [293, 32] on div "View All" at bounding box center [269, 33] width 67 height 9
click at [293, 33] on link "View All" at bounding box center [294, 35] width 14 height 4
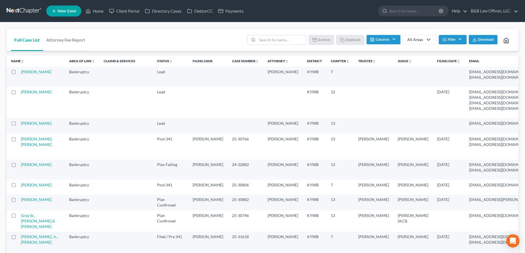
click at [457, 39] on button "Filter" at bounding box center [453, 39] width 28 height 9
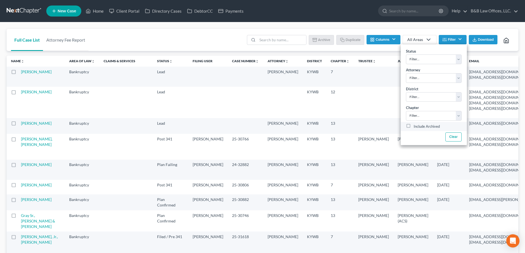
click at [414, 126] on label "Include Archived" at bounding box center [427, 126] width 26 height 7
click at [416, 126] on input "Include Archived" at bounding box center [418, 125] width 4 height 4
checkbox input "true"
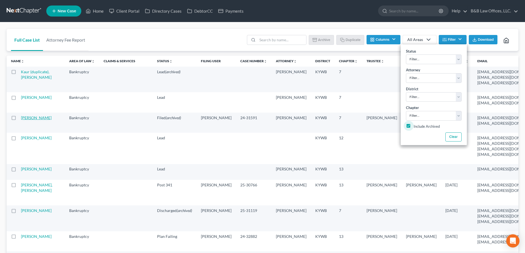
click at [28, 120] on link "Kaur, Paramjeet" at bounding box center [36, 117] width 31 height 5
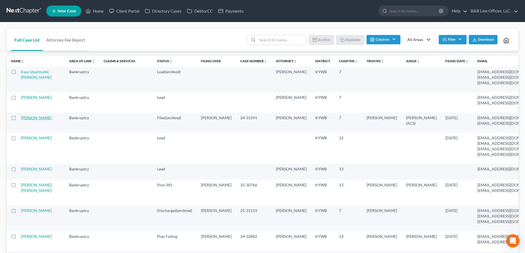
select select "2"
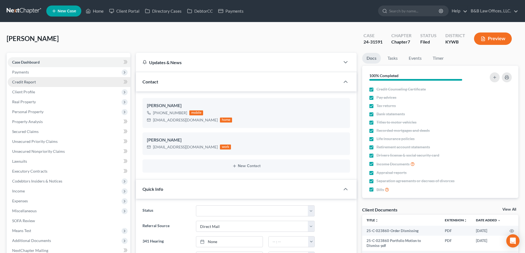
scroll to position [1673, 0]
click at [37, 83] on link "Credit Report" at bounding box center [69, 82] width 123 height 10
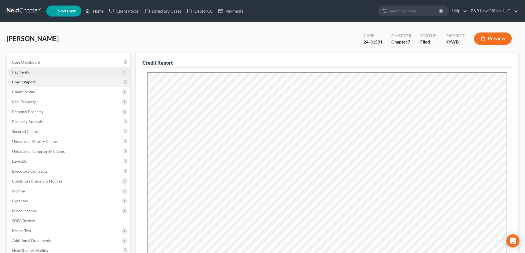
click at [39, 71] on span "Payments" at bounding box center [69, 72] width 123 height 10
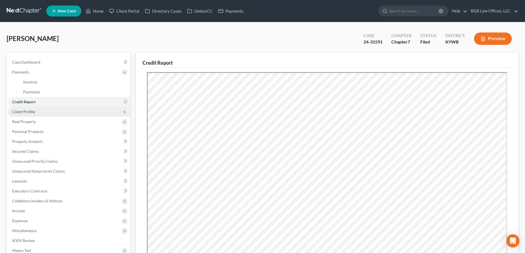
click at [28, 116] on span "Client Profile" at bounding box center [69, 112] width 123 height 10
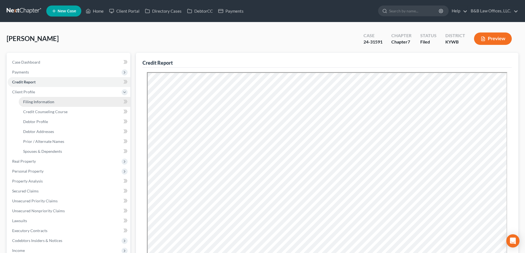
click at [32, 101] on span "Filing Information" at bounding box center [38, 101] width 31 height 5
select select "1"
select select "0"
select select "33"
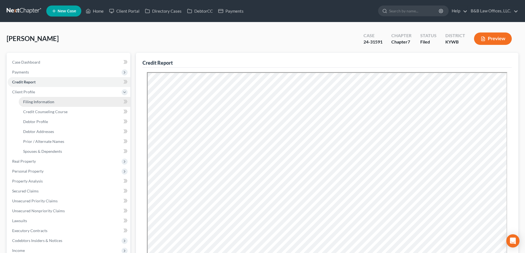
select select "0"
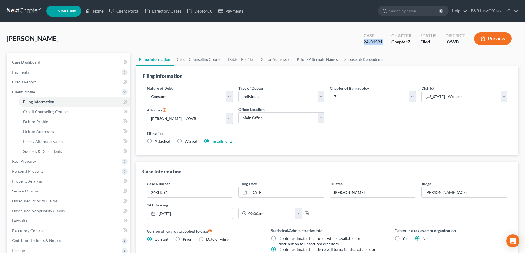
drag, startPoint x: 363, startPoint y: 43, endPoint x: 380, endPoint y: 44, distance: 16.9
click at [385, 43] on div "Case 24-31591" at bounding box center [373, 39] width 28 height 16
copy div "24-31591"
click at [55, 63] on link "Case Dashboard" at bounding box center [69, 62] width 123 height 10
select select "2"
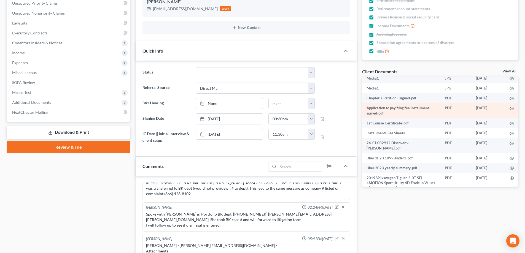
scroll to position [138, 0]
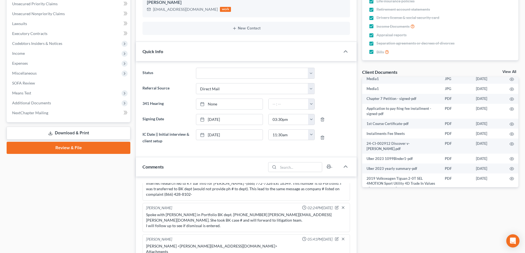
click at [510, 71] on link "View All" at bounding box center [509, 72] width 14 height 4
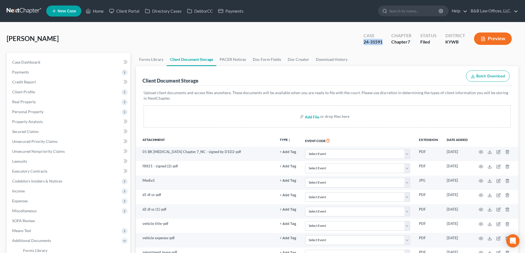
click at [312, 117] on input "file" at bounding box center [311, 117] width 13 height 10
type input "C:\fakepath\2019 Volkswagen Tiguan 2.0T SEL R-Line ...pdf"
click at [39, 122] on span "Property Analysis" at bounding box center [27, 121] width 31 height 5
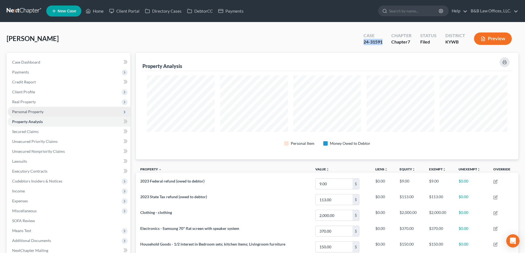
scroll to position [107, 382]
click at [39, 112] on span "Personal Property" at bounding box center [27, 111] width 31 height 5
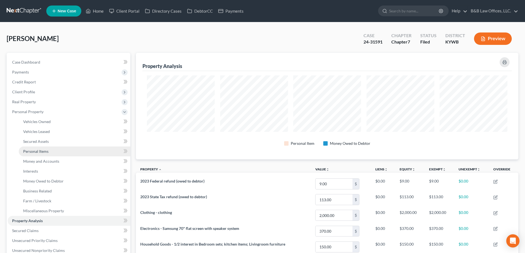
click at [37, 153] on span "Personal Items" at bounding box center [35, 151] width 25 height 5
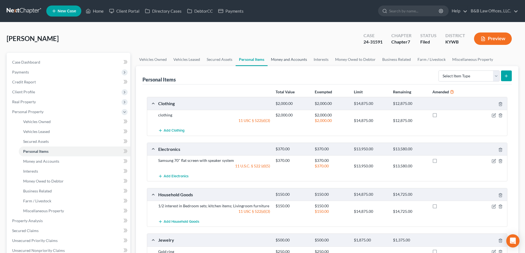
click at [289, 60] on link "Money and Accounts" at bounding box center [289, 59] width 43 height 13
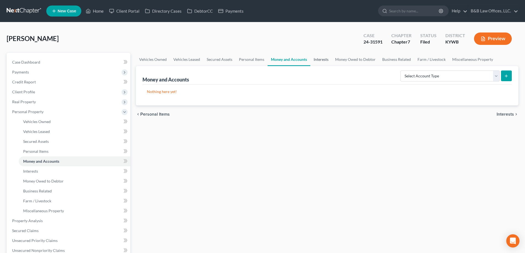
click at [321, 58] on link "Interests" at bounding box center [320, 59] width 21 height 13
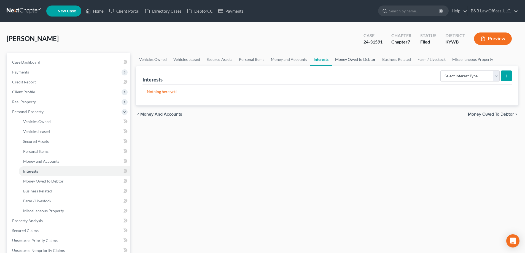
click at [353, 58] on link "Money Owed to Debtor" at bounding box center [355, 59] width 47 height 13
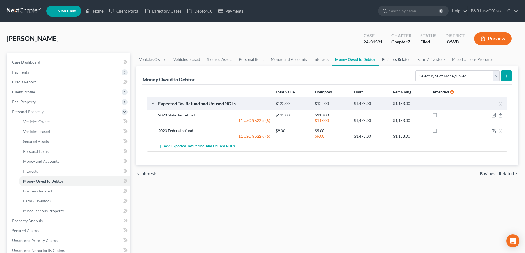
click at [395, 60] on link "Business Related" at bounding box center [396, 59] width 35 height 13
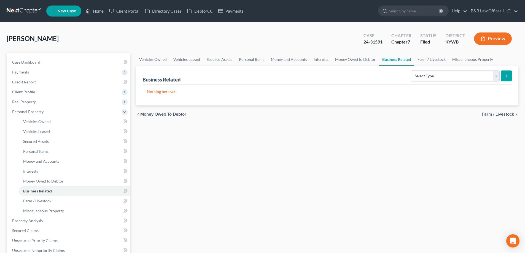
click at [426, 59] on link "Farm / Livestock" at bounding box center [431, 59] width 35 height 13
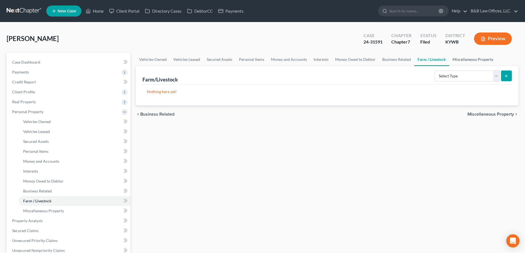
click at [467, 60] on link "Miscellaneous Property" at bounding box center [472, 59] width 47 height 13
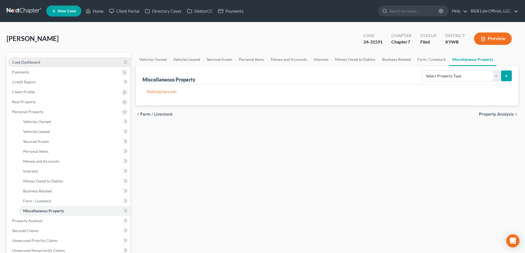
click at [45, 60] on link "Case Dashboard" at bounding box center [69, 62] width 123 height 10
select select "2"
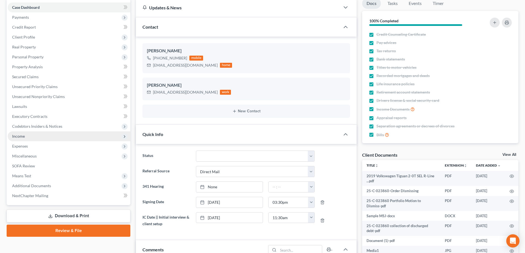
scroll to position [55, 0]
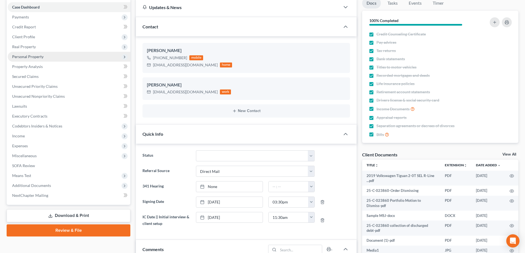
click at [36, 58] on span "Personal Property" at bounding box center [27, 56] width 31 height 5
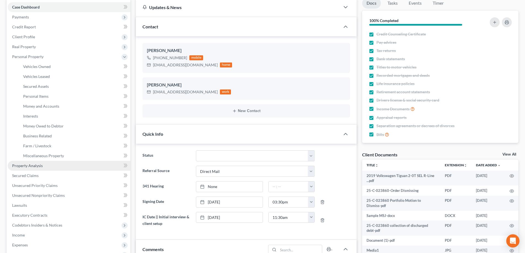
click at [34, 166] on span "Property Analysis" at bounding box center [27, 165] width 31 height 5
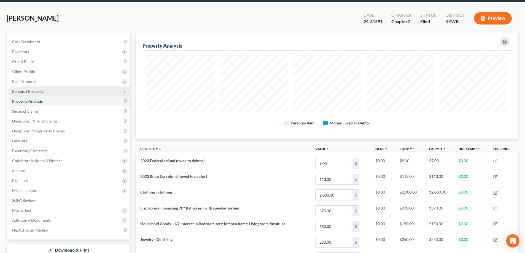
click at [31, 91] on span "Personal Property" at bounding box center [27, 91] width 31 height 5
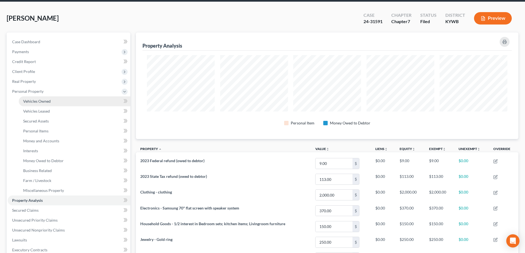
click at [31, 102] on span "Vehicles Owned" at bounding box center [37, 101] width 28 height 5
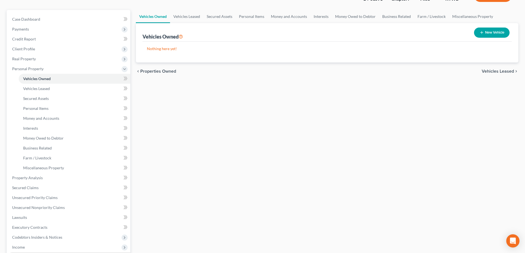
scroll to position [83, 0]
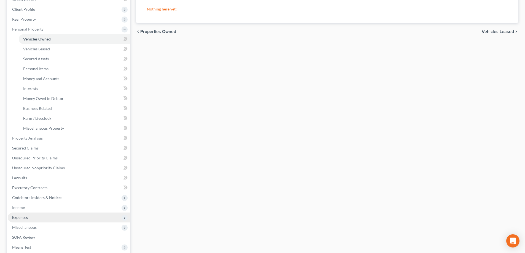
click at [29, 217] on span "Expenses" at bounding box center [69, 218] width 123 height 10
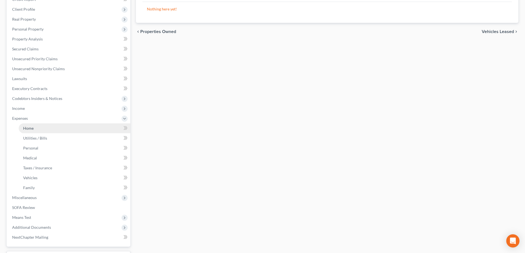
click at [38, 129] on link "Home" at bounding box center [75, 128] width 112 height 10
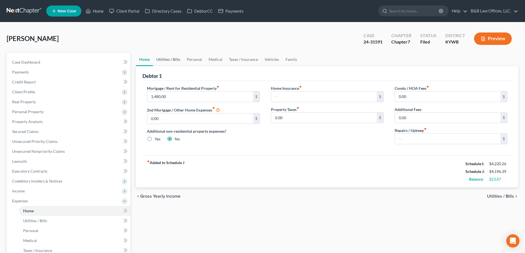
click at [170, 61] on link "Utilities / Bills" at bounding box center [168, 59] width 31 height 13
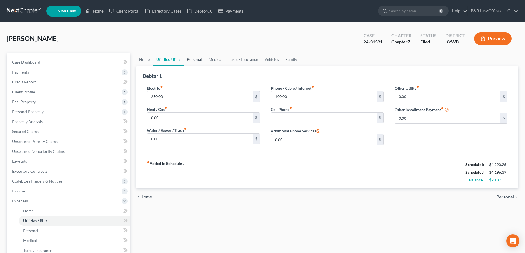
click at [193, 60] on link "Personal" at bounding box center [194, 59] width 22 height 13
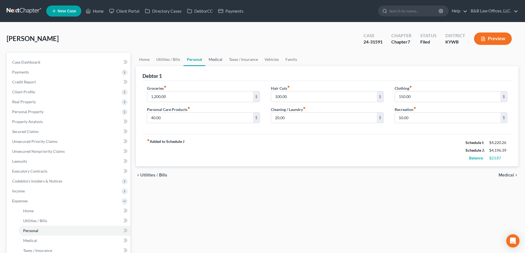
click at [217, 58] on link "Medical" at bounding box center [215, 59] width 20 height 13
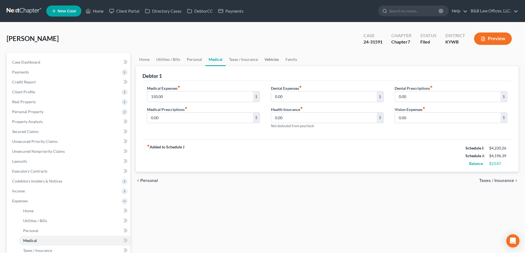
click at [270, 61] on link "Vehicles" at bounding box center [271, 59] width 21 height 13
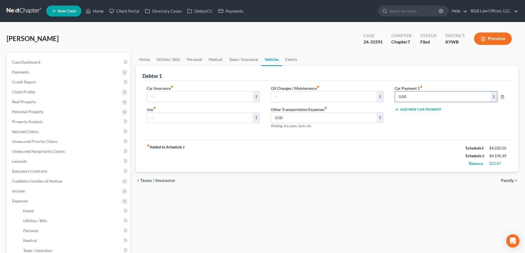
click at [409, 98] on input "0.00" at bounding box center [443, 96] width 96 height 10
type input "436"
click at [317, 101] on input "text" at bounding box center [324, 96] width 106 height 10
click at [163, 96] on input "text" at bounding box center [200, 96] width 106 height 10
click at [158, 118] on input "text" at bounding box center [200, 118] width 106 height 10
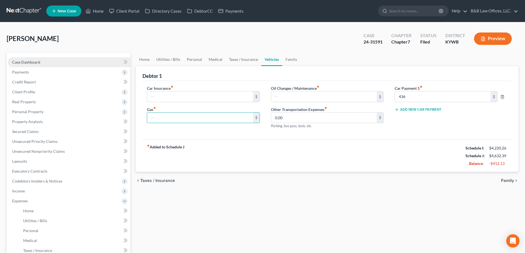
click at [39, 61] on span "Case Dashboard" at bounding box center [26, 62] width 28 height 5
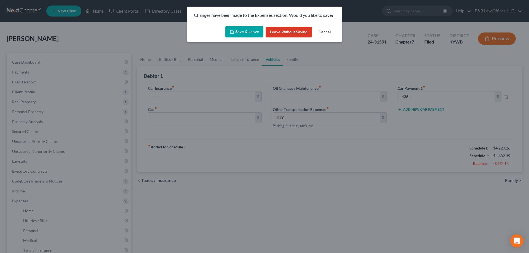
click at [236, 33] on button "Save & Leave" at bounding box center [244, 32] width 38 height 12
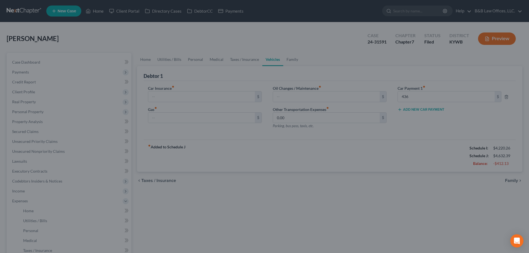
select select "6"
select select "2"
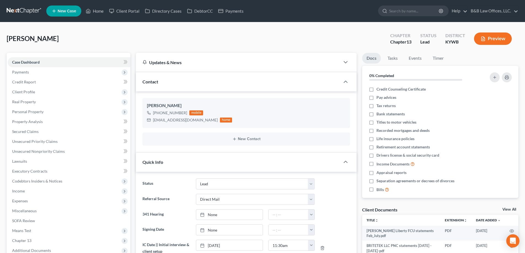
select select "10"
select select "2"
select select "0"
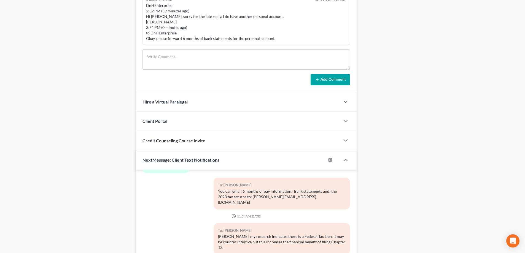
scroll to position [398, 0]
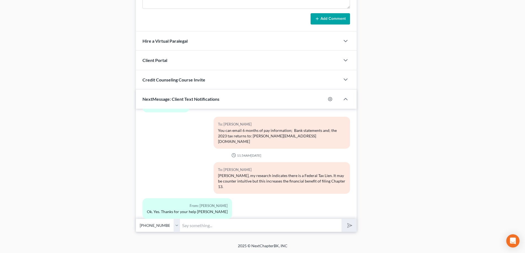
click at [209, 227] on input "text" at bounding box center [260, 225] width 161 height 13
type input "The attorney billing code for the 1st course is: bblaw622cc"
drag, startPoint x: 301, startPoint y: 225, endPoint x: 271, endPoint y: 224, distance: 29.2
click at [271, 224] on input "The attorney billing code for the 1st course is: bblaw622cc" at bounding box center [260, 225] width 161 height 13
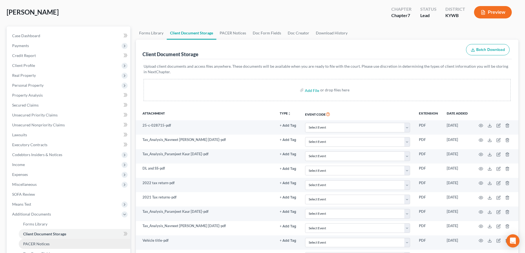
scroll to position [28, 0]
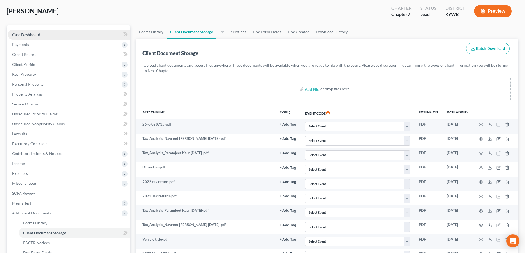
click at [15, 32] on link "Case Dashboard" at bounding box center [69, 35] width 123 height 10
select select "1"
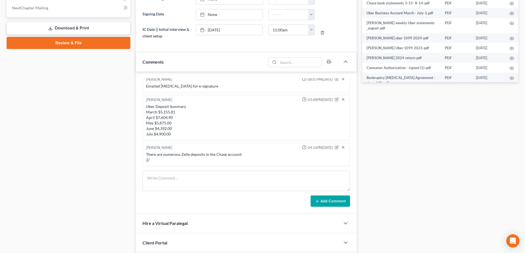
scroll to position [248, 0]
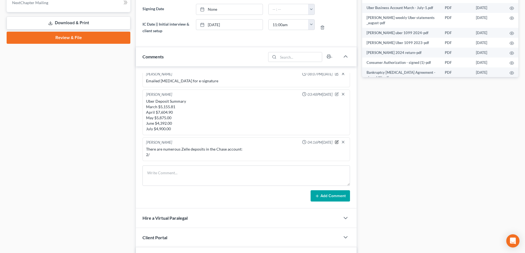
click at [336, 143] on icon "button" at bounding box center [337, 142] width 2 height 2
click at [174, 160] on textarea "There are numerous Zelle deposits in the Chase account: 2/" at bounding box center [246, 157] width 200 height 20
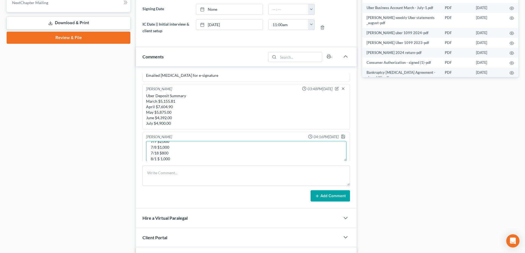
scroll to position [47, 0]
click at [158, 155] on textarea "There are numerous Zelle deposits in the Chase account: 3/4 $800 3/20 $500 5/14…" at bounding box center [246, 151] width 200 height 20
drag, startPoint x: 159, startPoint y: 153, endPoint x: 163, endPoint y: 154, distance: 4.2
click at [160, 153] on textarea "There are numerous Zelle deposits in the Chase account: 3/4 $800 3/20 $500 5/14…" at bounding box center [246, 151] width 200 height 20
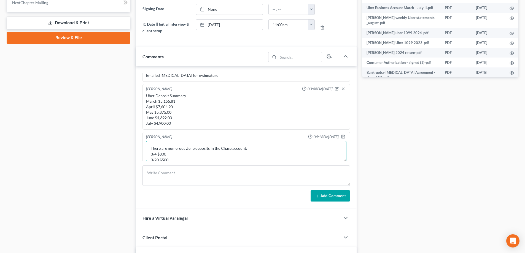
click at [194, 149] on textarea "There are numerous Zelle deposits in the Chase account: 3/4 $800 3/20 $500 5/14…" at bounding box center [246, 151] width 200 height 20
type textarea "There are numerous Zelle/cash deposits in the Chase account: 3/4 $800 3/20 $500…"
click at [342, 137] on polyline "button" at bounding box center [343, 137] width 2 height 1
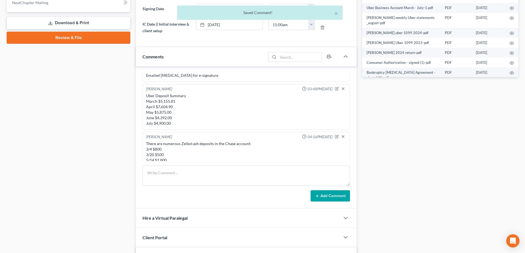
scroll to position [172, 0]
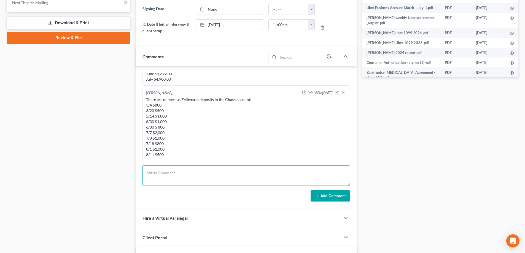
click at [171, 178] on textarea at bounding box center [245, 176] width 207 height 20
click at [156, 173] on textarea "NEED WEEKLY UBER SUMMARY TO" at bounding box center [245, 176] width 207 height 20
type textarea "IT LOOKS LIKE THE WEEKLY UBER SUMMARY WILL WORK BEST TO CALCULATE MONTHLY INCOM…"
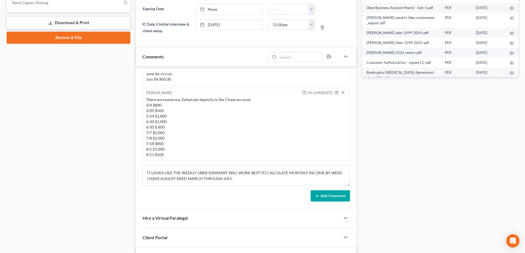
click at [334, 200] on button "Add Comment" at bounding box center [329, 196] width 39 height 12
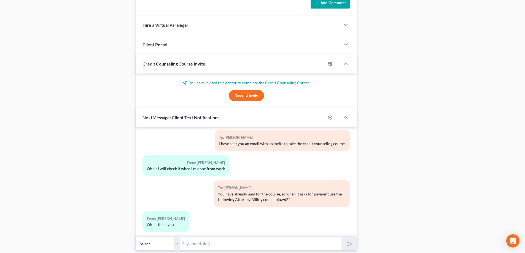
scroll to position [460, 0]
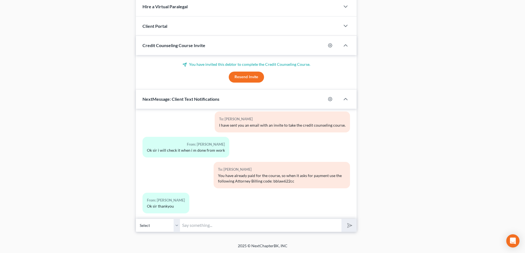
click at [209, 229] on input "text" at bounding box center [260, 225] width 161 height 13
type input "y"
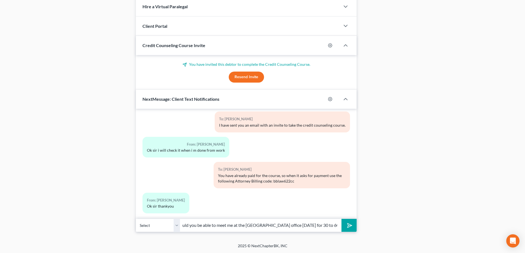
scroll to position [0, 42]
type input "You are welcome. Would you be able to meet me at the Louisville office tomorrow…"
click at [341, 219] on button "submit" at bounding box center [348, 225] width 15 height 13
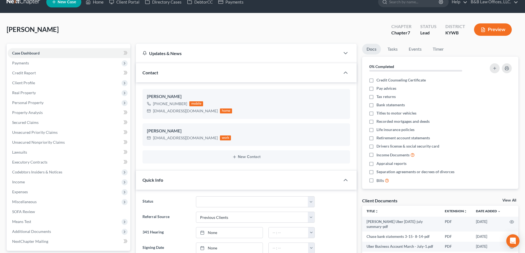
scroll to position [0, 0]
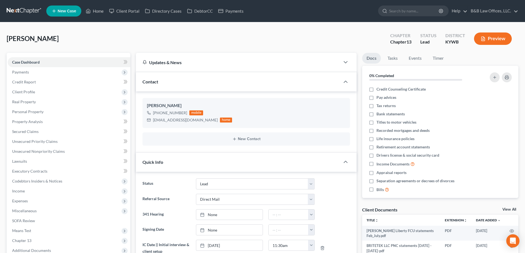
select select "10"
select select "2"
select select "0"
click at [96, 11] on link "Home" at bounding box center [94, 11] width 23 height 10
